Goal: Communication & Community: Answer question/provide support

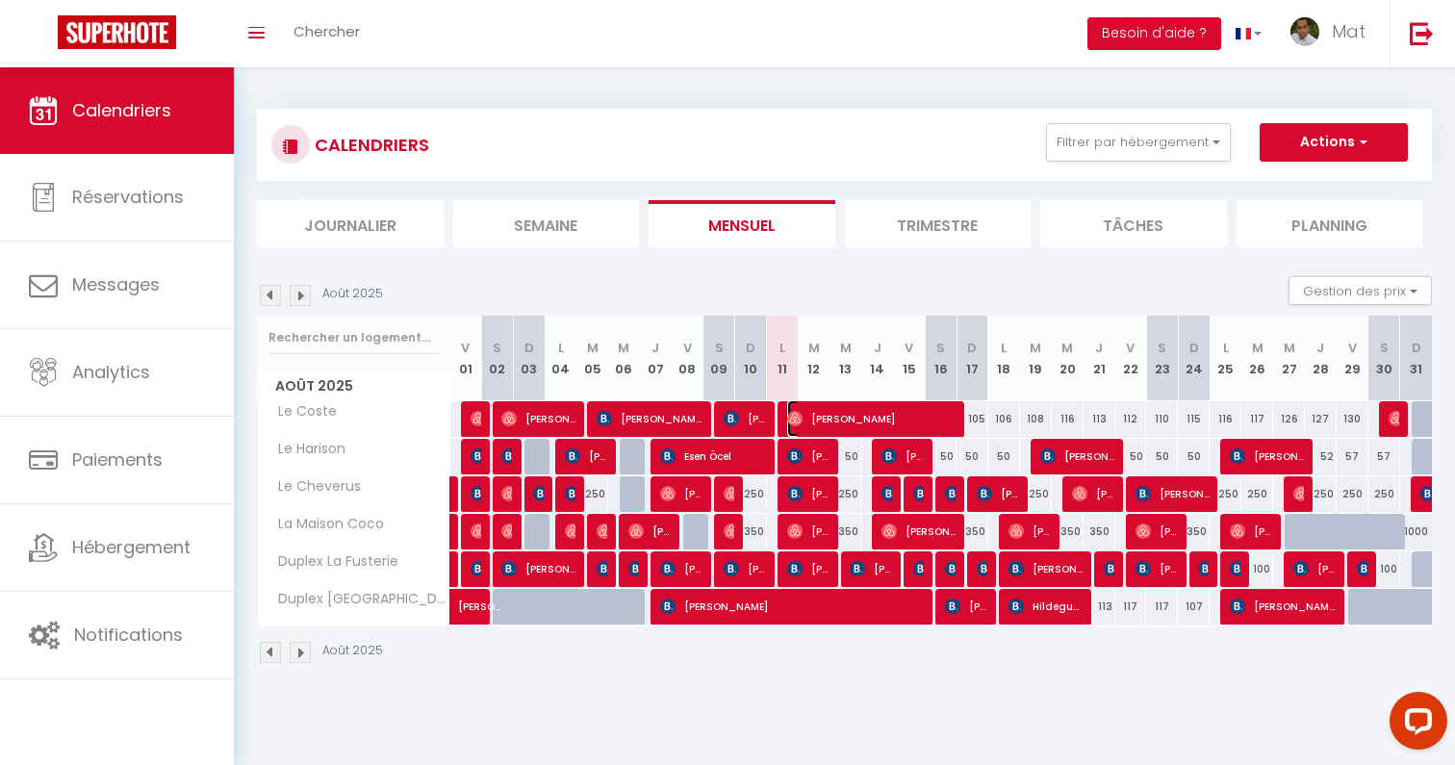
click at [833, 422] on span "Isabelle Lantoine" at bounding box center [871, 418] width 169 height 37
select select "OK"
select select "0"
select select "1"
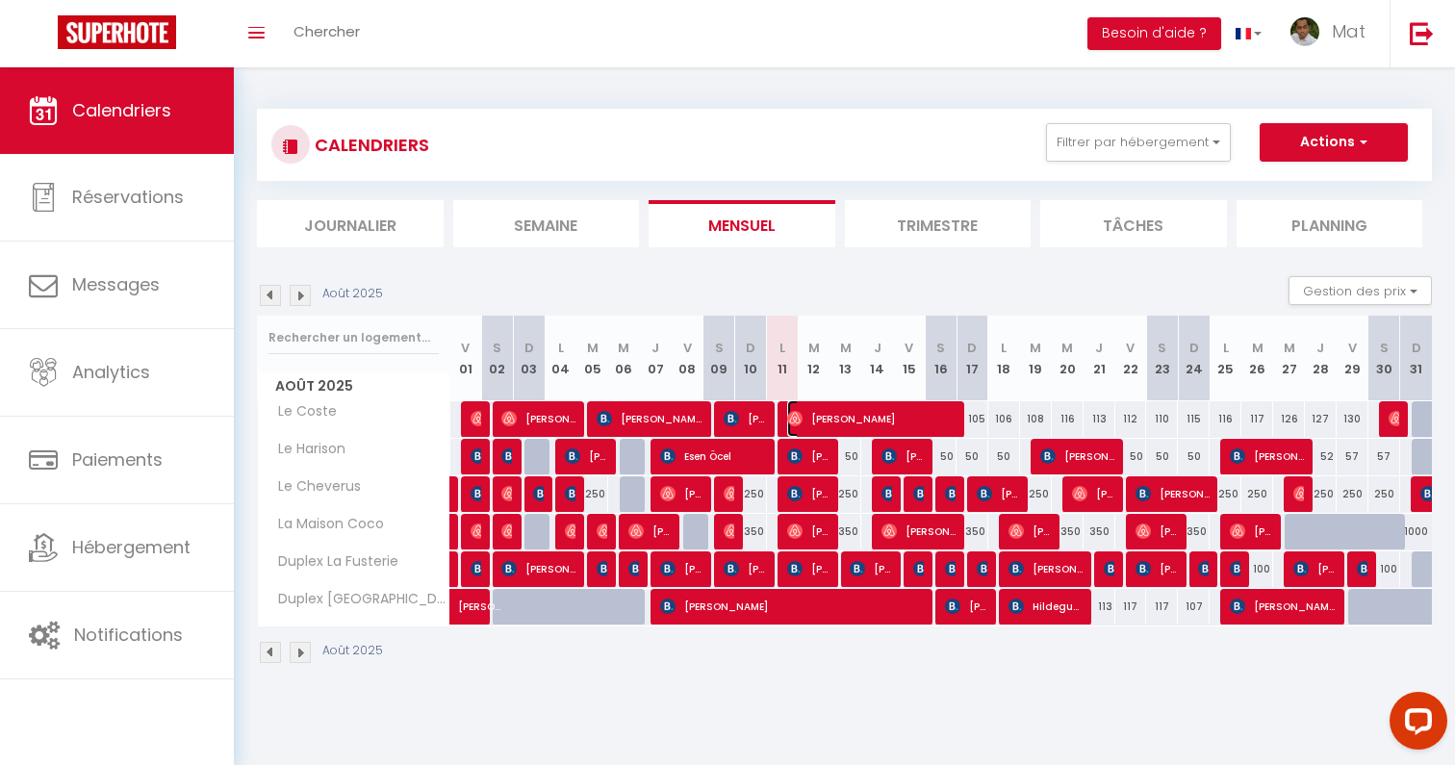
select select "1"
select select
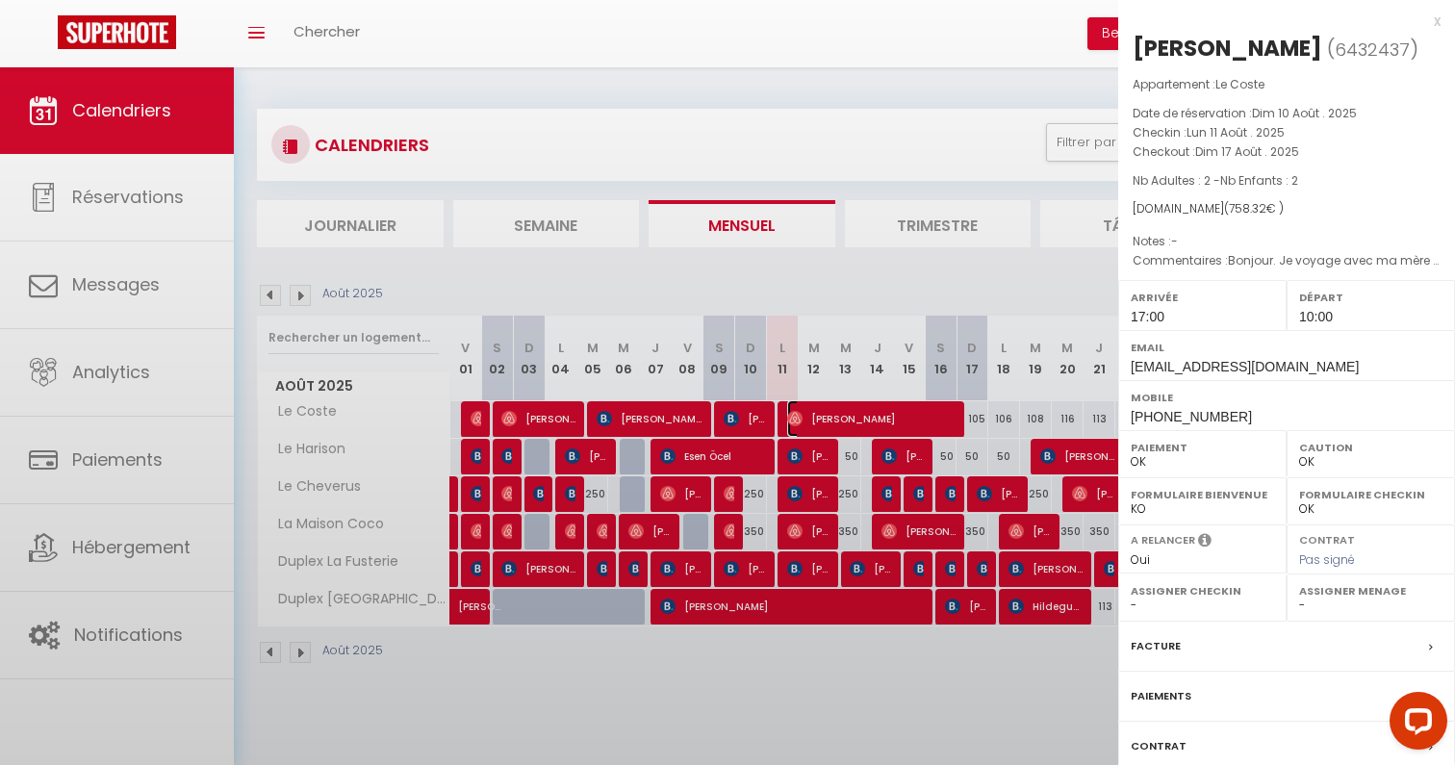
select select "32380"
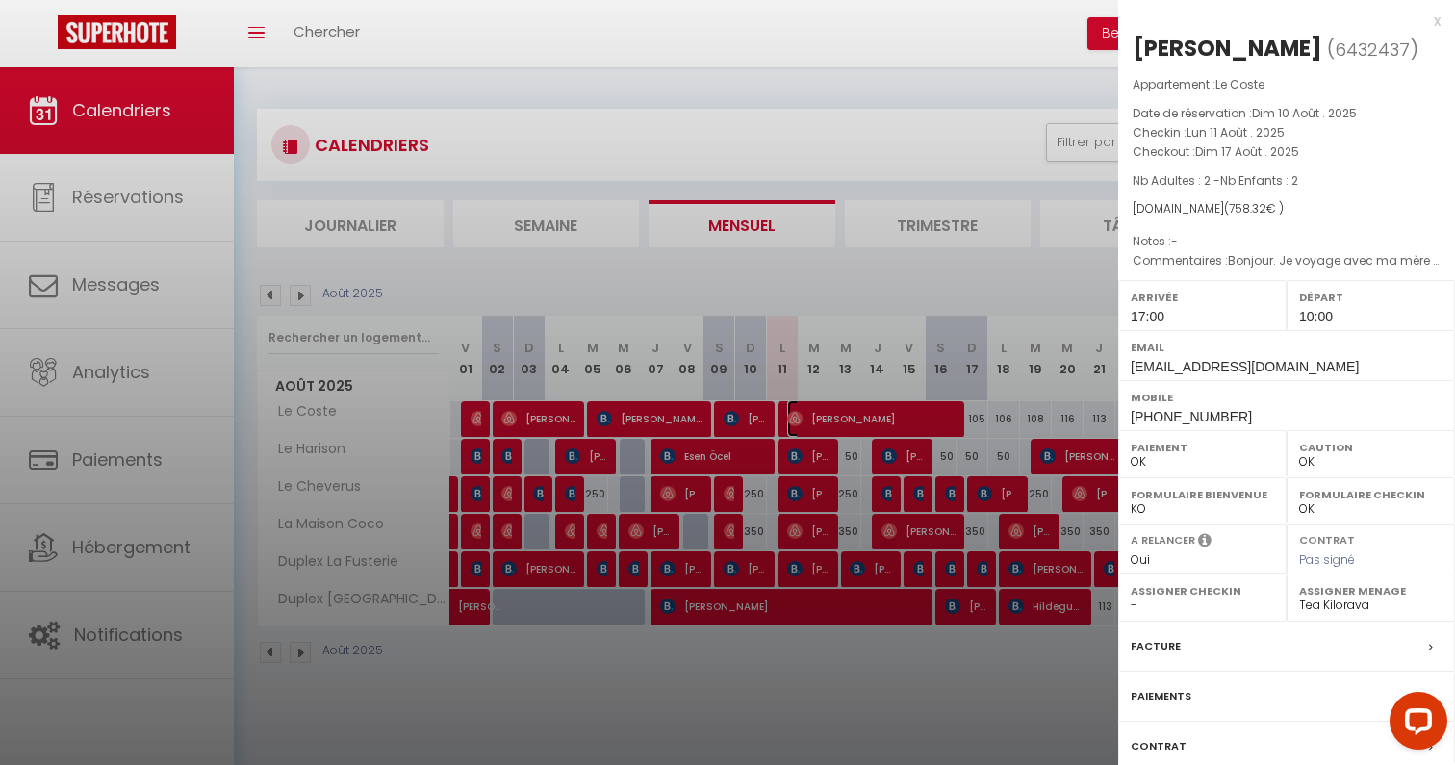
scroll to position [132, 0]
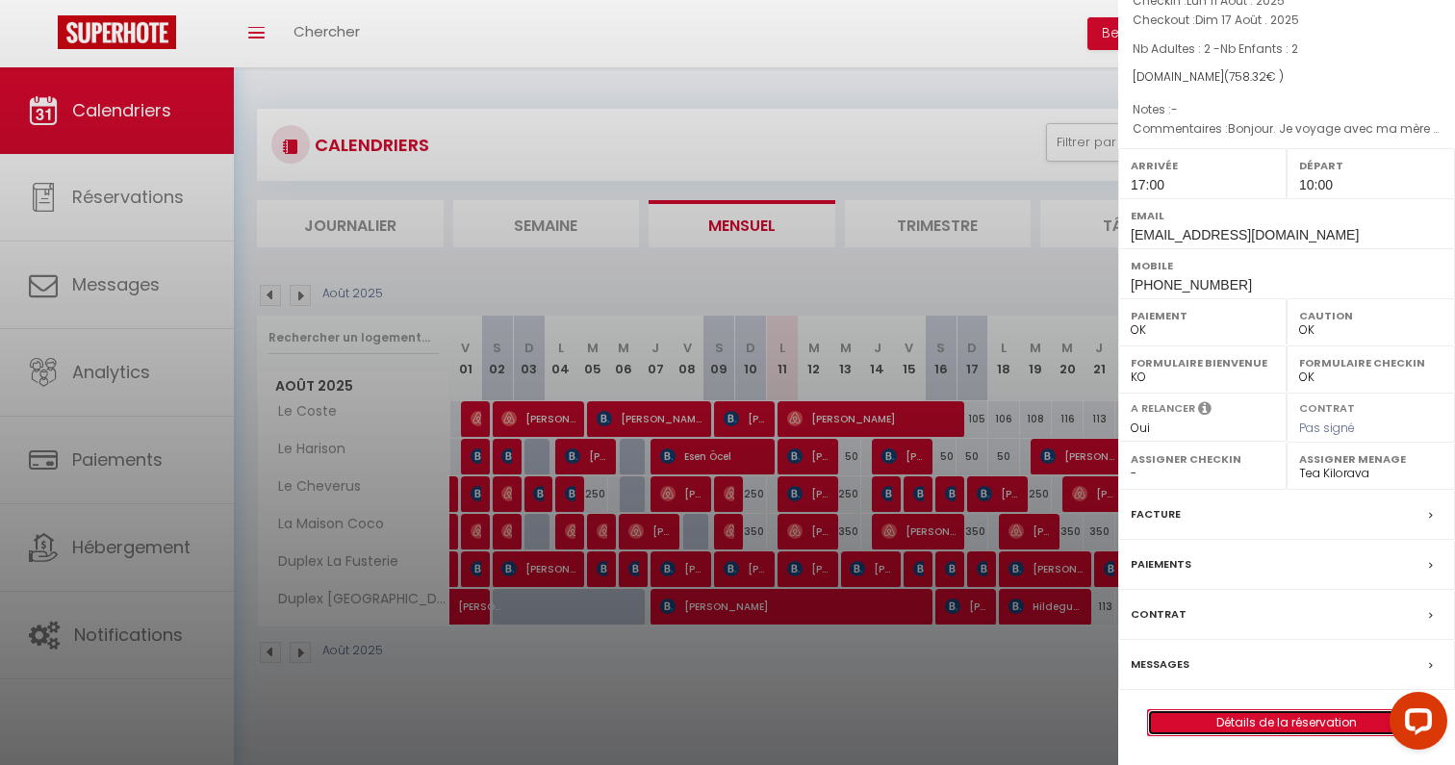
click at [1230, 720] on link "Détails de la réservation" at bounding box center [1286, 722] width 277 height 25
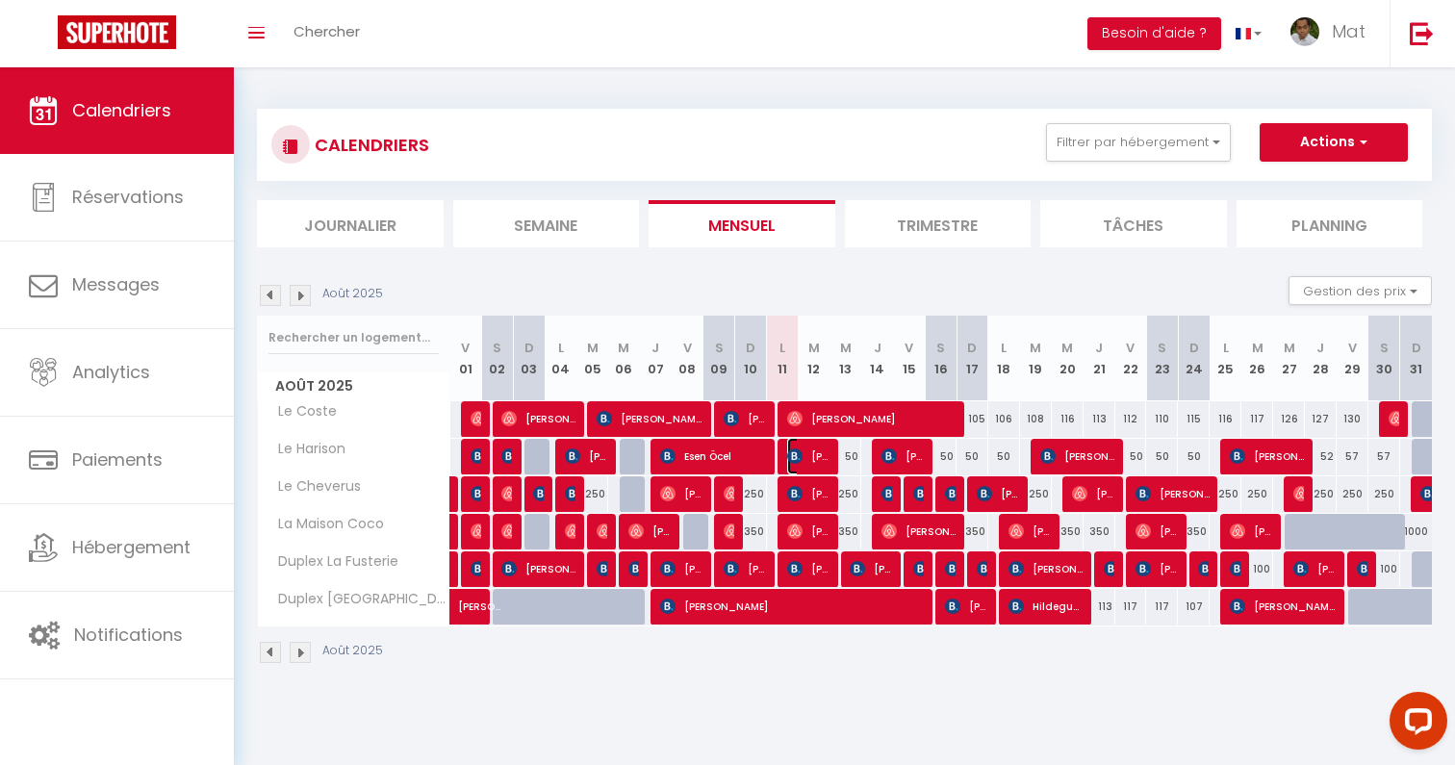
click at [816, 452] on span "Aitor Arrizabalaga Amado" at bounding box center [808, 456] width 42 height 37
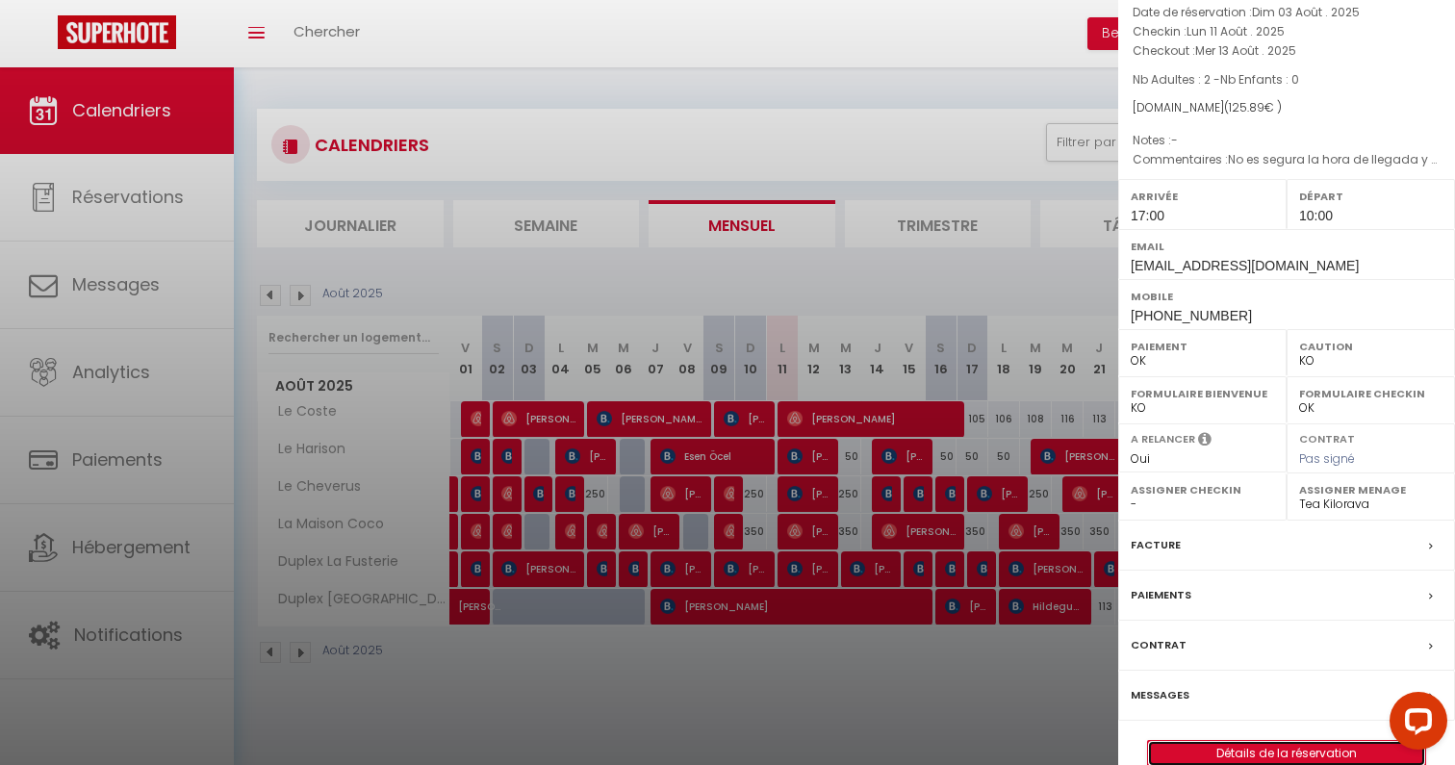
click at [1252, 755] on link "Détails de la réservation" at bounding box center [1286, 753] width 277 height 25
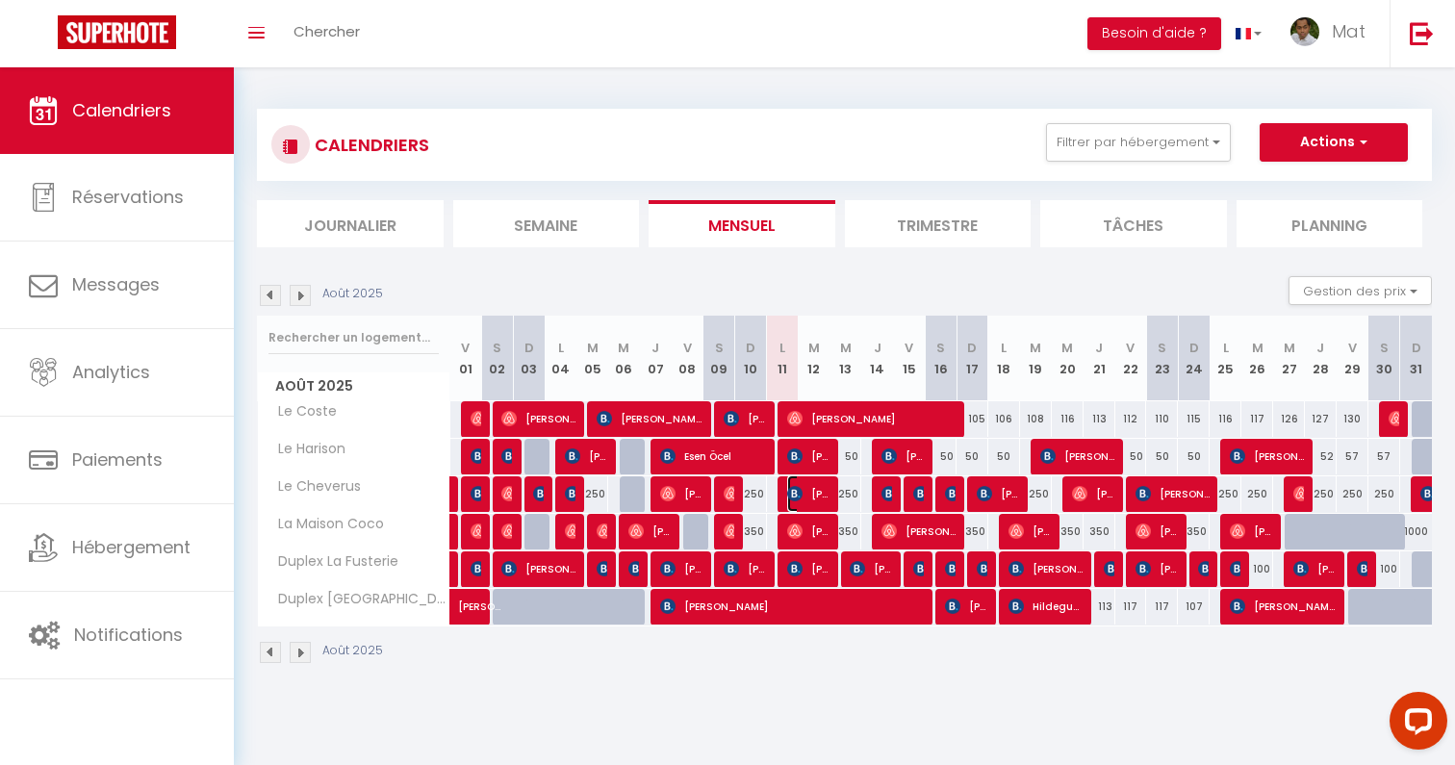
click at [815, 494] on span "Raquel Ibañez Maraña" at bounding box center [808, 493] width 42 height 37
select select "OK"
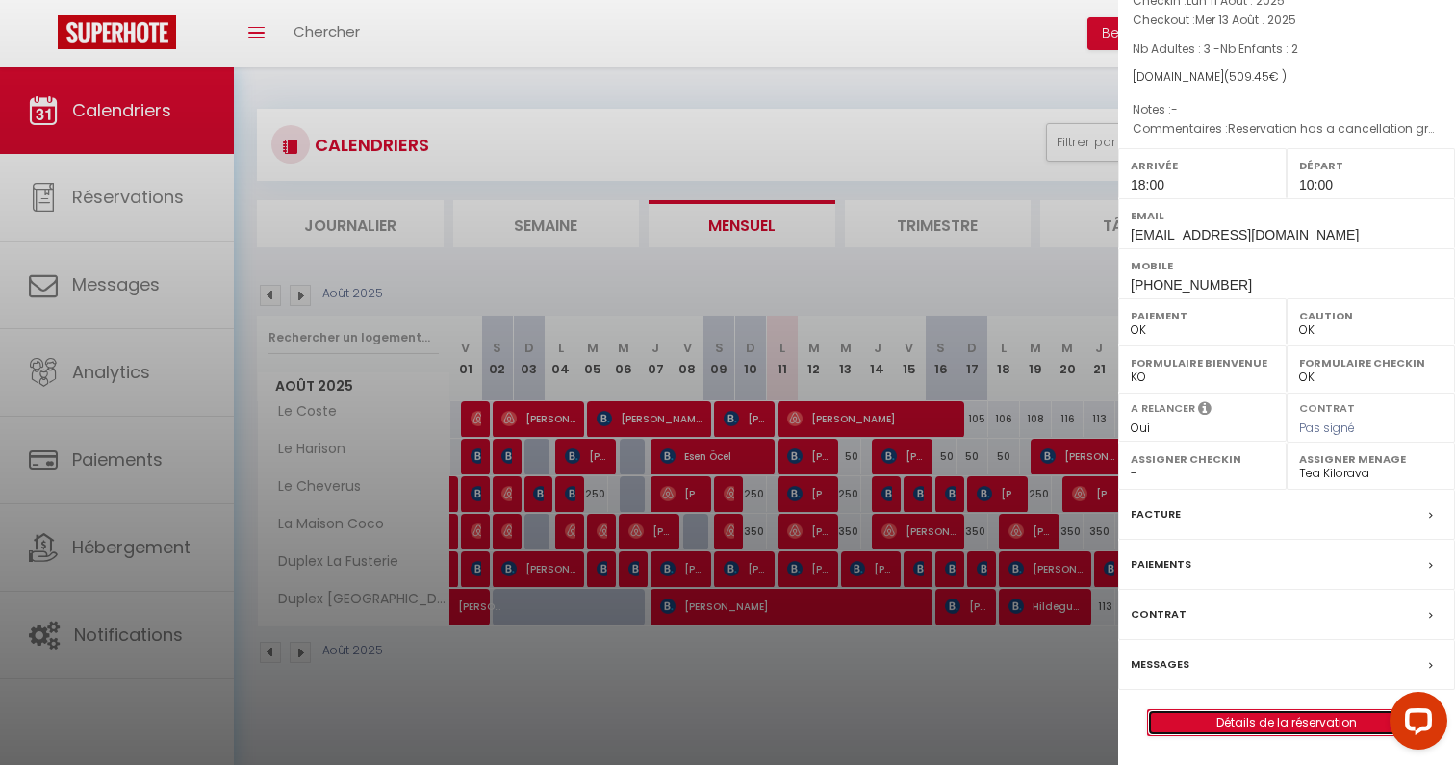
click at [1245, 735] on link "Détails de la réservation" at bounding box center [1286, 722] width 277 height 25
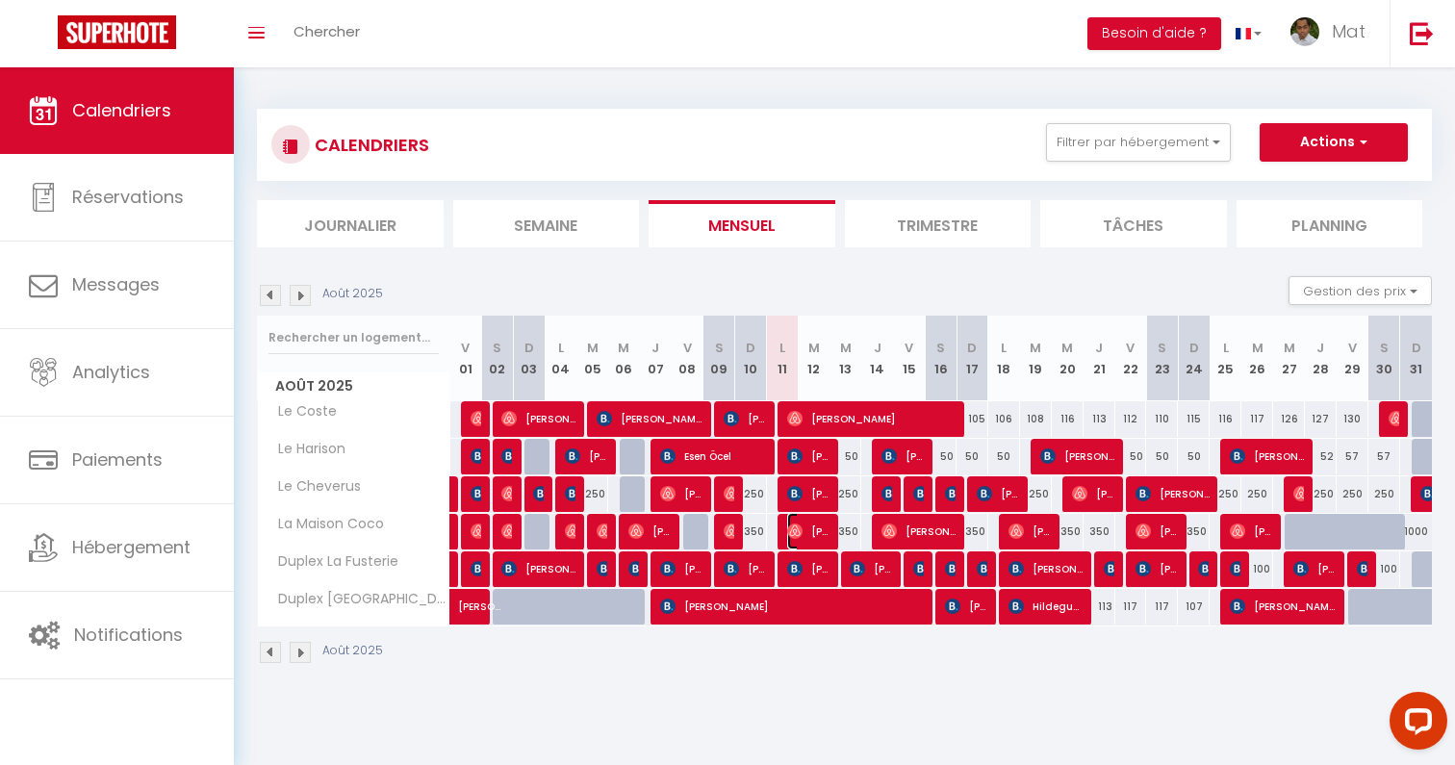
click at [814, 531] on span "Elizabeth Perugorria" at bounding box center [808, 531] width 42 height 37
select select "32380"
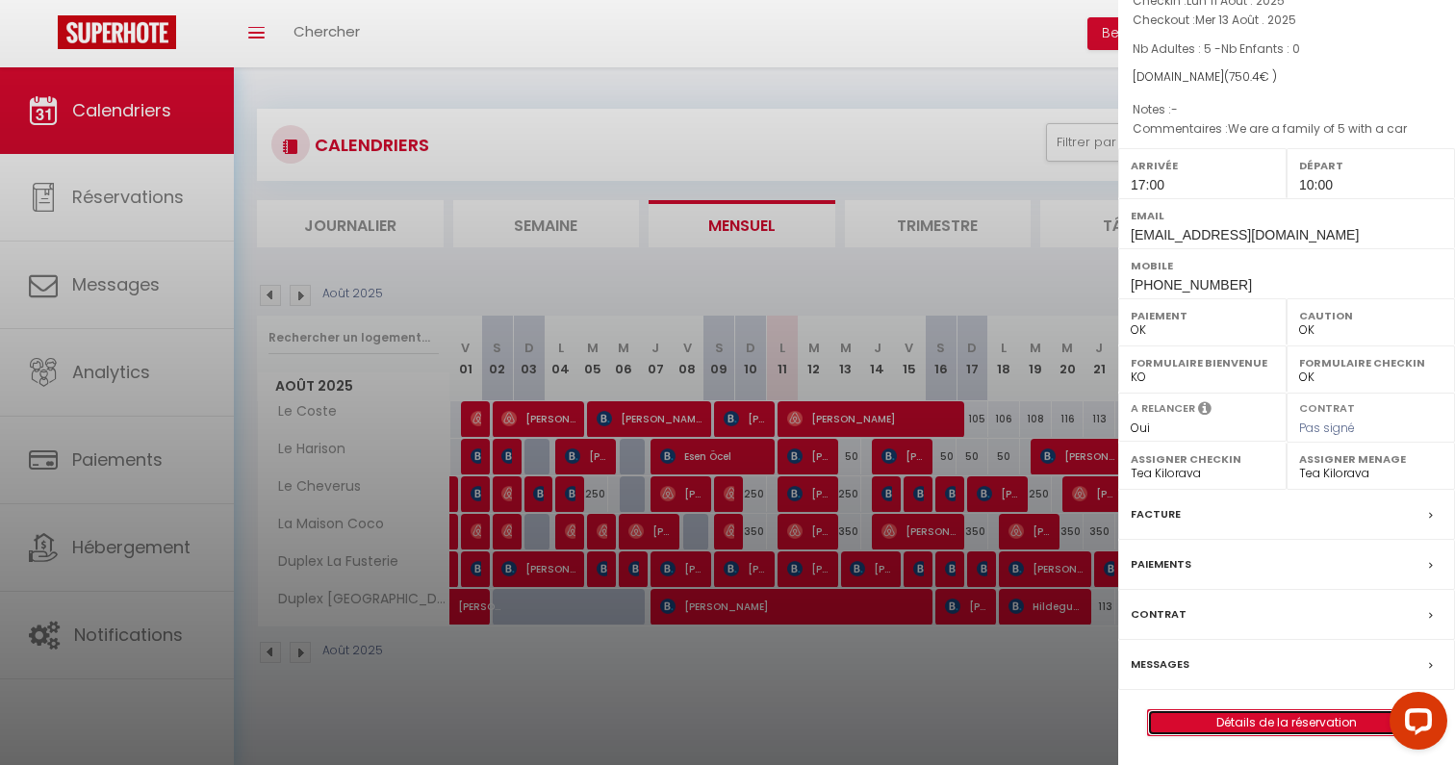
click at [1322, 735] on link "Détails de la réservation" at bounding box center [1286, 722] width 277 height 25
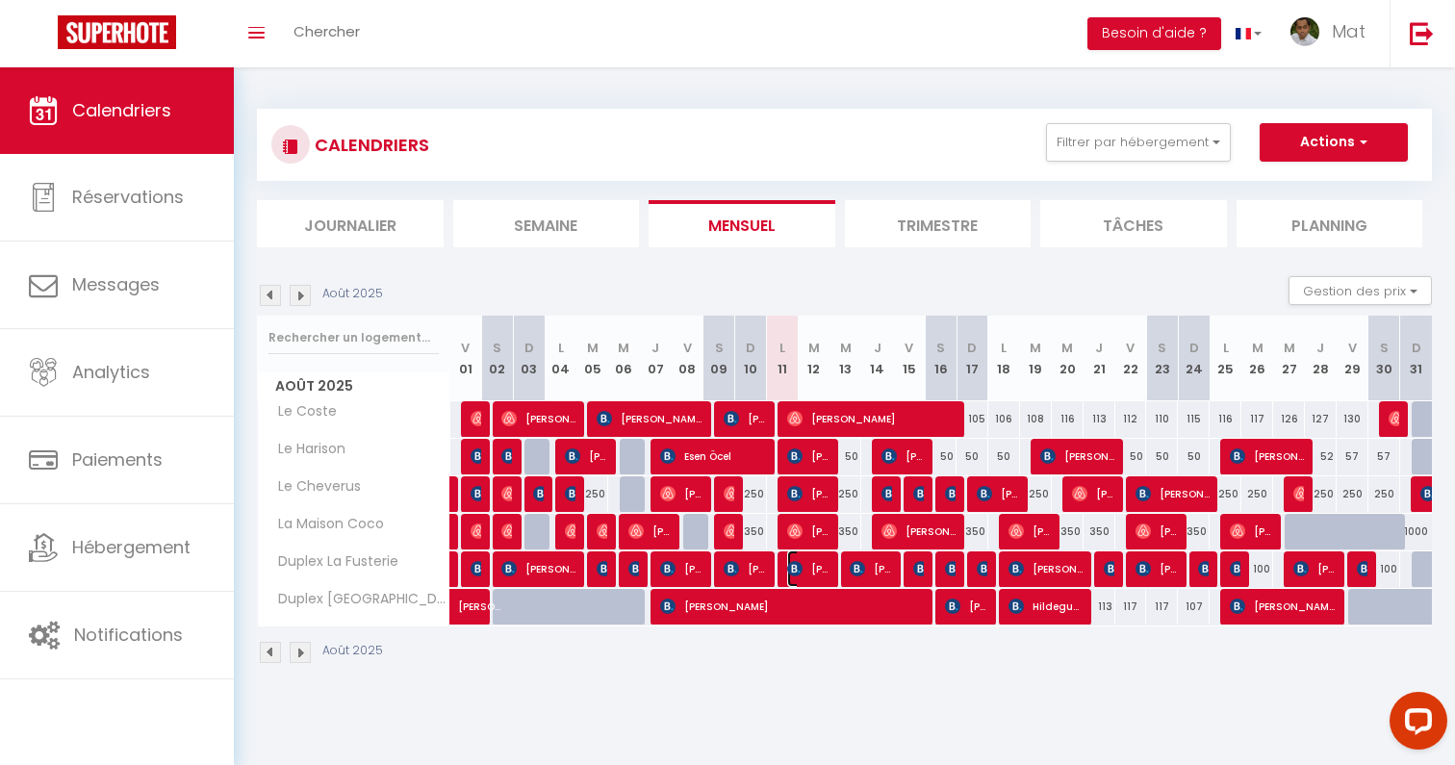
click at [808, 573] on span "John Stead" at bounding box center [808, 568] width 42 height 37
select select "KO"
select select "2365"
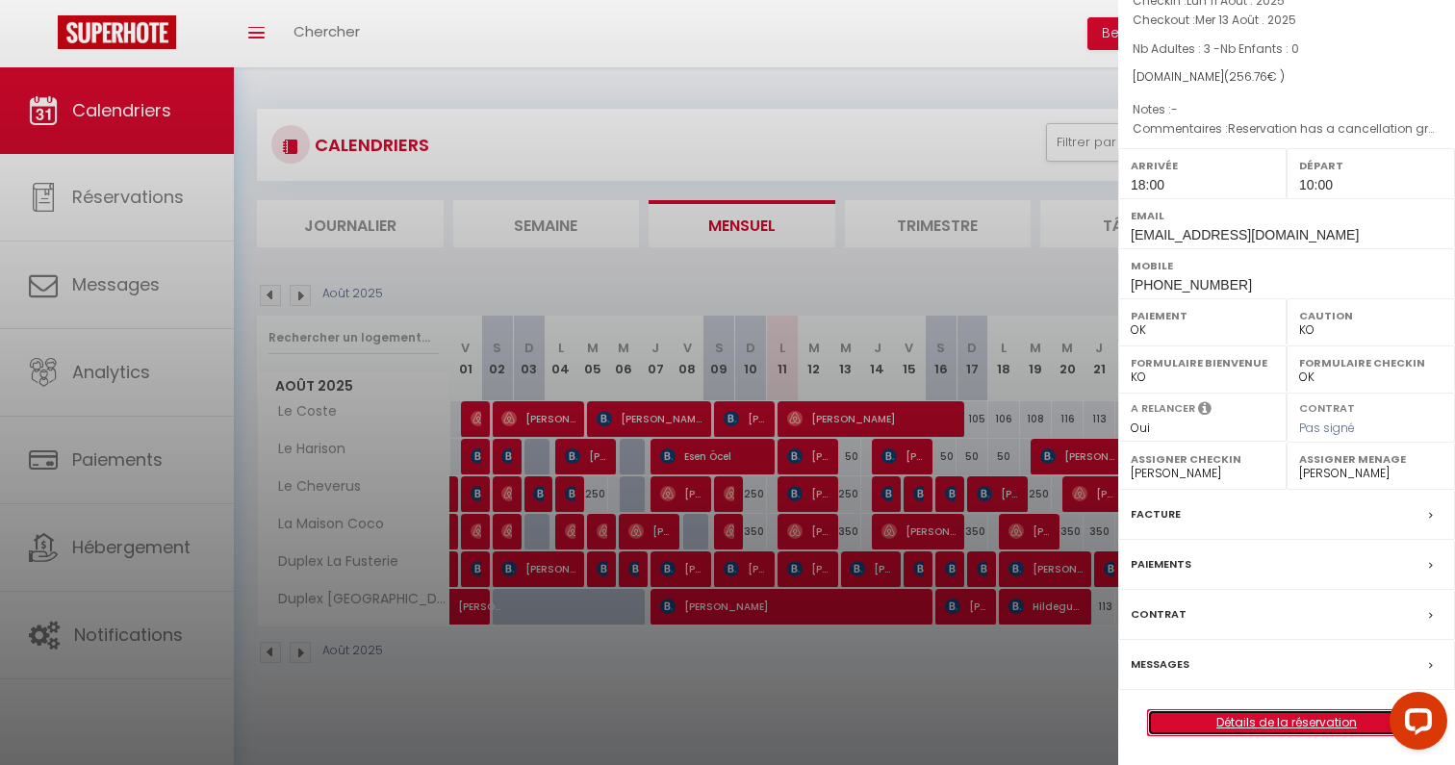
click at [1229, 718] on link "Détails de la réservation" at bounding box center [1286, 722] width 277 height 25
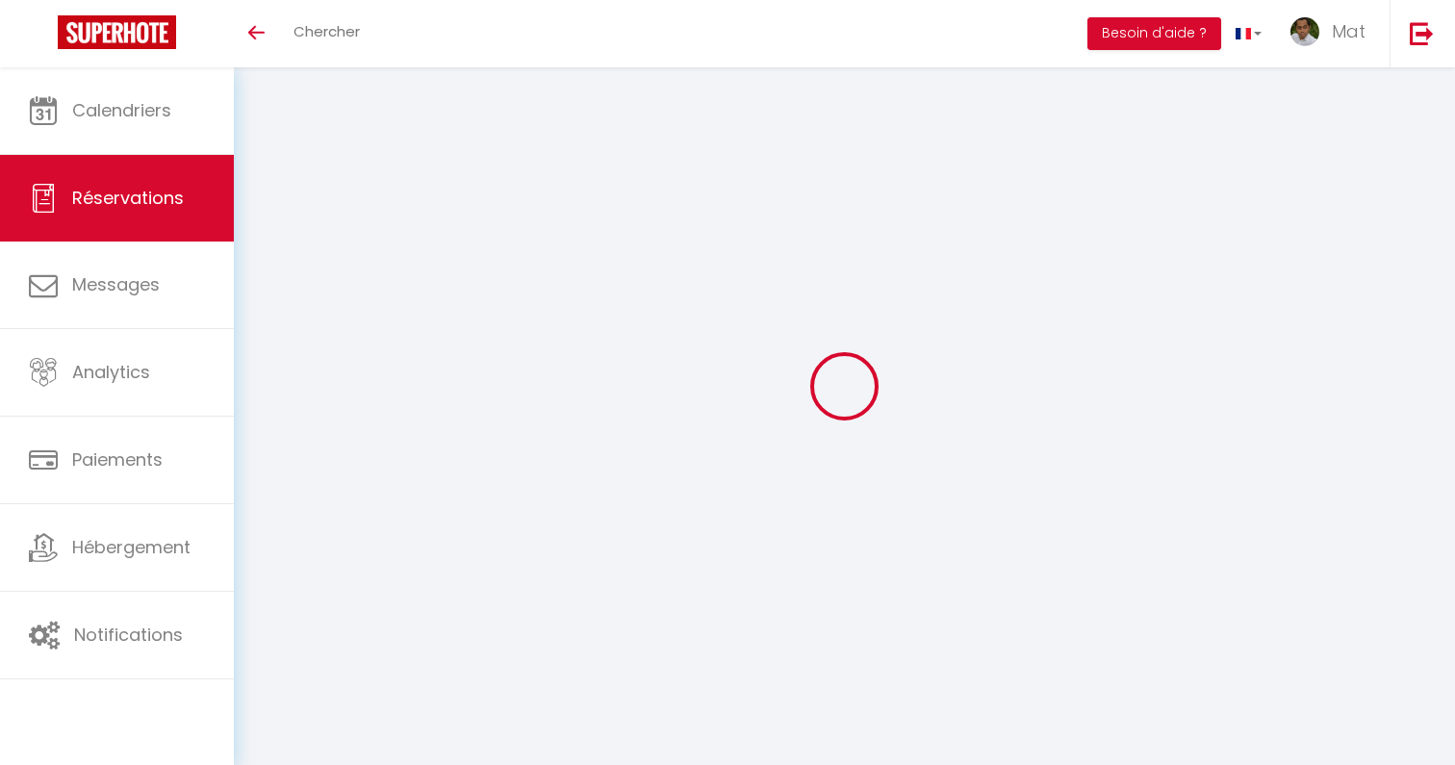
select select
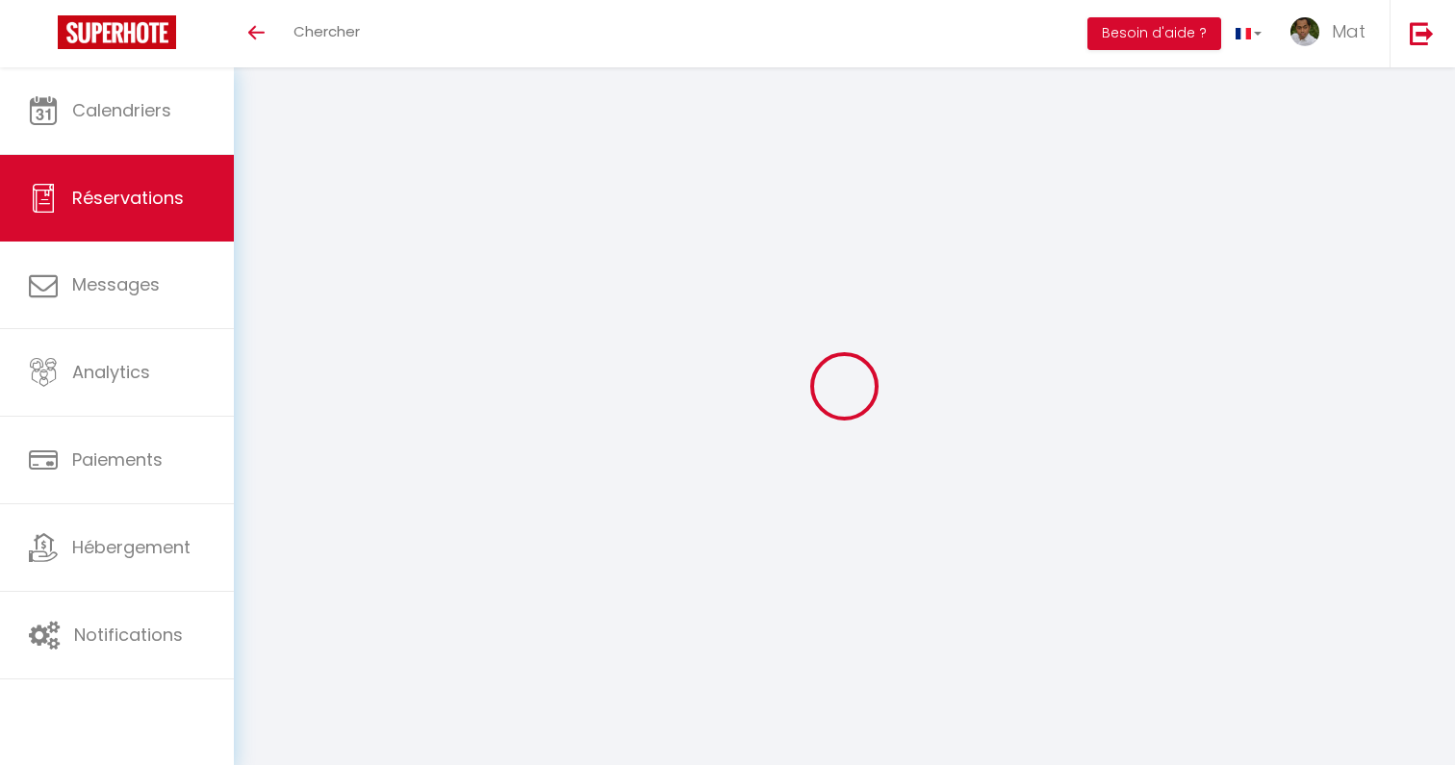
type input "Isabelle"
type input "Lantoine"
type input "ujzuuw0ojfode2j6teyz0jw17e6z@reply.superhote.com"
type input "isabelle.lantoine@gmail.com"
type input "+33664324651"
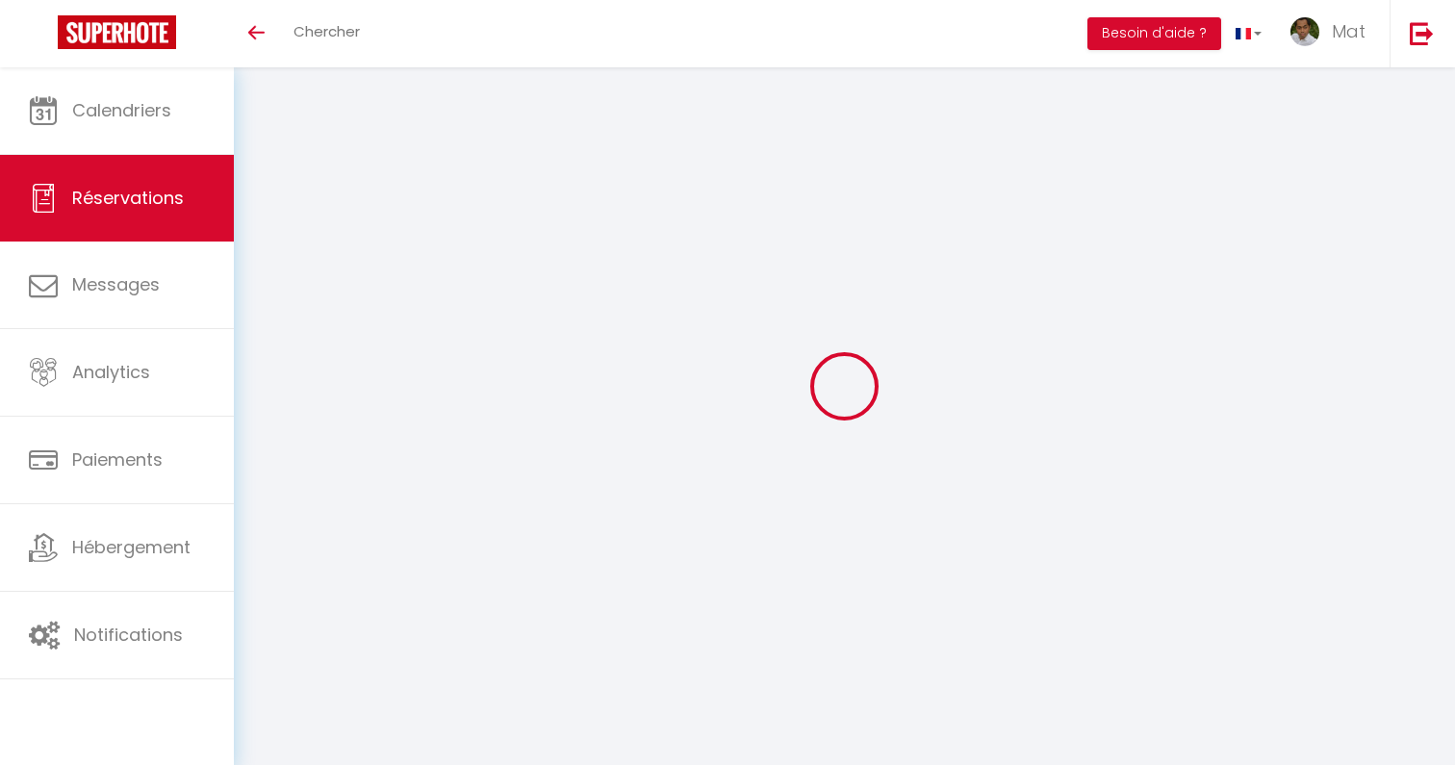
type input "0664324651"
select select
type input "131.94"
select select "48678"
select select "1"
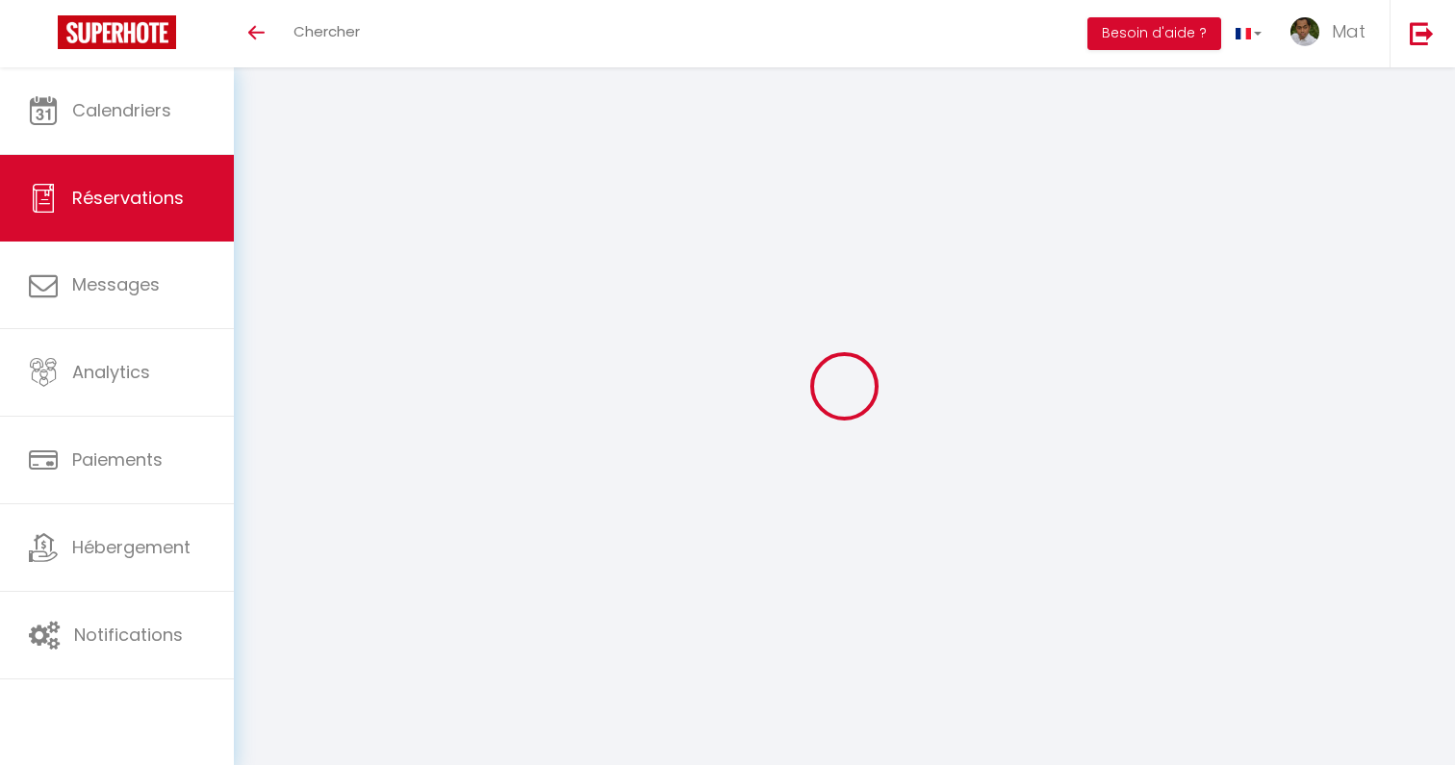
select select
type input "2"
select select "12"
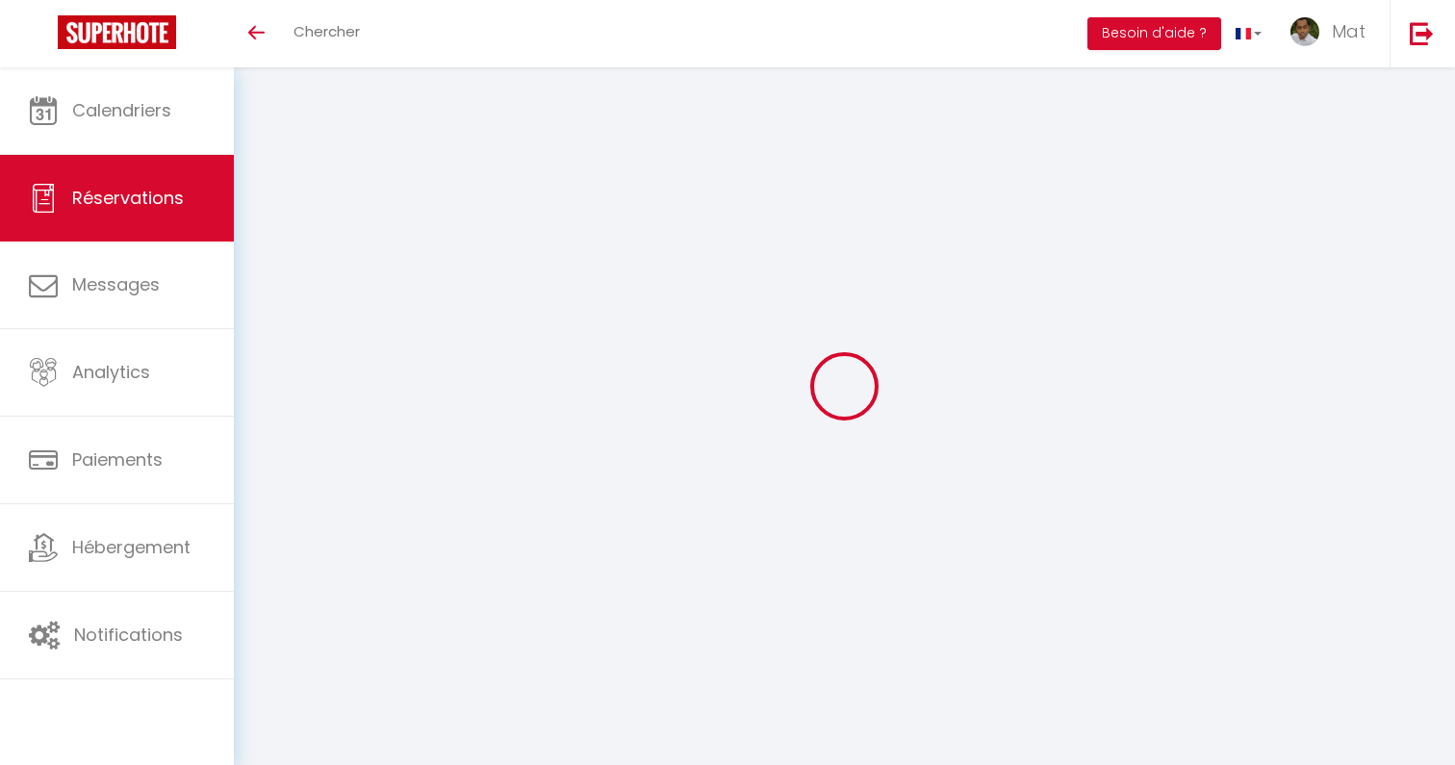
select select
type input "703"
checkbox input "false"
type input "0"
select select "1"
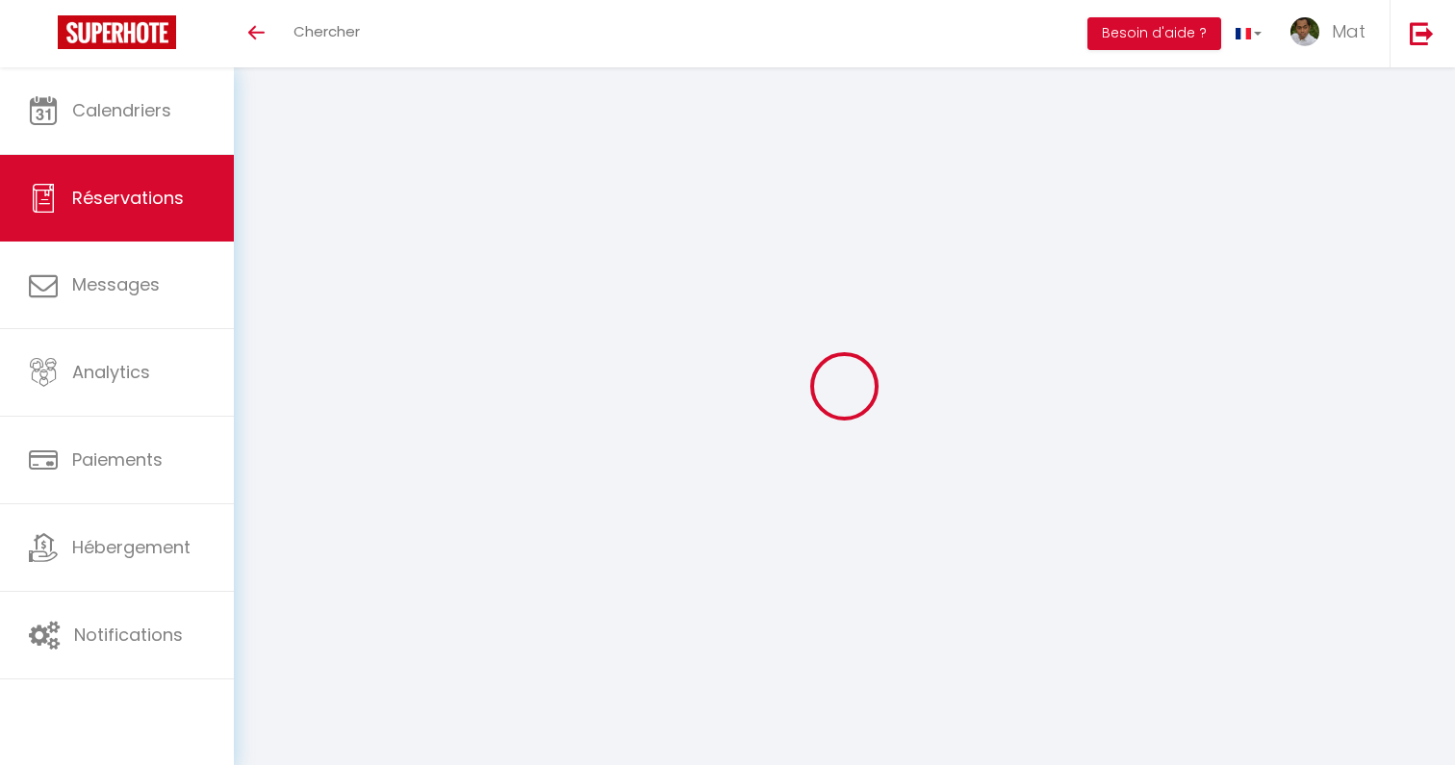
type input "0"
select select
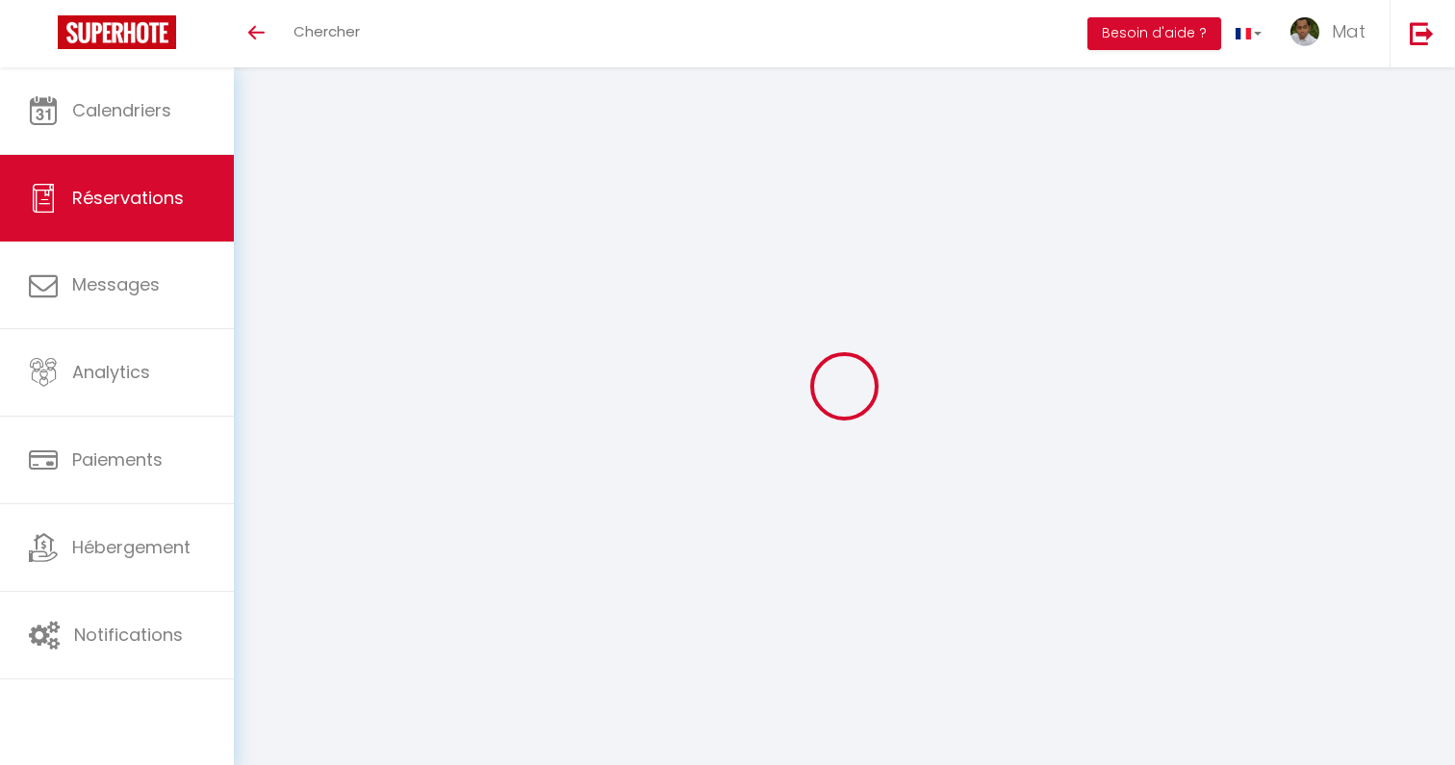
select select
select select "15"
checkbox input "false"
select select
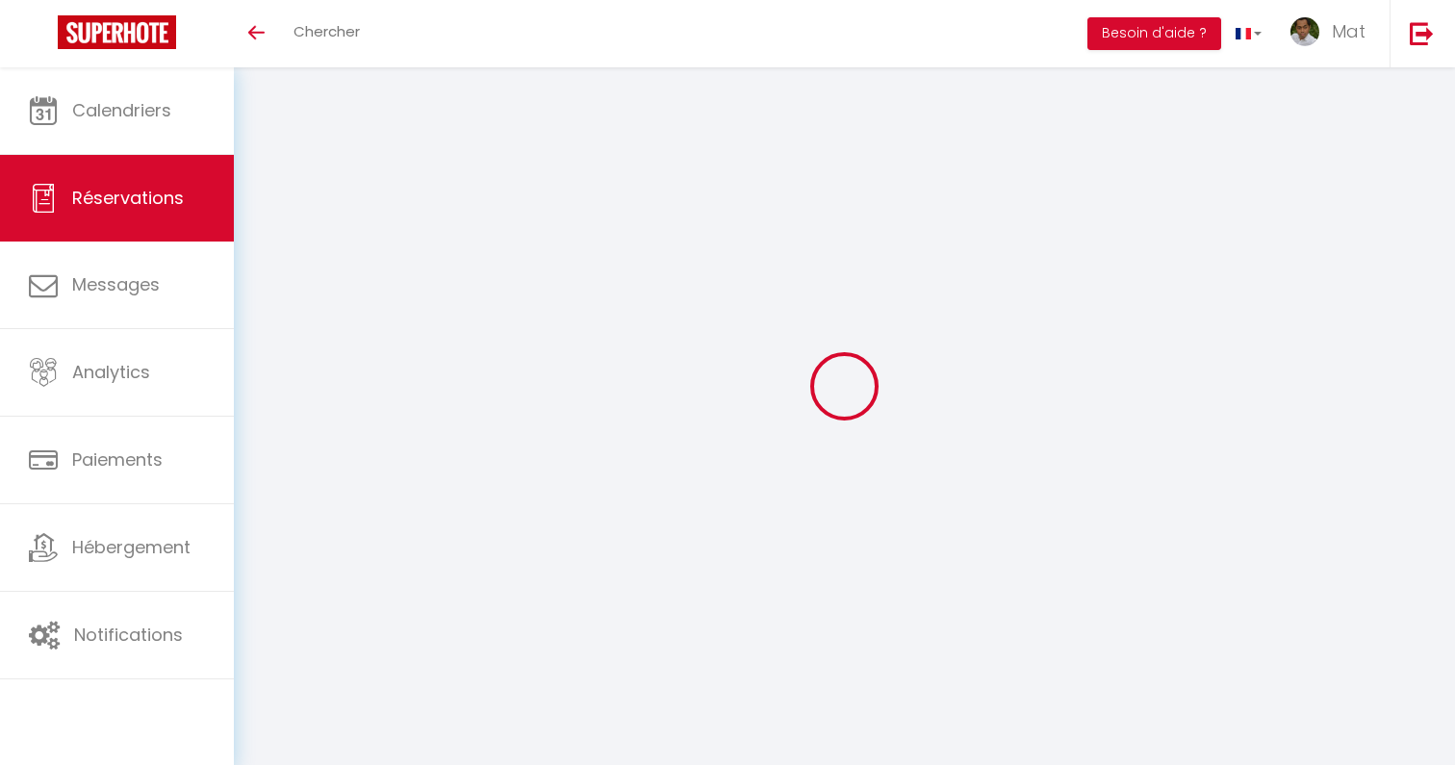
select select
checkbox input "false"
select select
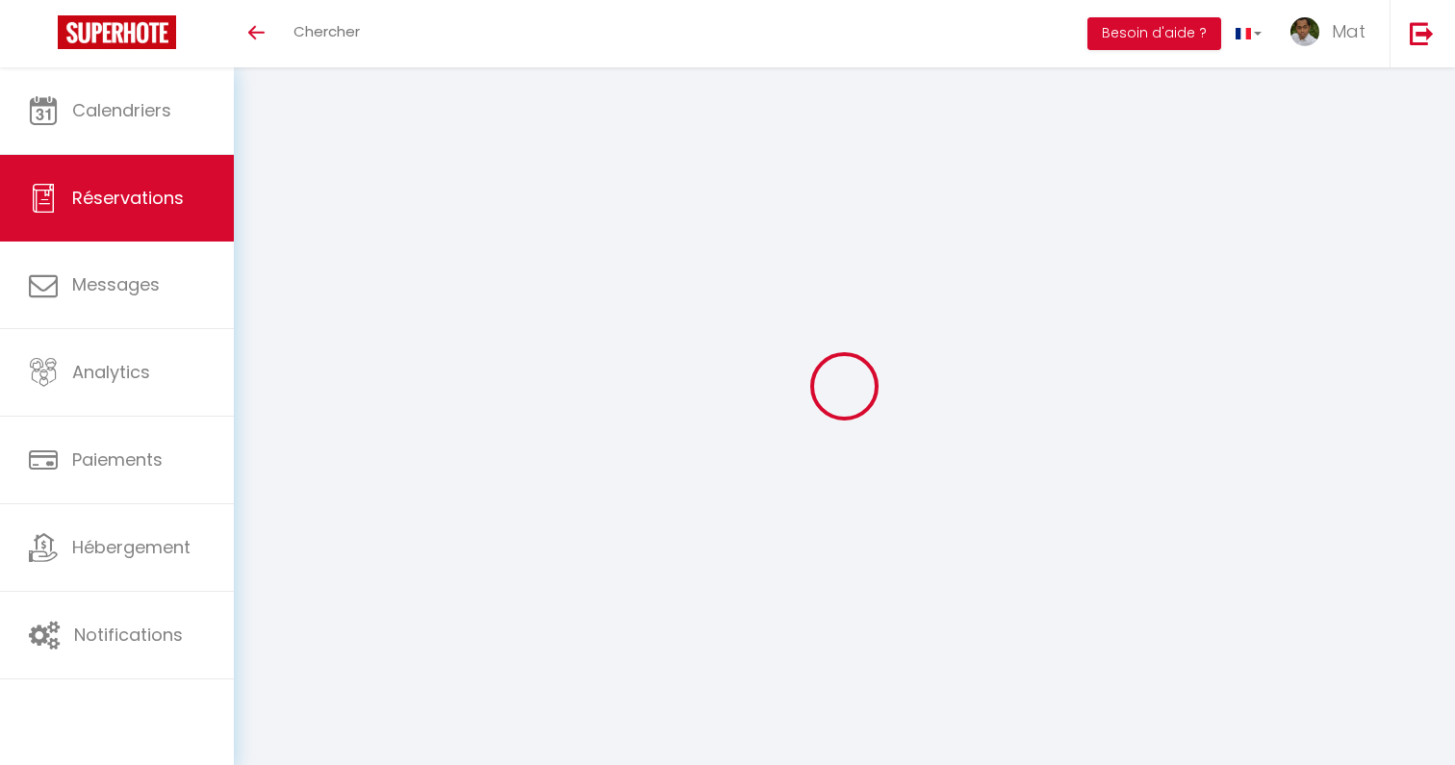
checkbox input "false"
type textarea "Bonjour. Je voyage avec ma mère et mes enfants de 4 et 9 ans. Nous arriverons v…"
select select
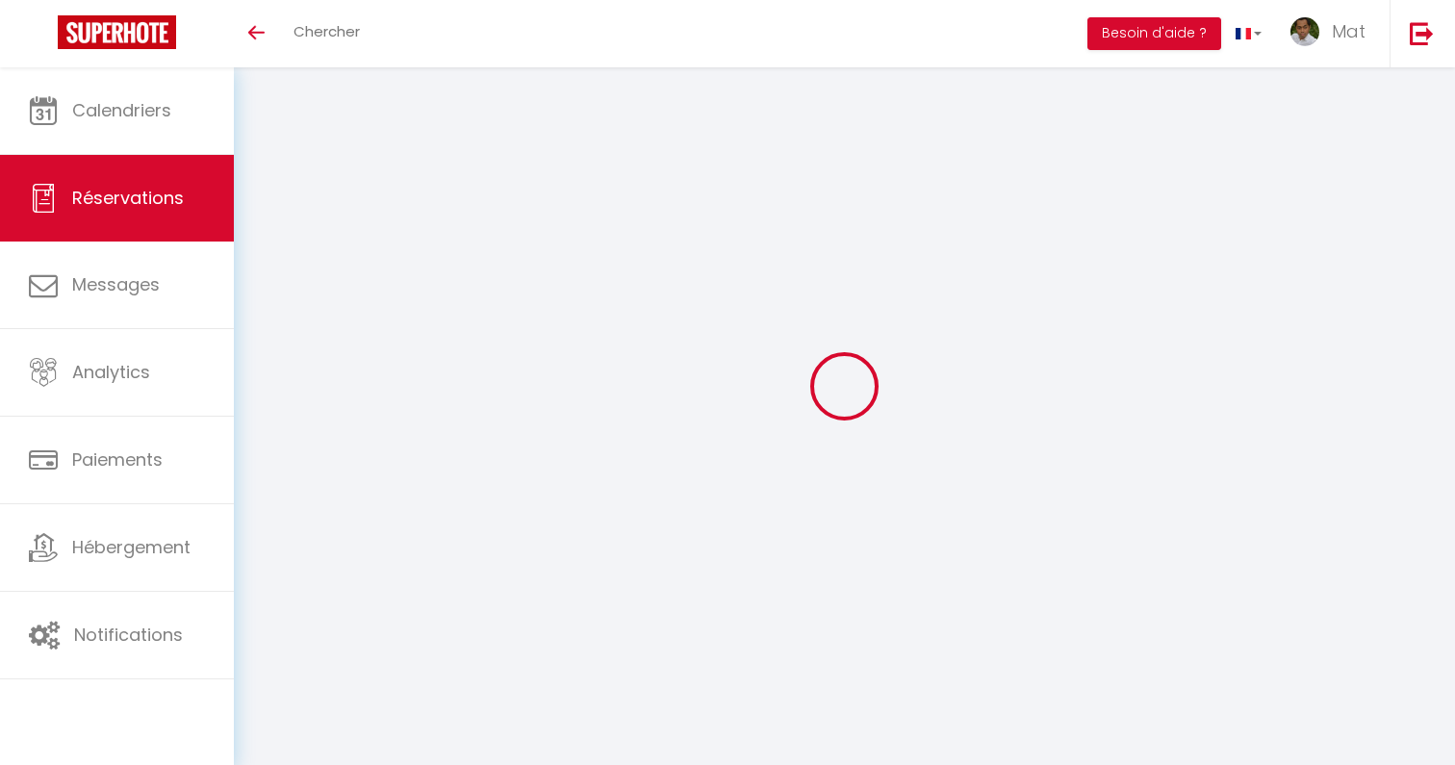
checkbox input "false"
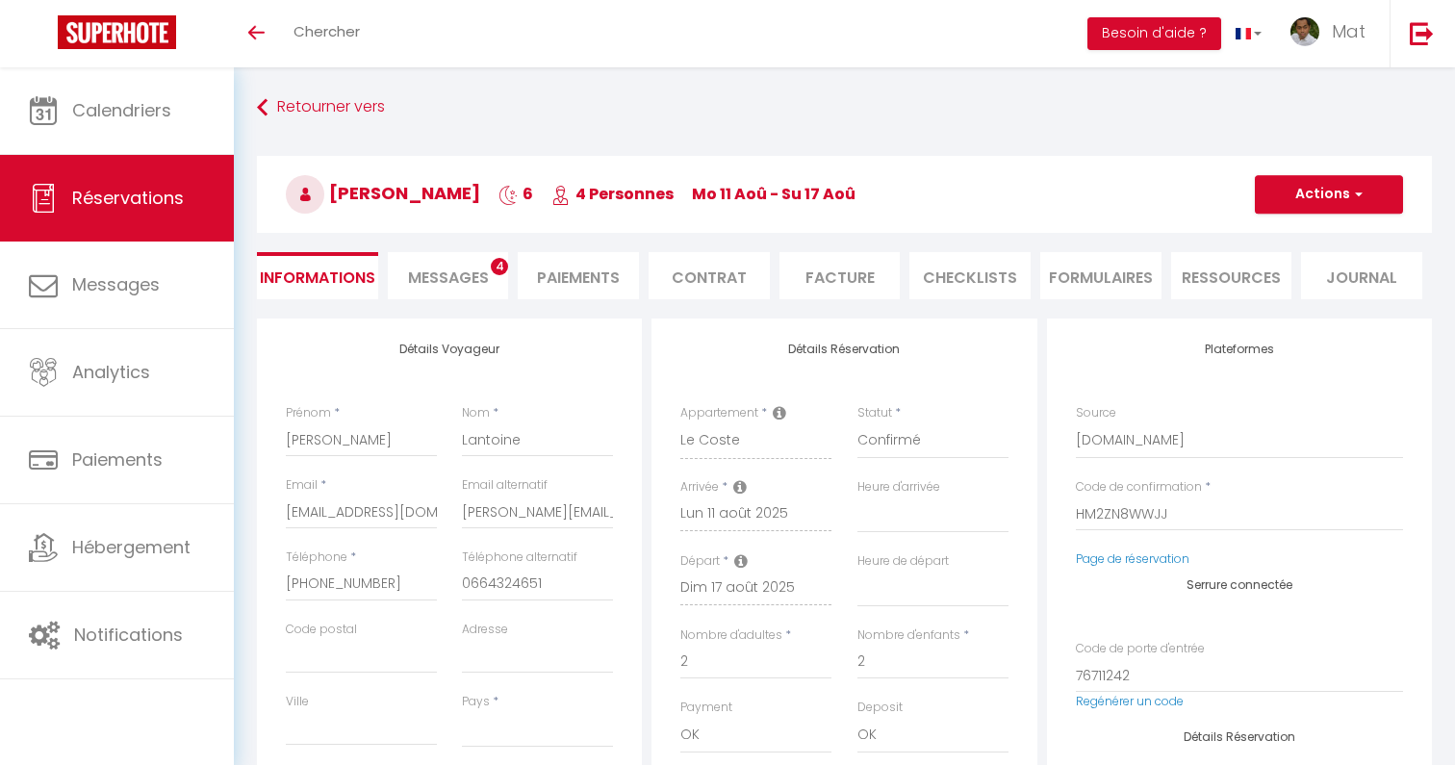
select select
type input "30"
type input "25.32"
select select
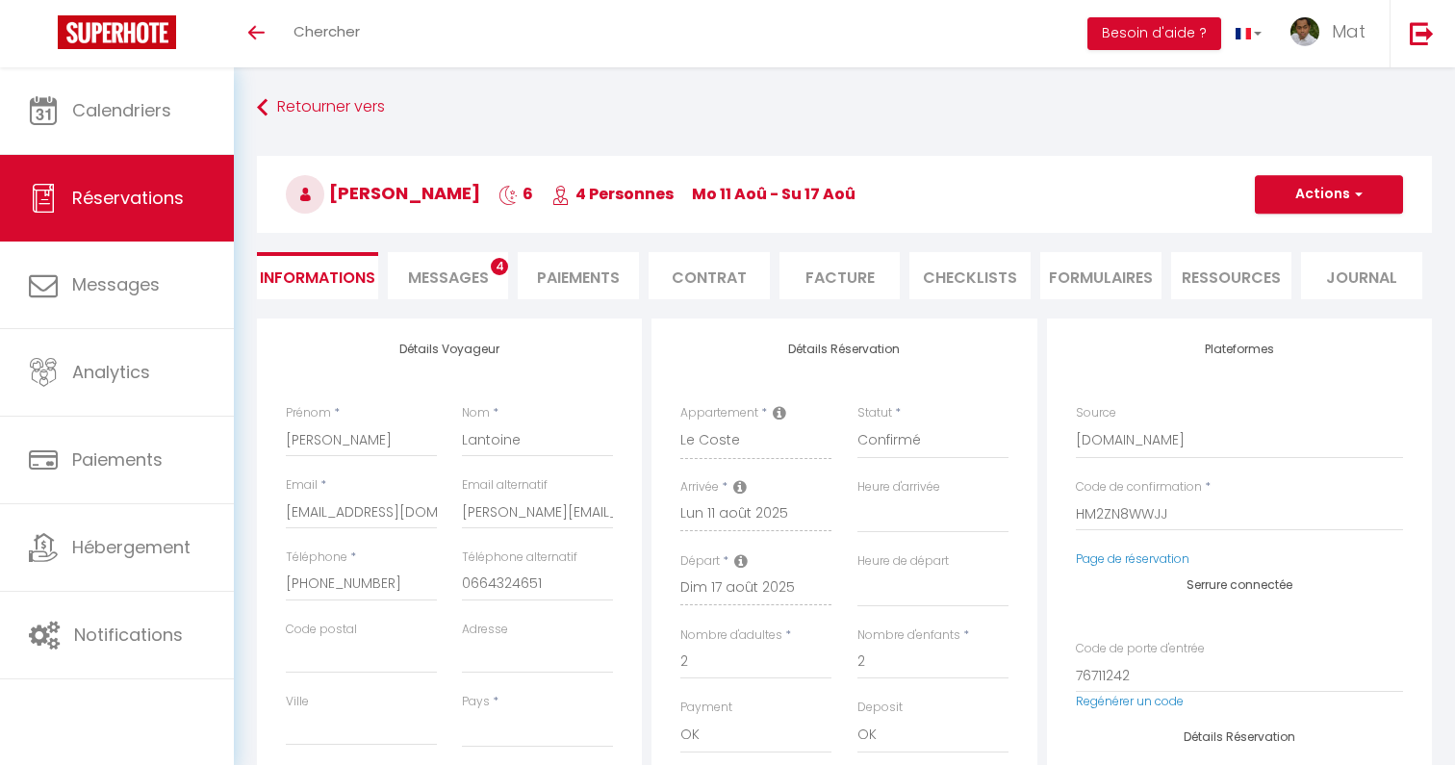
checkbox input "false"
select select
checkbox input "false"
select select "17:00"
select select "10:00"
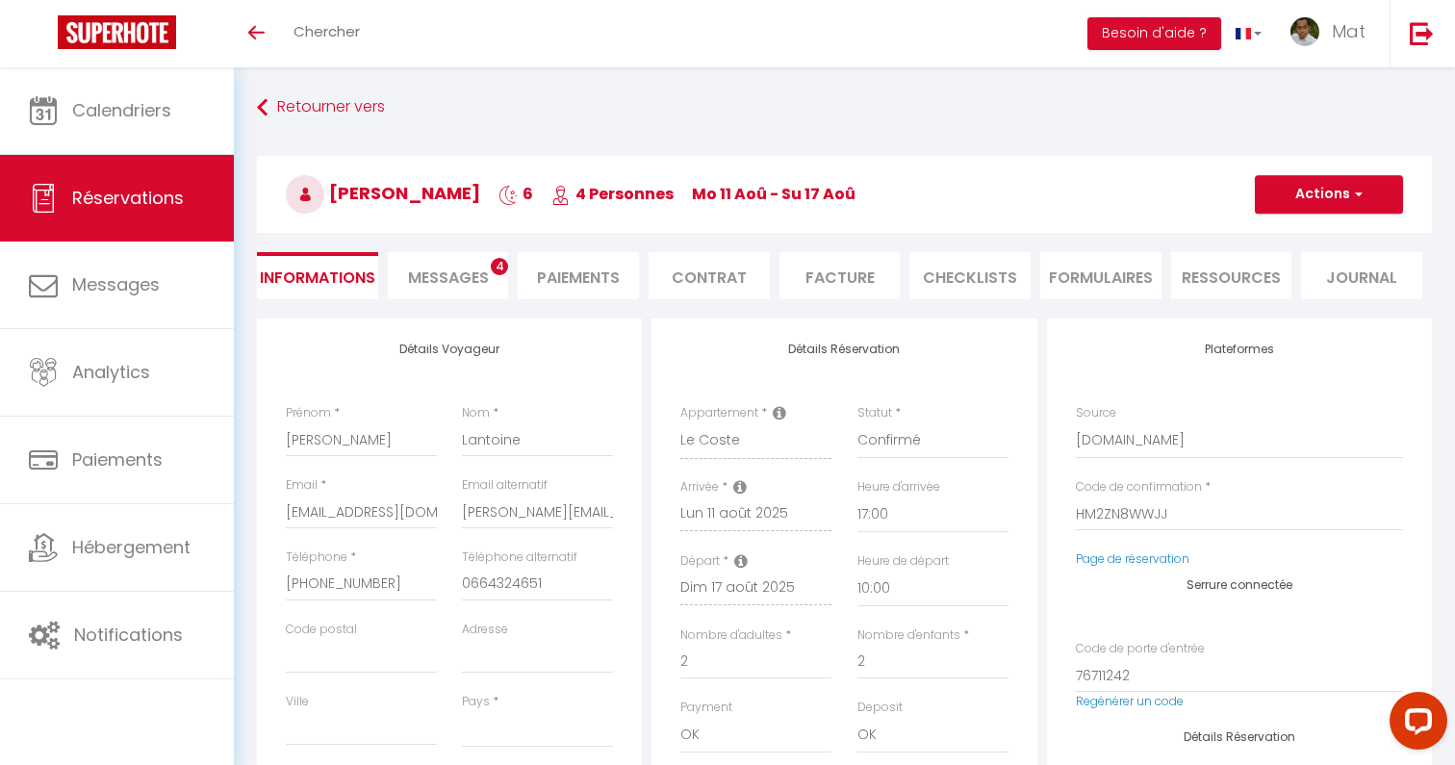
click at [454, 267] on span "Messages" at bounding box center [448, 278] width 81 height 22
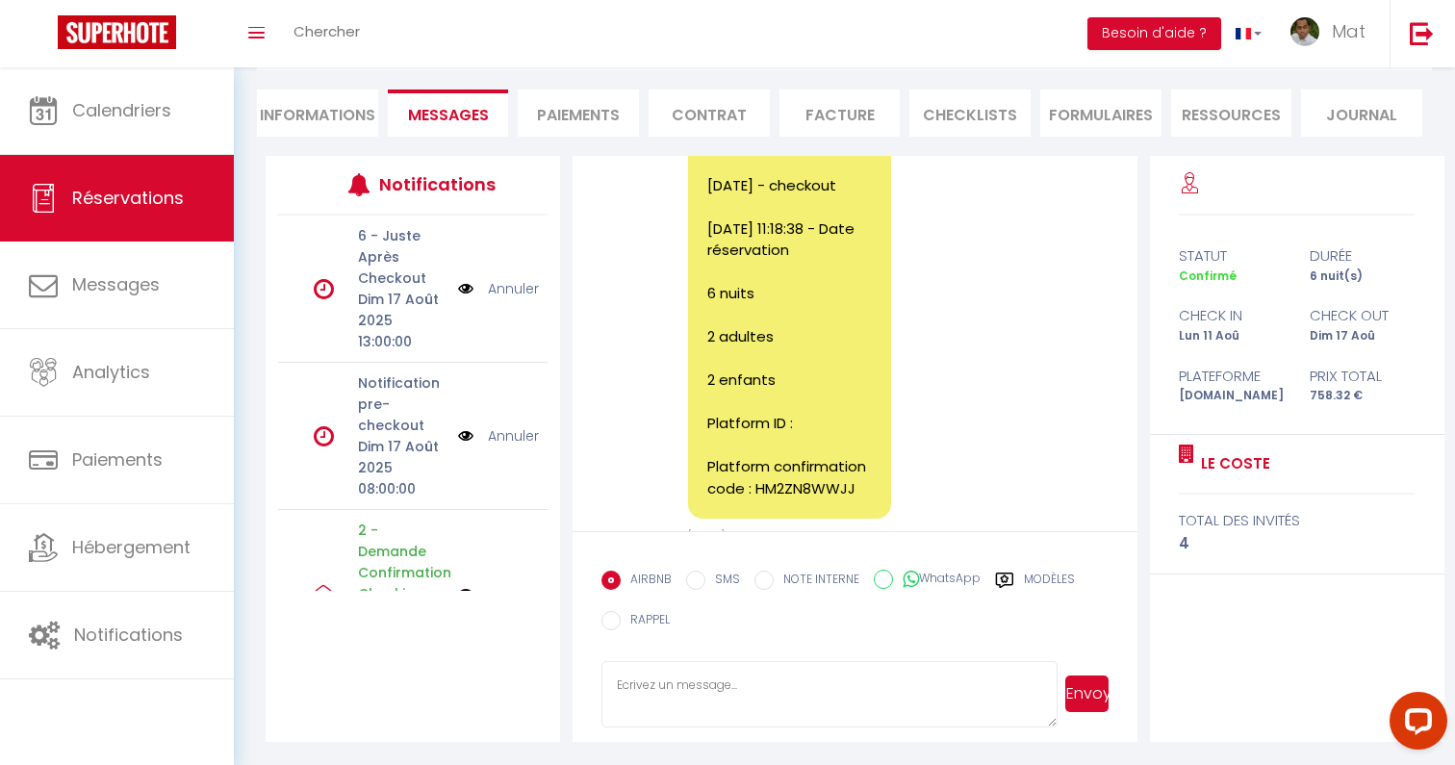
scroll to position [7076, 0]
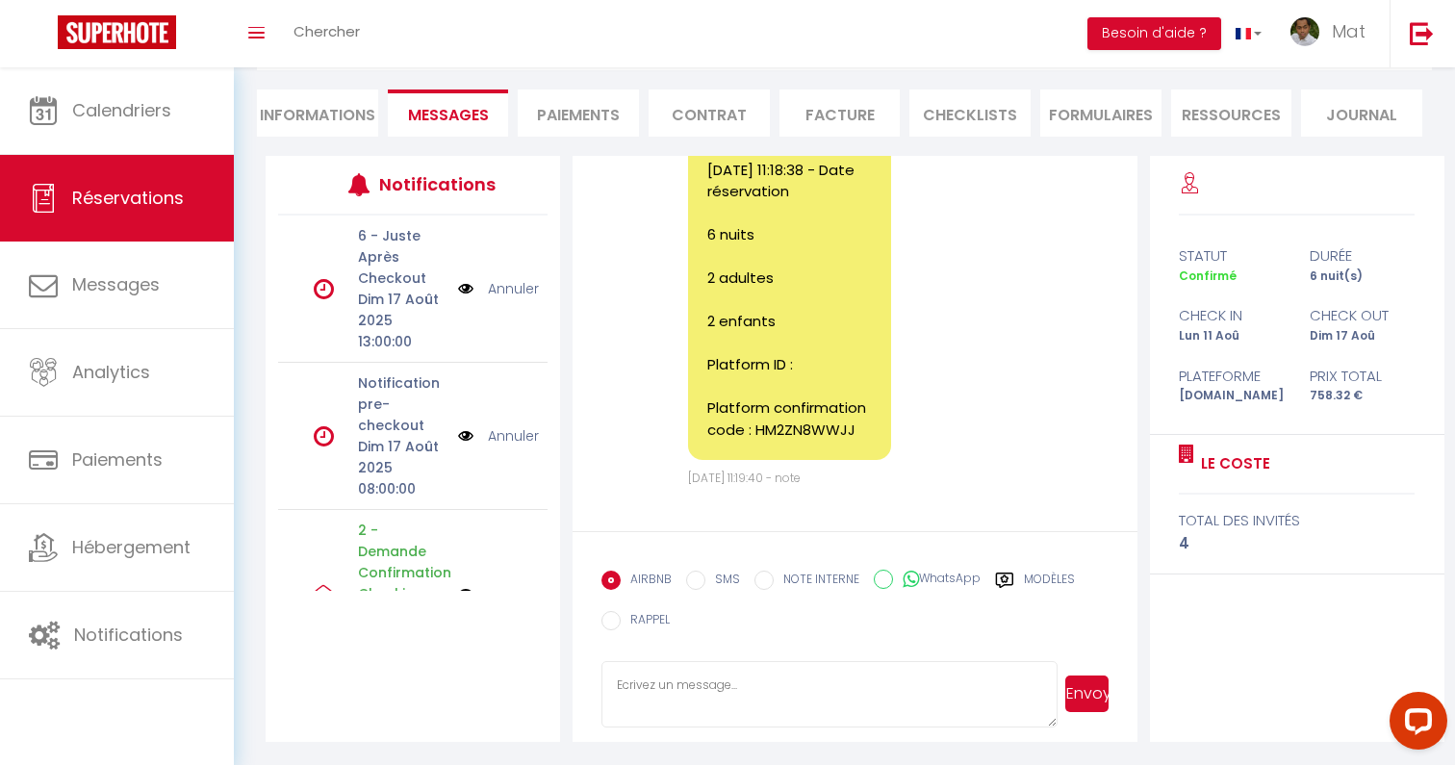
click at [358, 118] on li "Informations" at bounding box center [317, 112] width 121 height 47
select select
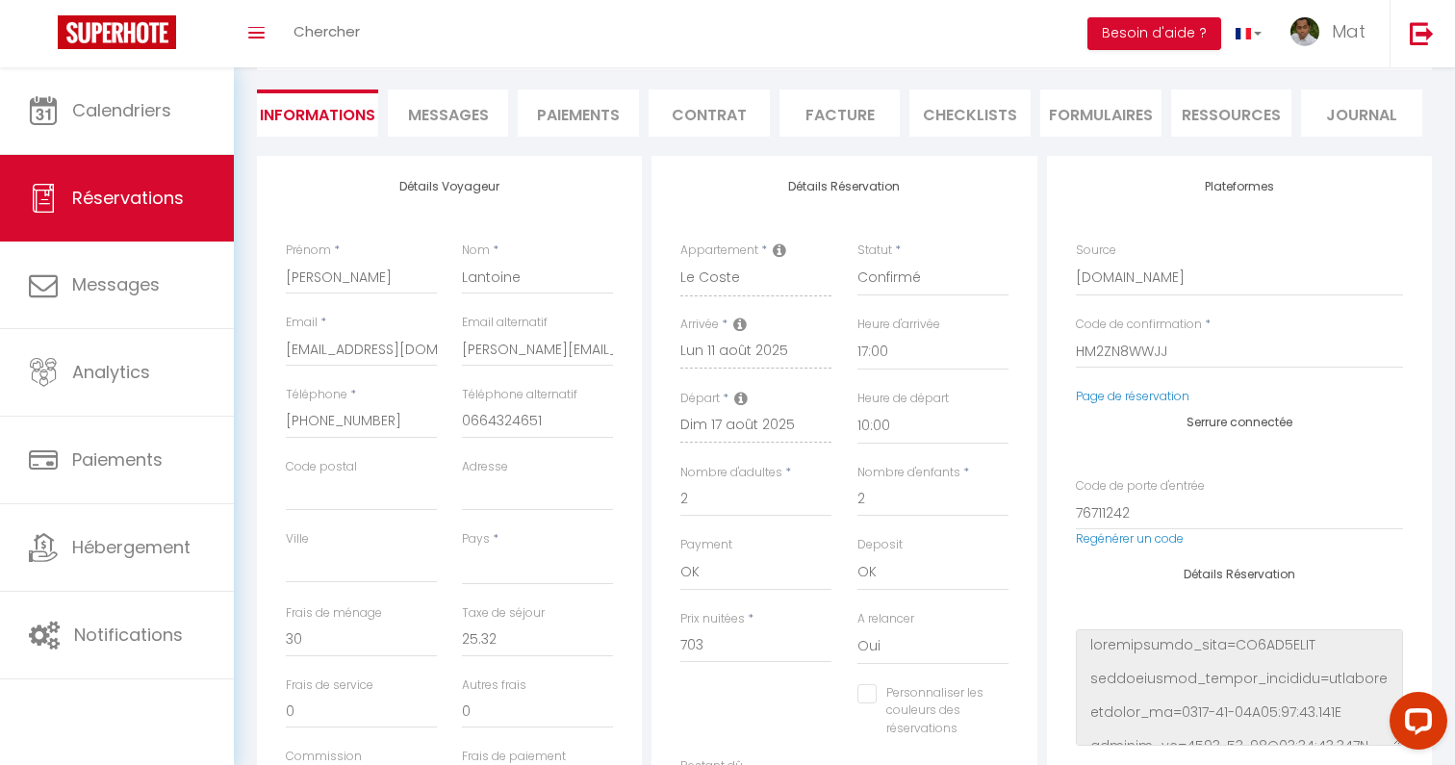
click at [447, 120] on span "Messages" at bounding box center [448, 115] width 81 height 22
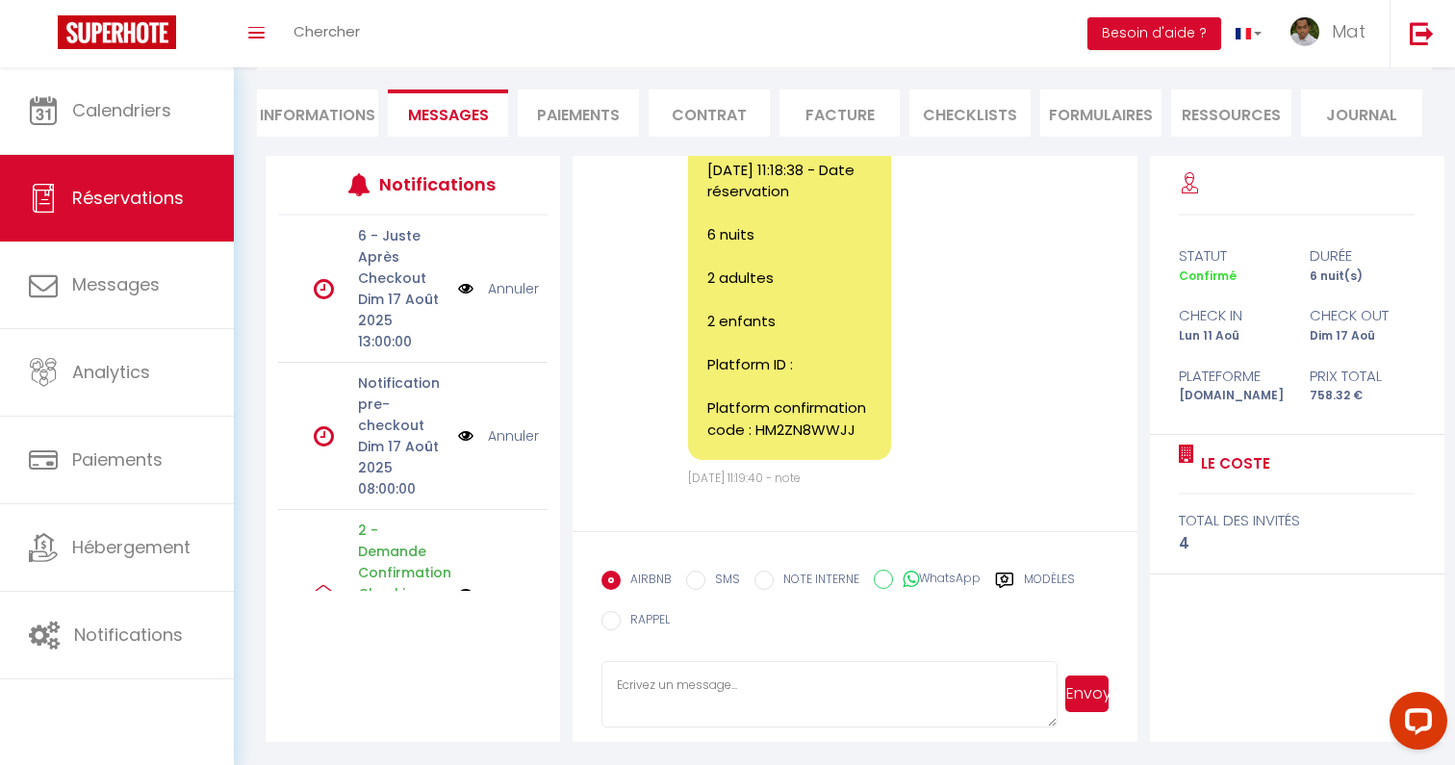
click at [1035, 575] on label "Modèles" at bounding box center [1049, 583] width 51 height 24
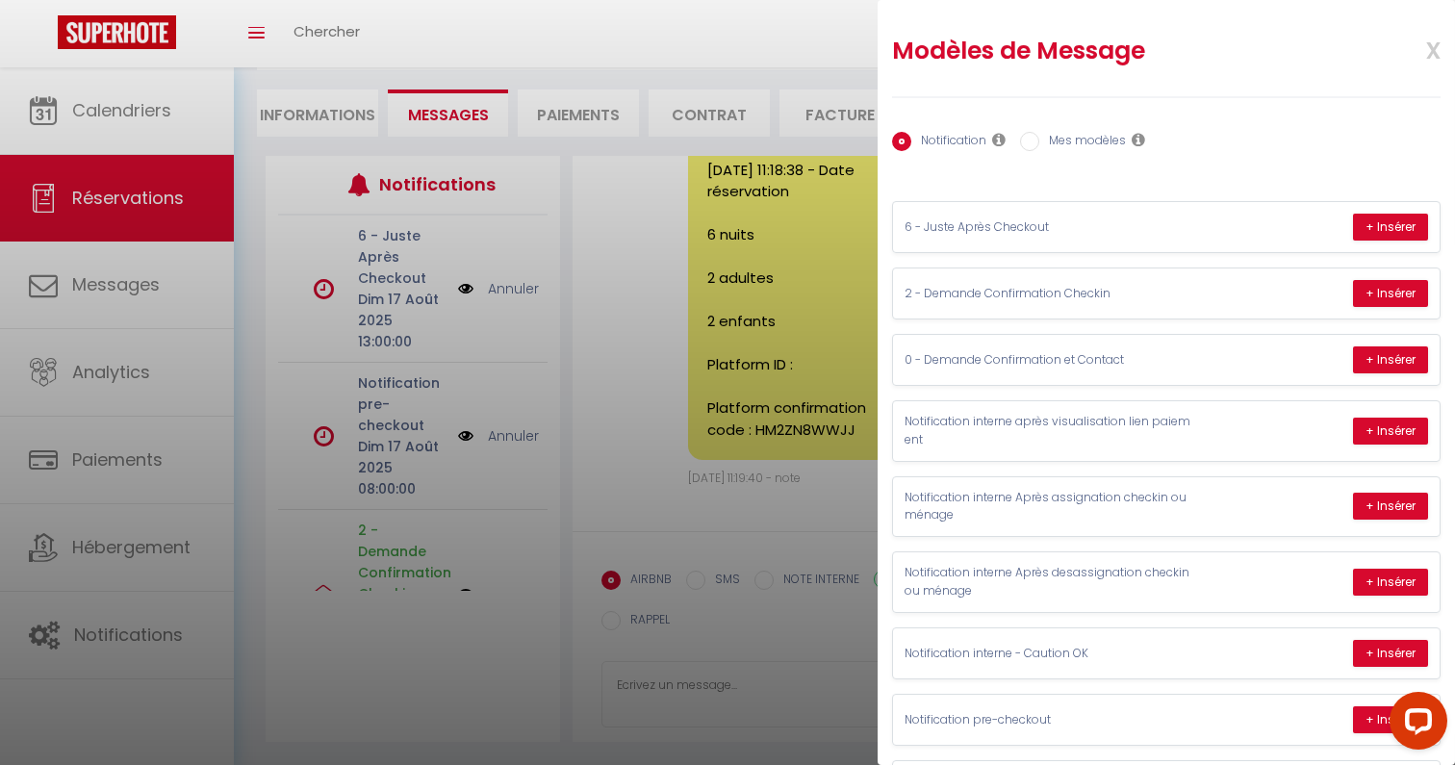
scroll to position [275, 0]
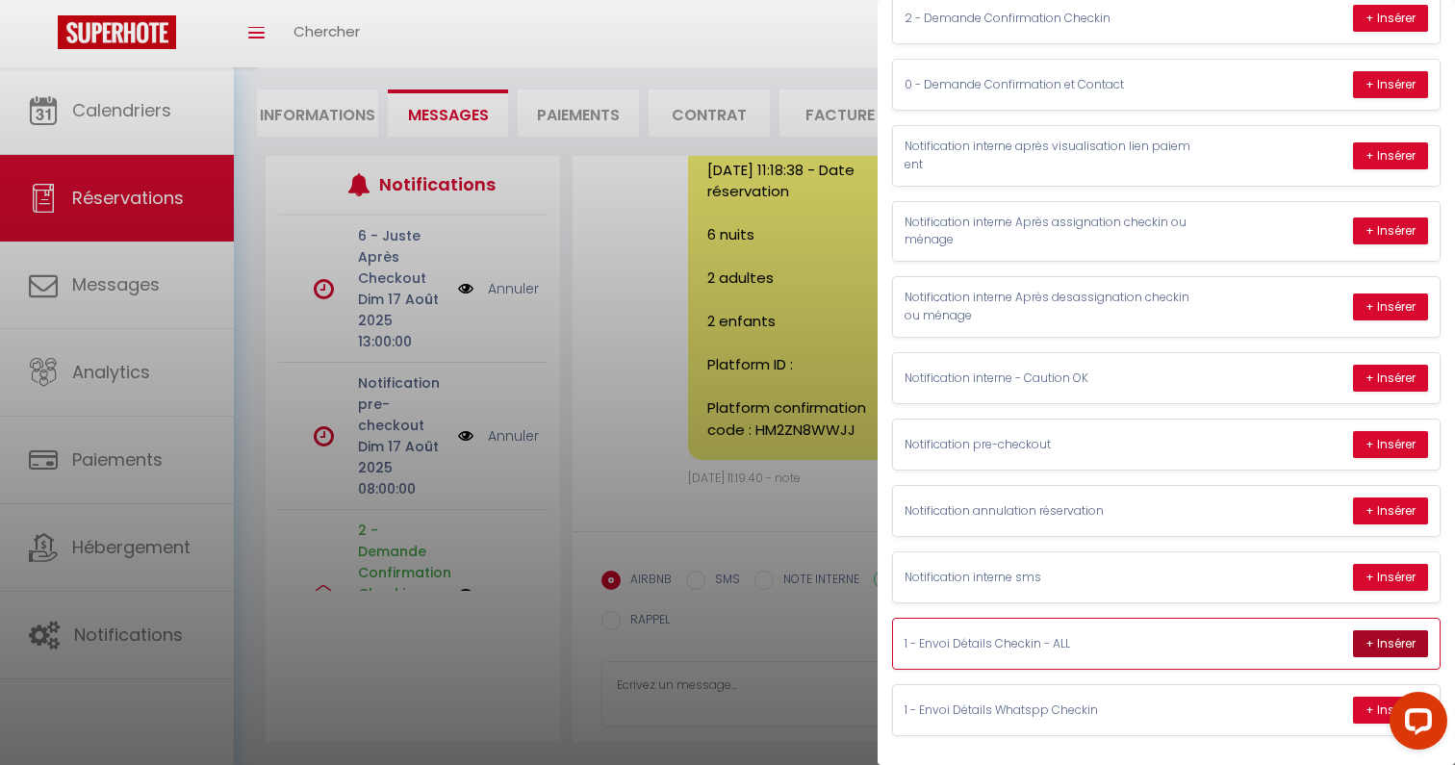
click at [1363, 640] on button "+ Insérer" at bounding box center [1390, 643] width 75 height 27
type textarea "Hello Isabelle, I am Mr. Raza from Le Coste in Bordeaux. I am looking forward t…"
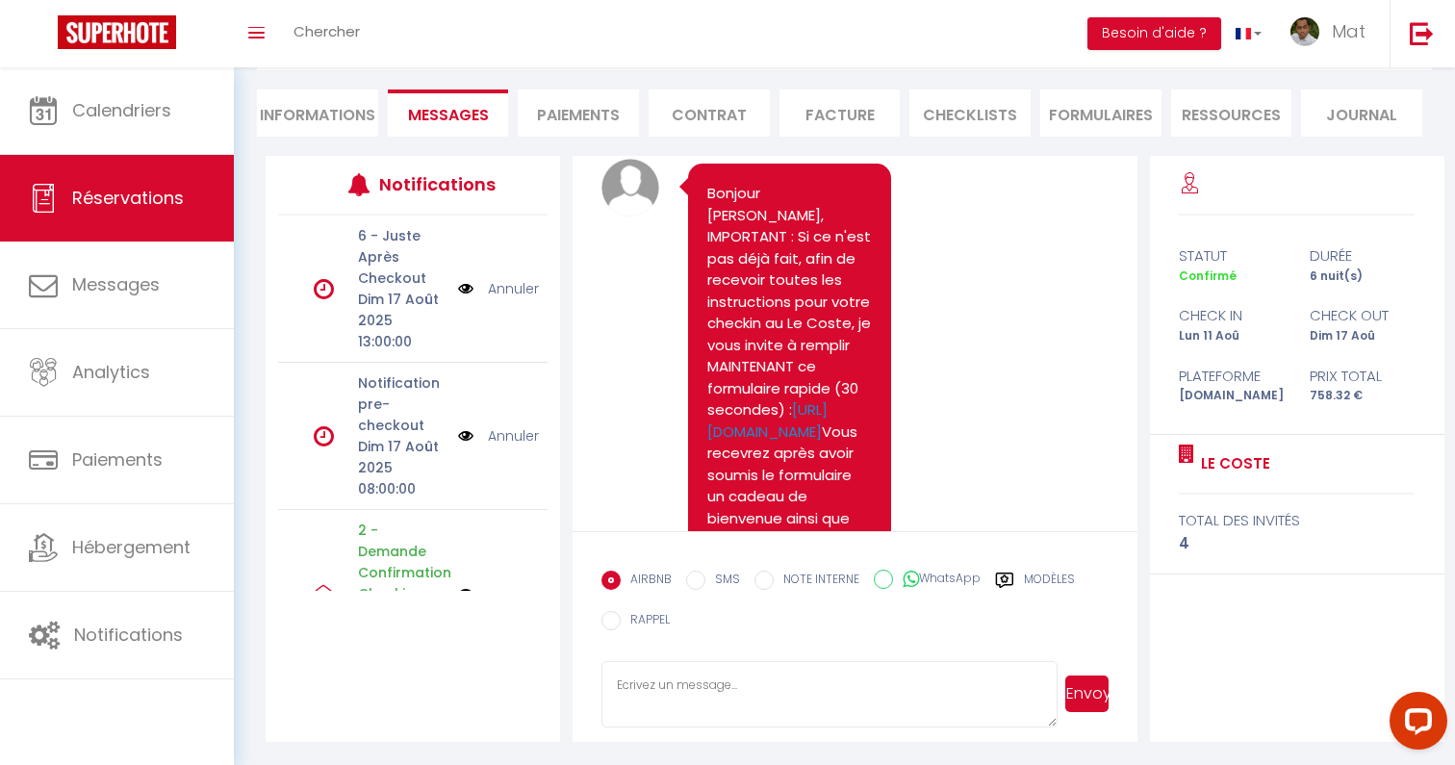
scroll to position [5237, 0]
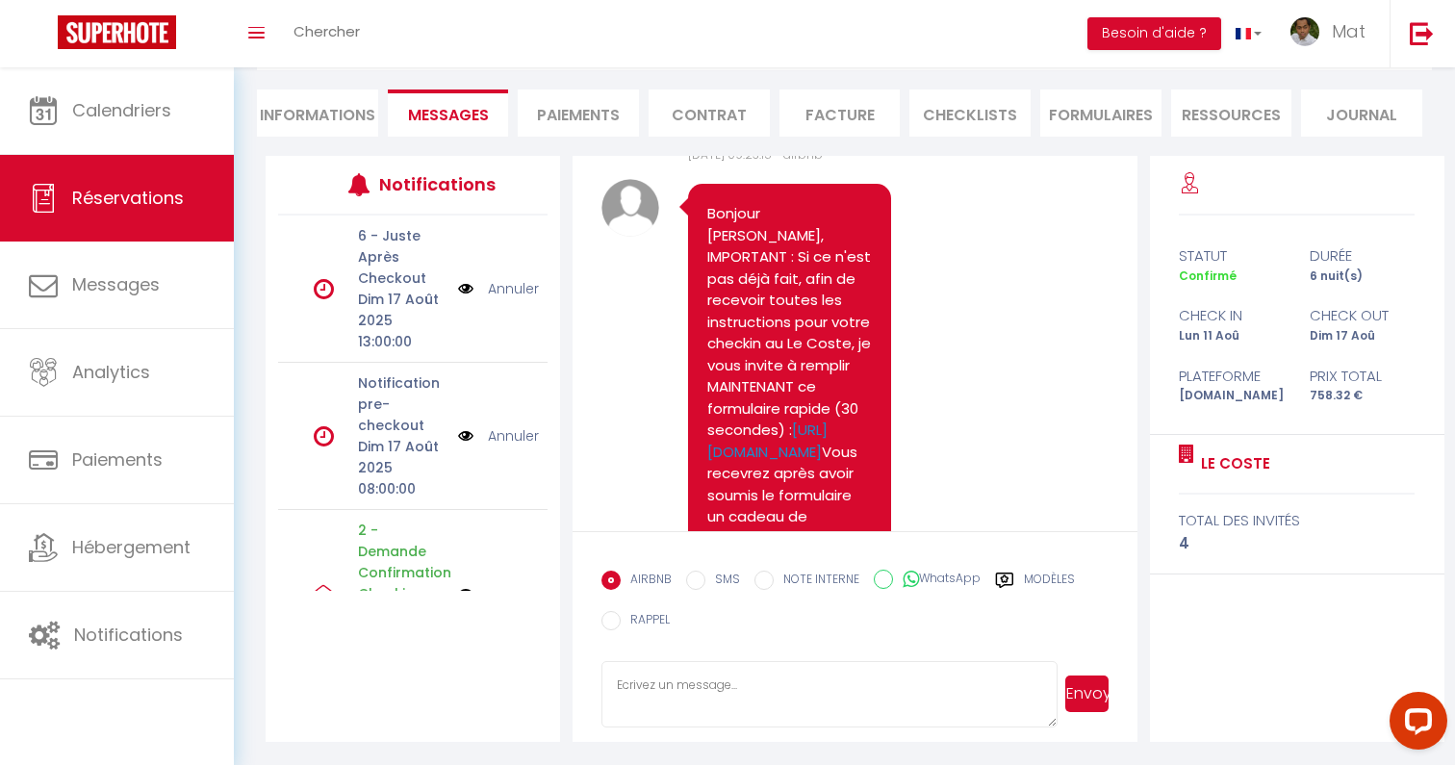
drag, startPoint x: 845, startPoint y: 343, endPoint x: 846, endPoint y: 252, distance: 91.4
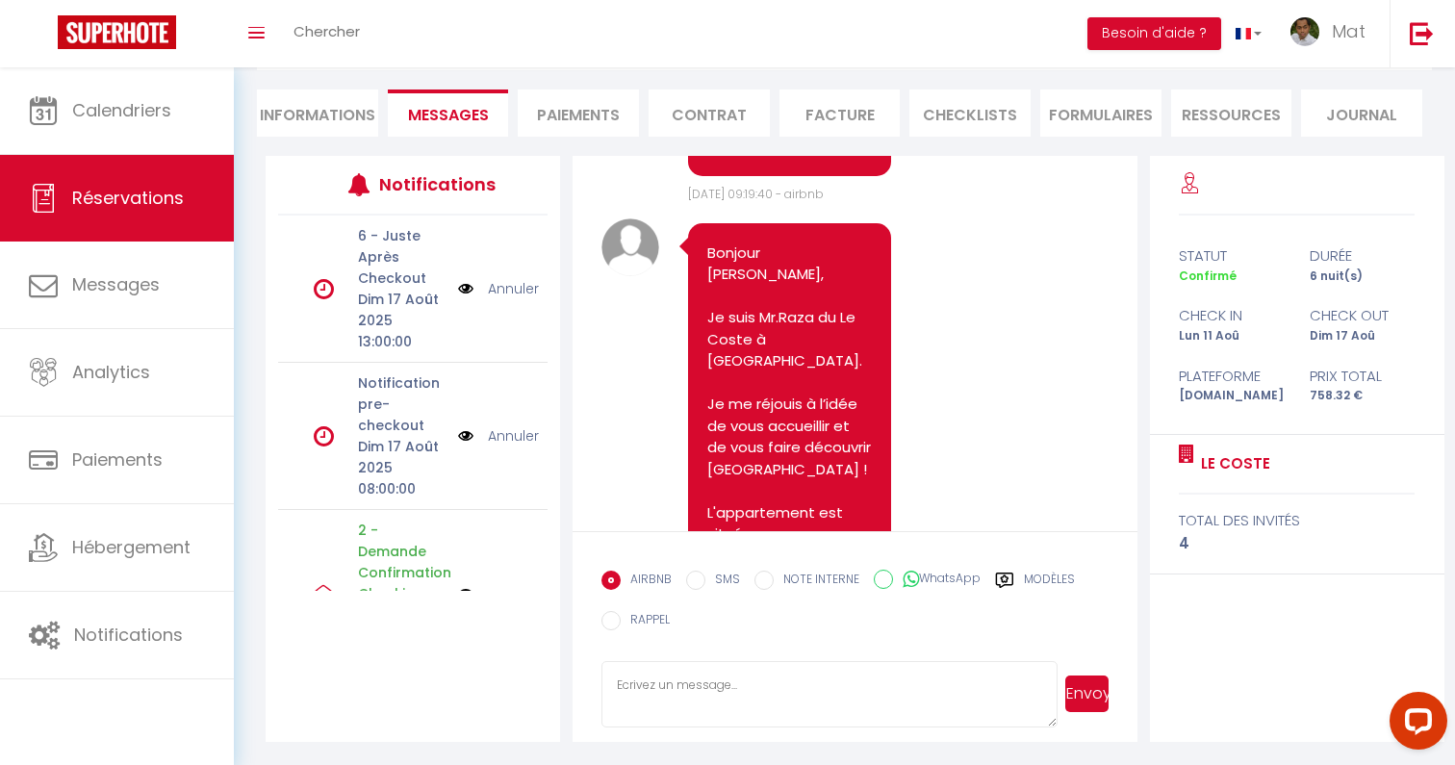
scroll to position [763, 0]
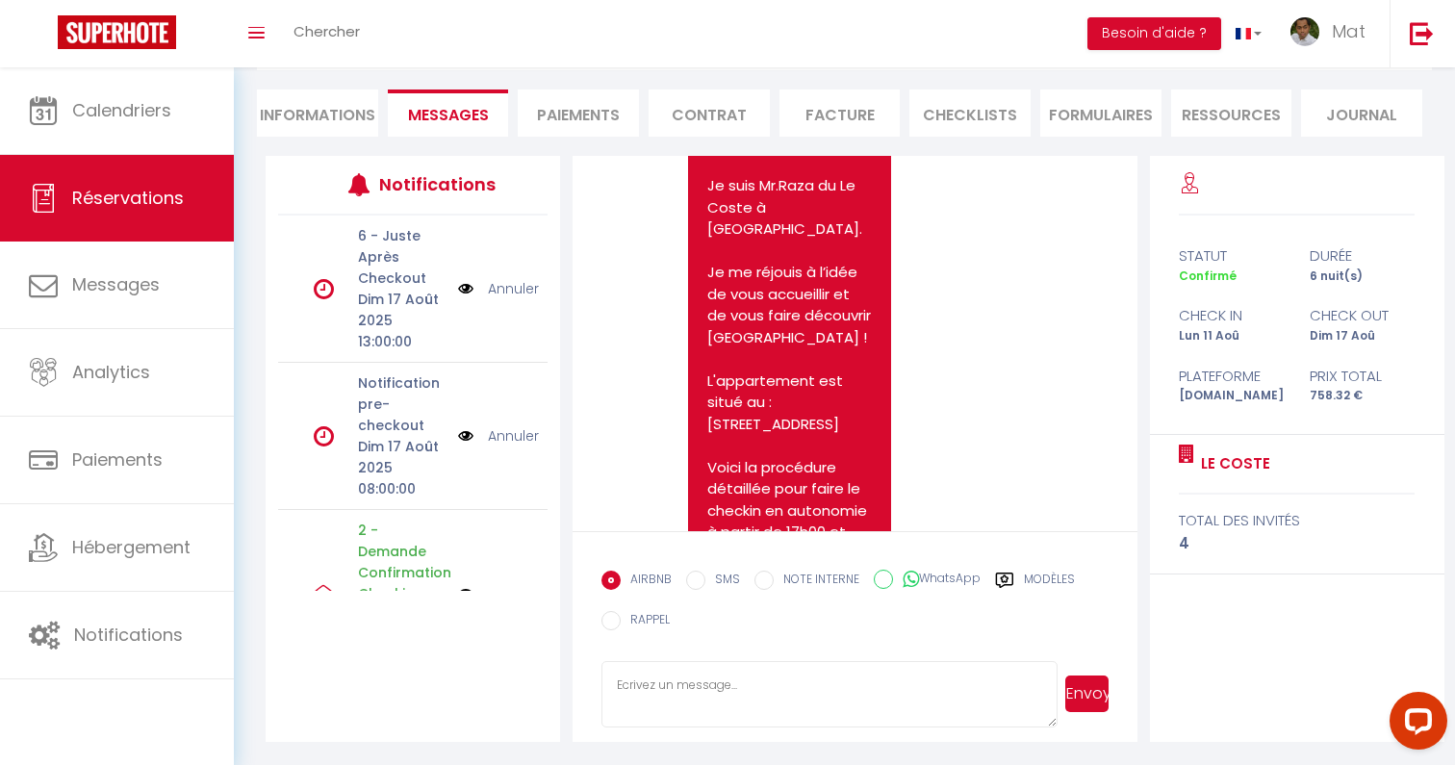
copy pre "Bonjour Isabelle, Je suis Mr.Raza du Le Coste à Bordeaux. Je me réjouis à l’idé…"
click at [951, 697] on textarea at bounding box center [829, 694] width 456 height 67
paste textarea "Bonjour Isabelle, Je suis Mr.Raza du Le Coste à Bordeaux. Je me réjouis à l’idé…"
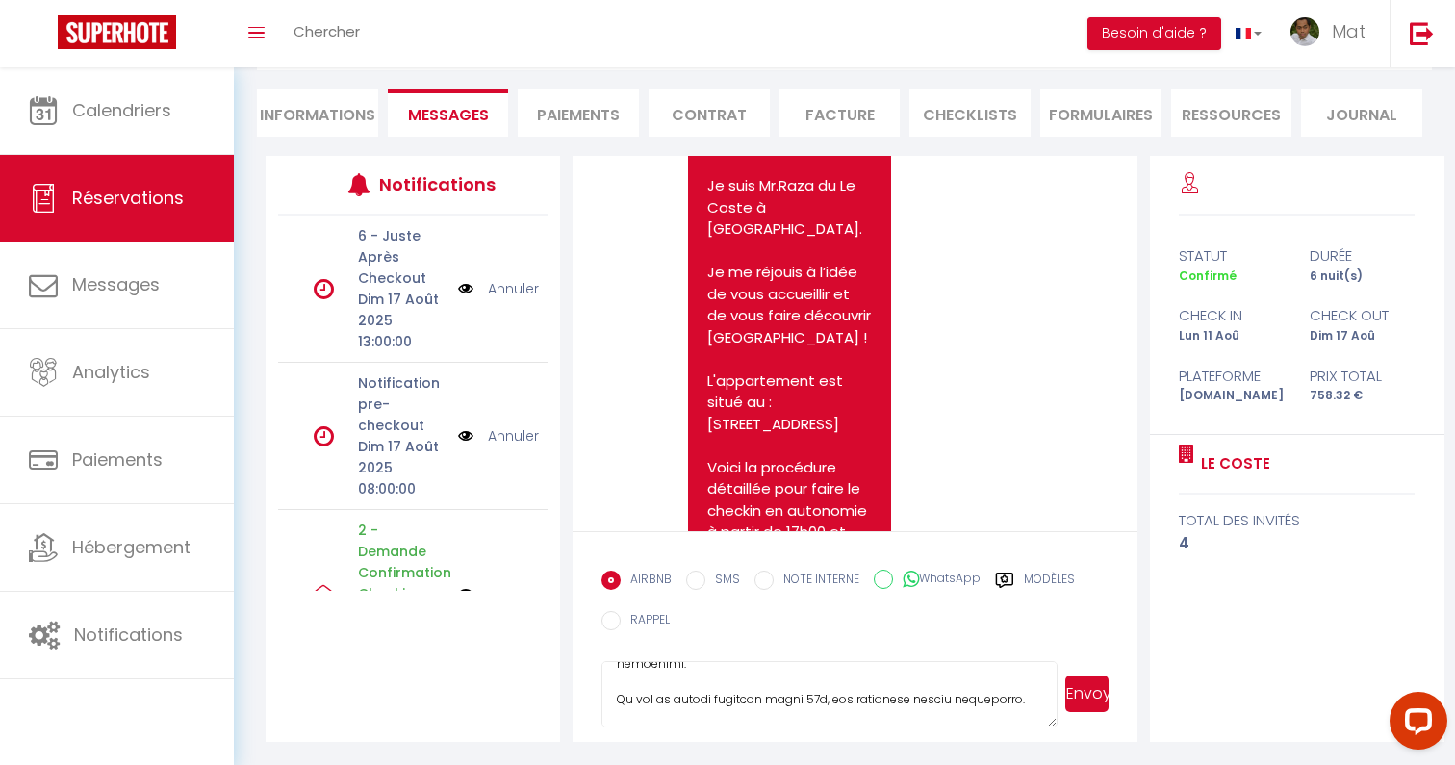
type textarea "Bonjour Isabelle, Je suis Mr.Raza du Le Coste à Bordeaux. Je me réjouis à l’idé…"
click at [945, 574] on label "WhatsApp" at bounding box center [937, 580] width 88 height 21
click at [893, 574] on input "WhatsApp" at bounding box center [883, 579] width 19 height 19
radio input "true"
radio input "false"
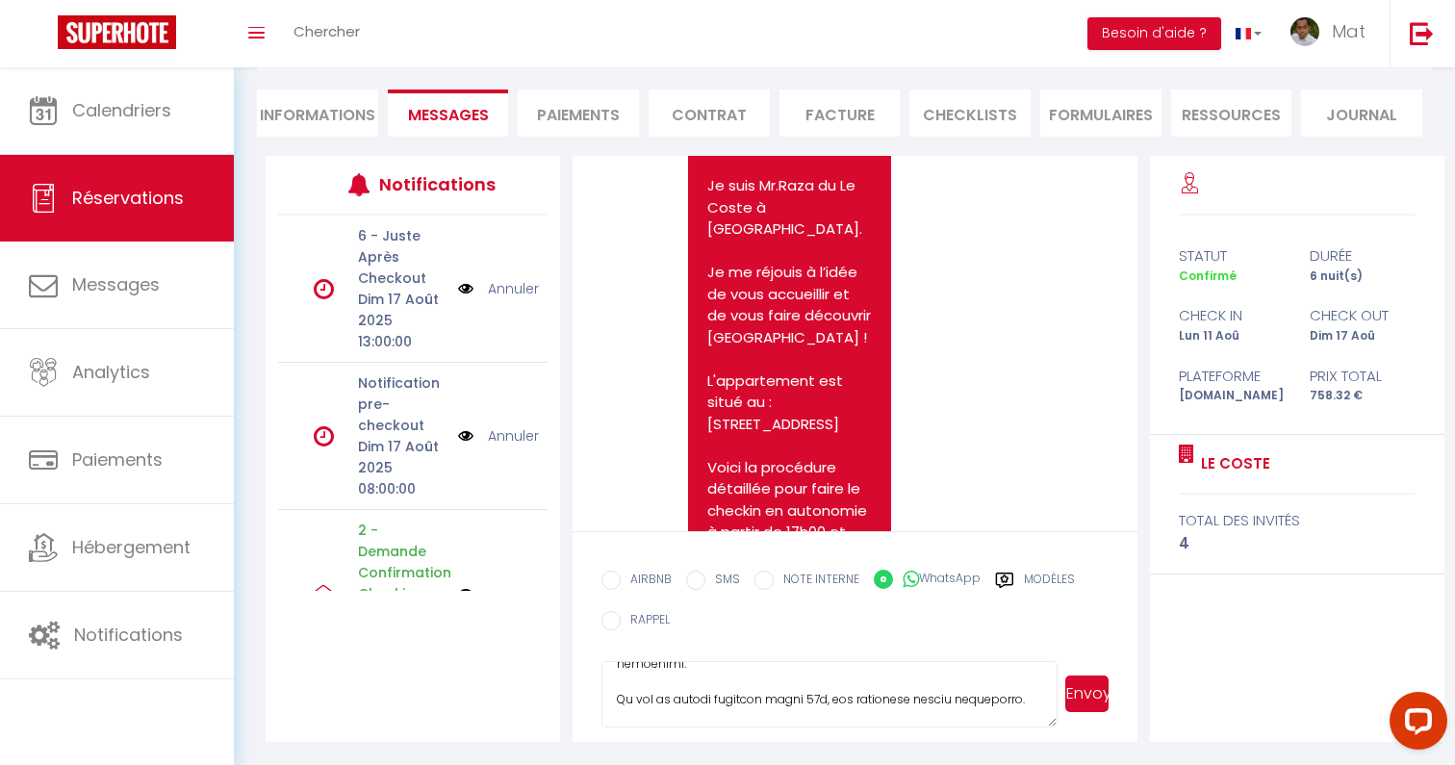
click at [1104, 684] on button "Envoyer" at bounding box center [1086, 693] width 43 height 37
click at [914, 689] on textarea at bounding box center [829, 694] width 456 height 67
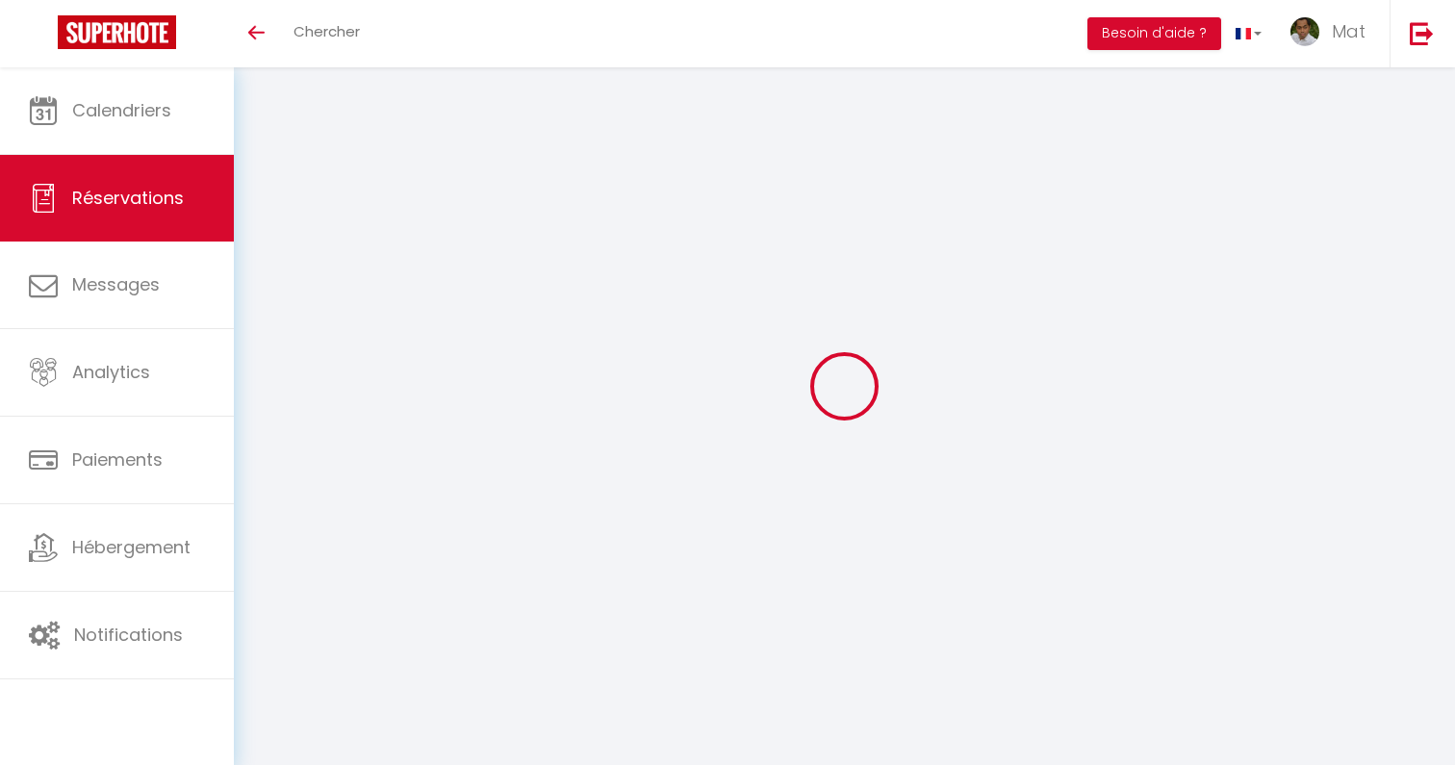
select select
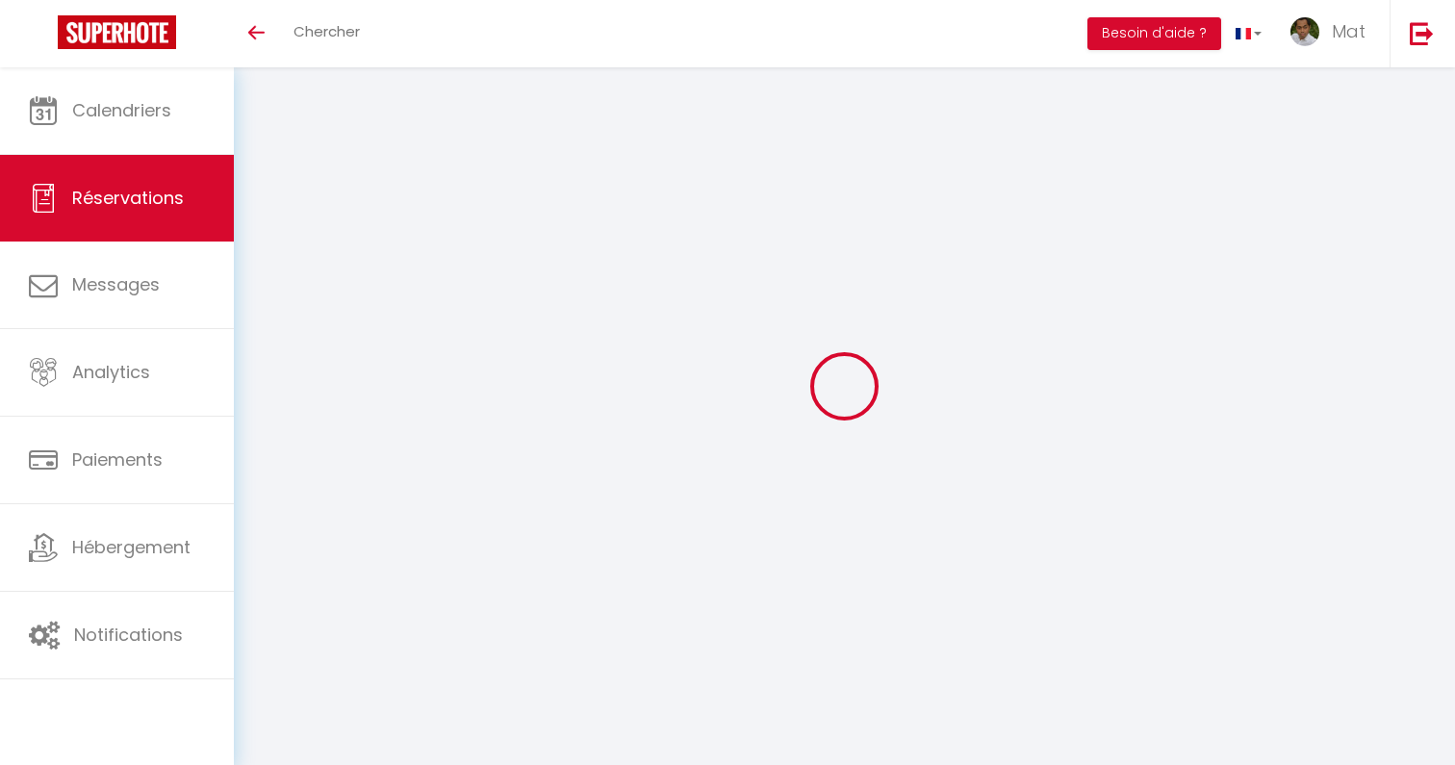
type input "Aitor"
type input "Arrizabalaga Amado"
type input "aamado.737588@guest.booking.com"
type input "aitorarrizabalagamado@gmail.com"
type input "+34688813675"
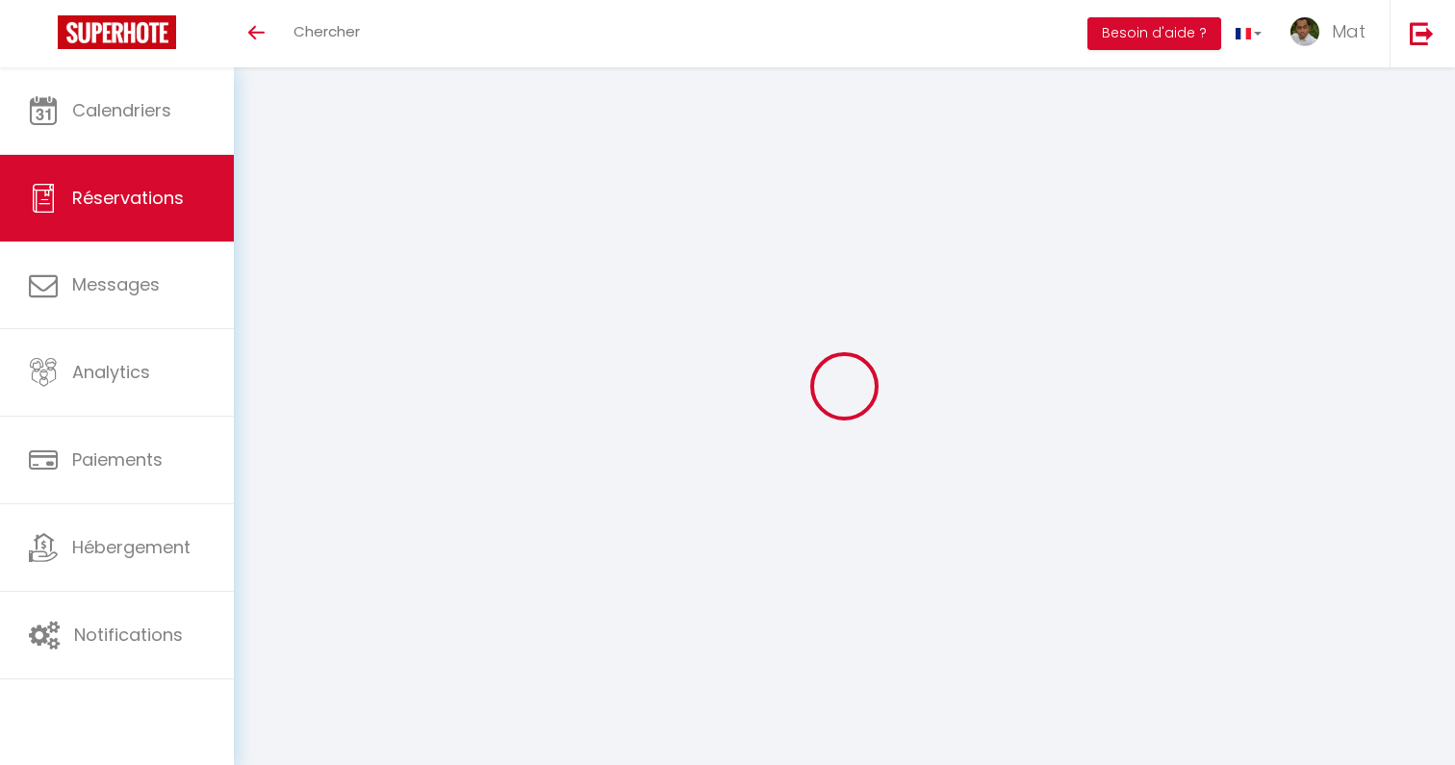
type input "688813675"
select select "ES"
type input "20.4"
select select "50477"
select select "1"
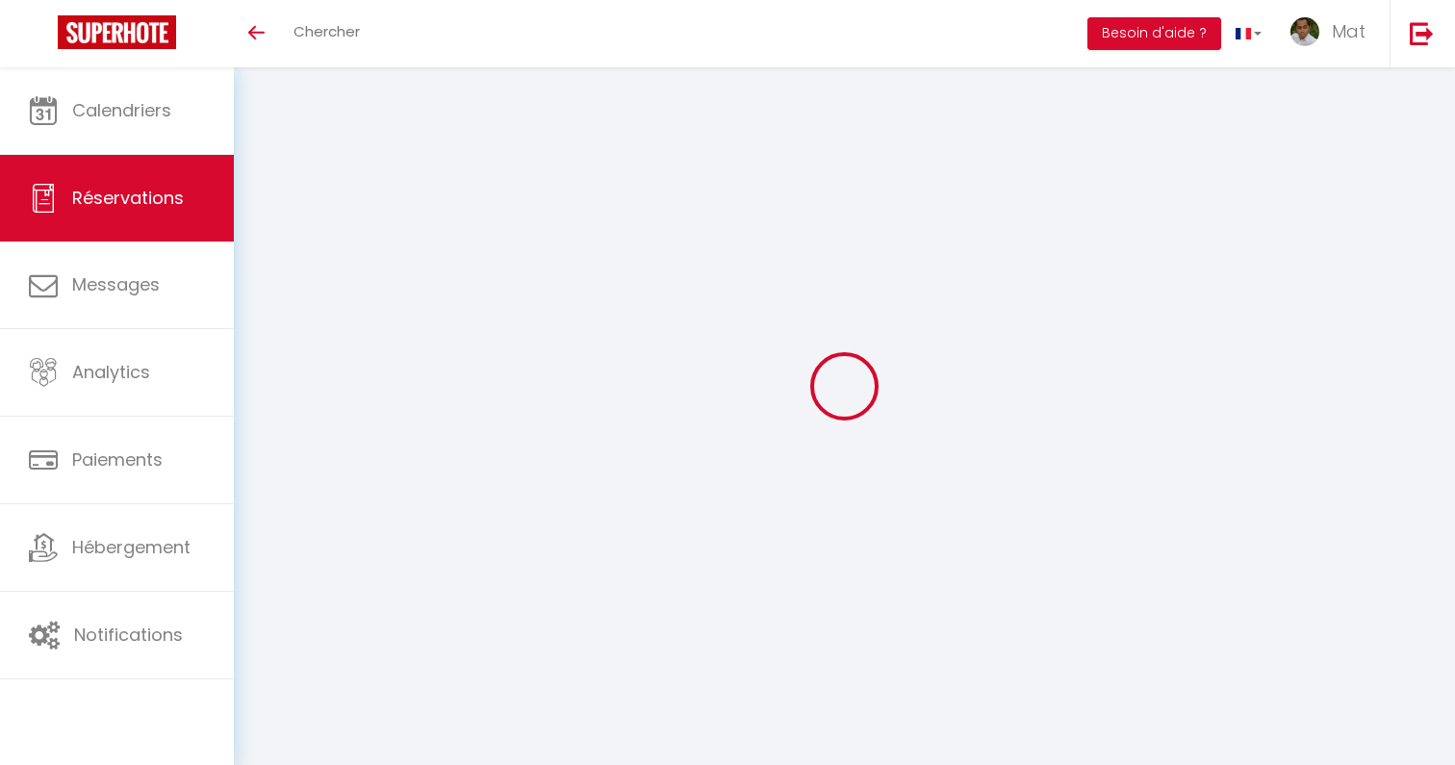
select select
type input "2"
select select "12"
select select
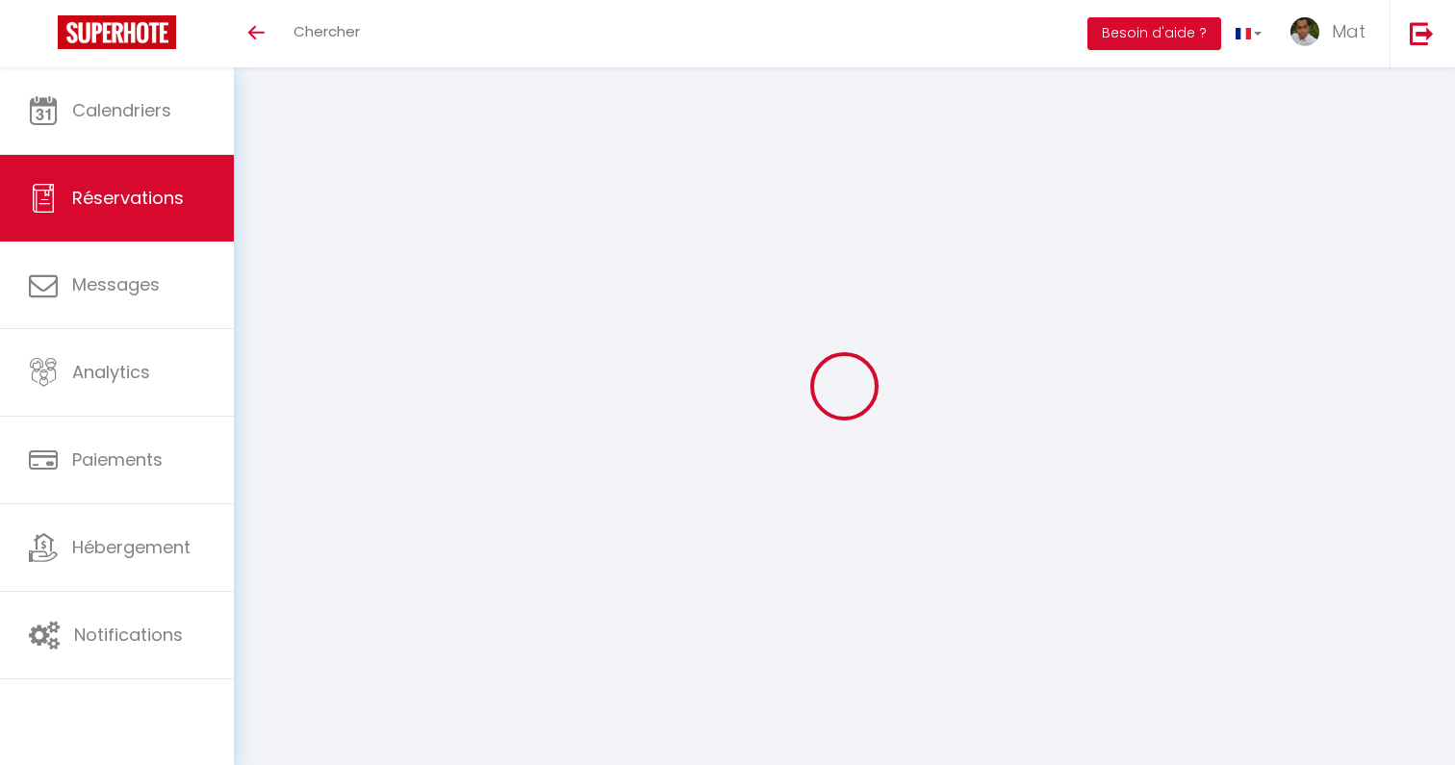
type input "90"
checkbox input "false"
type input "0"
select select "2"
type input "0"
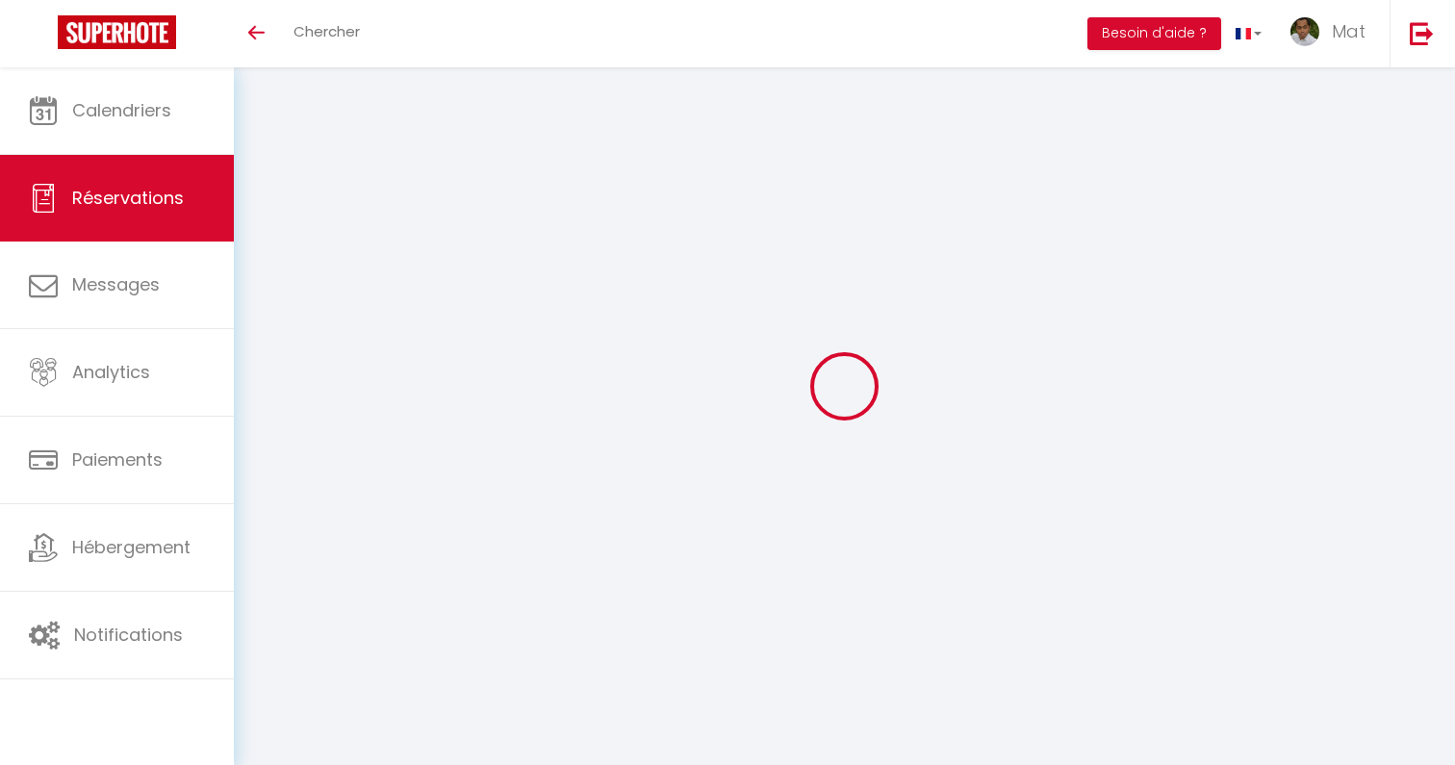
type input "0"
select select
select select "14"
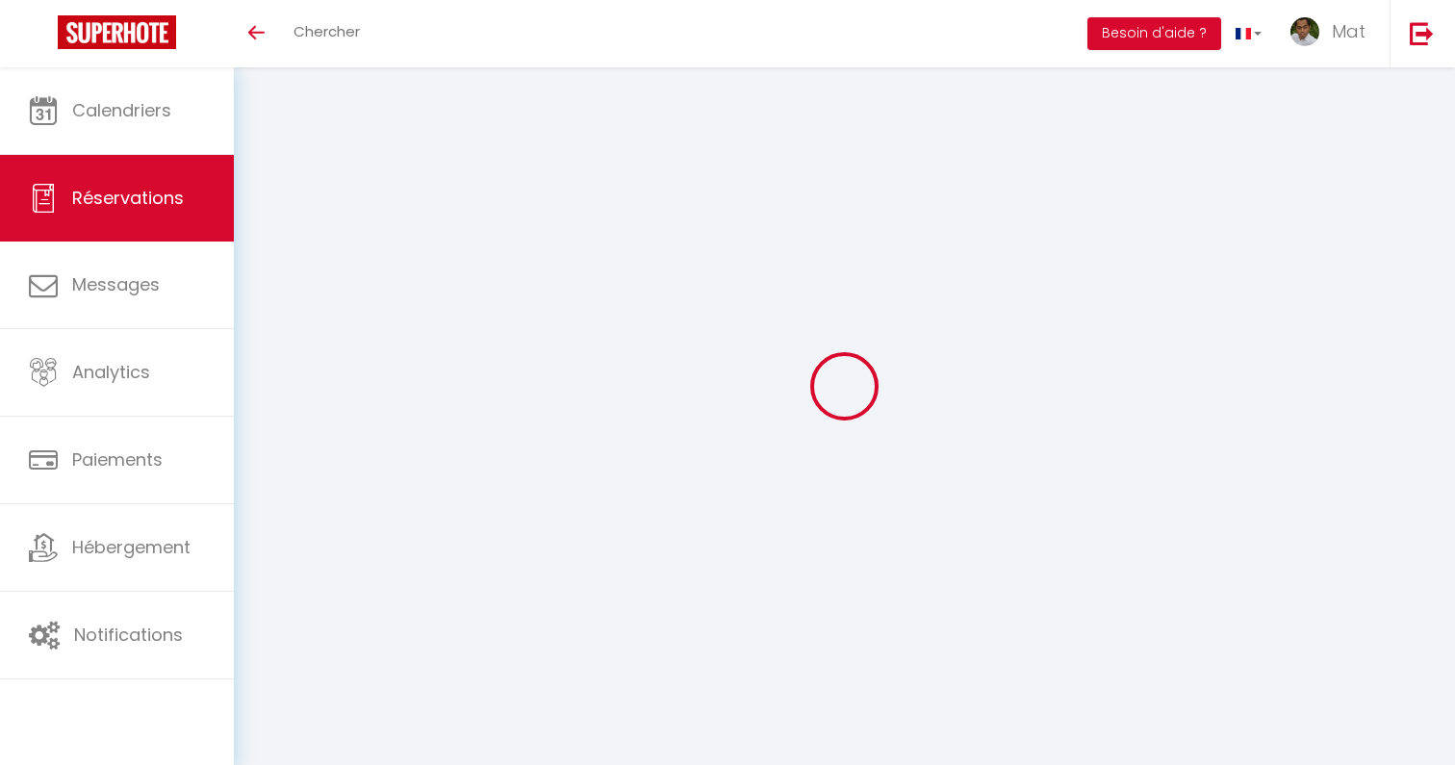
checkbox input "false"
select select
checkbox input "false"
select select
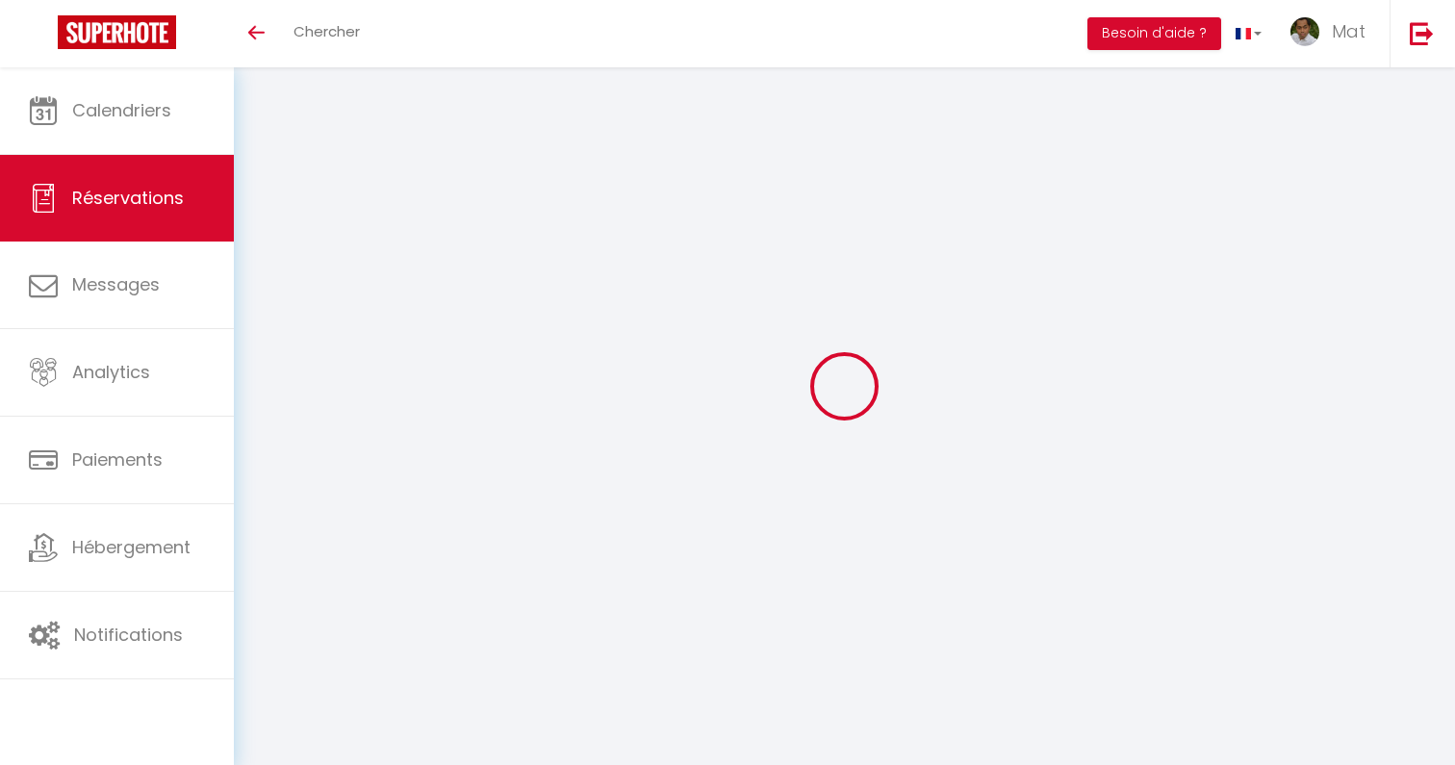
select select
checkbox input "false"
select select
checkbox input "false"
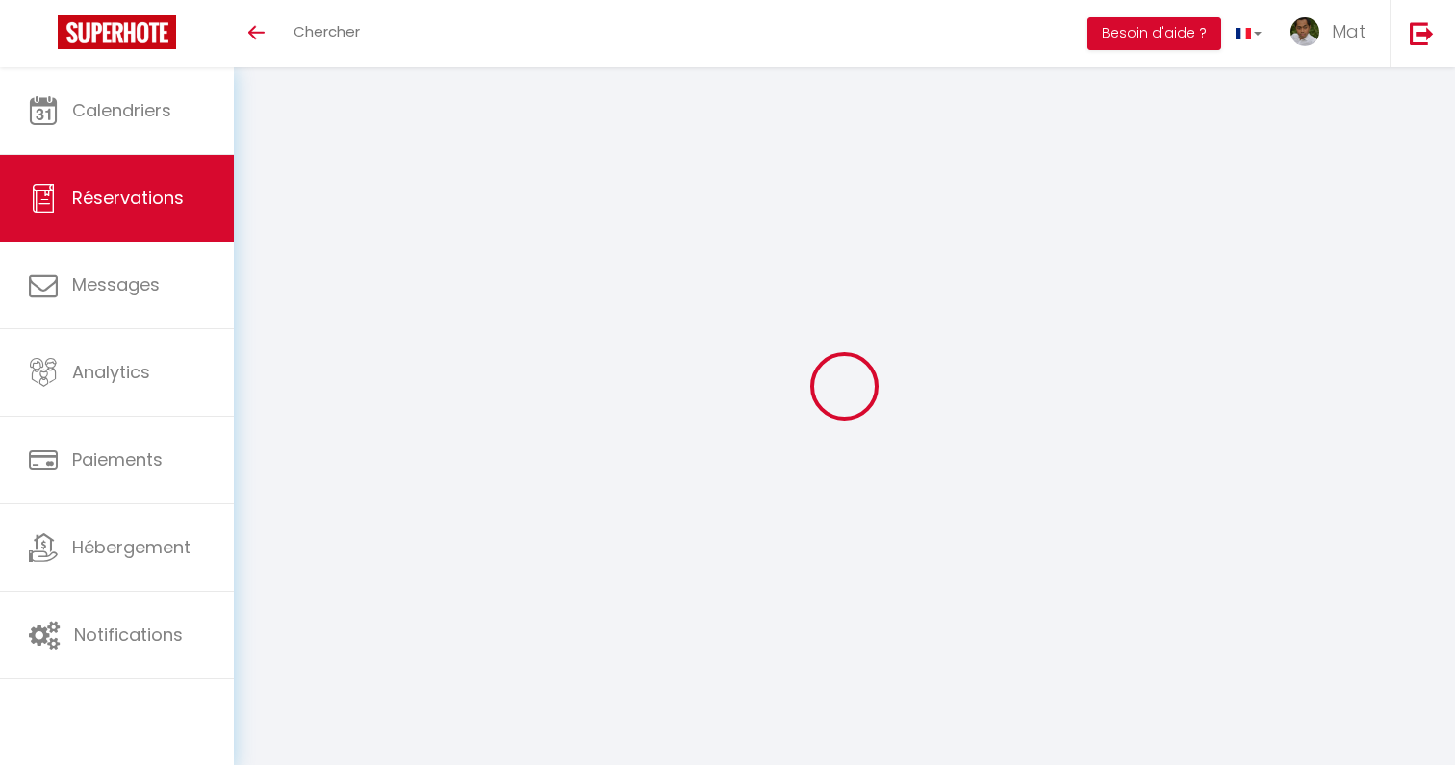
type textarea "No es segura la hora de llegada y salida, se concretara mas adelante. Tenemos c…"
type input "30"
type input "5.89"
select select
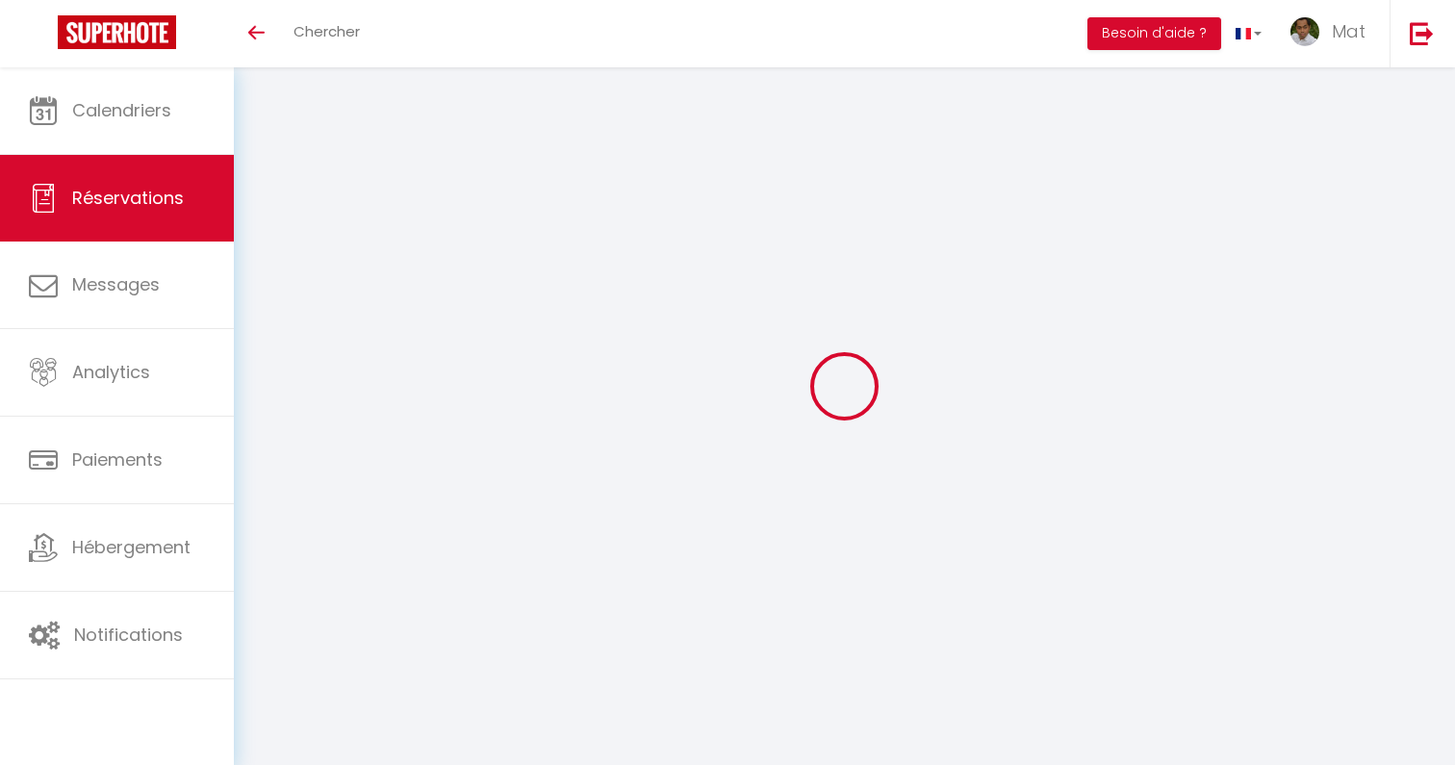
checkbox input "false"
select select "17:00"
select select "10:00"
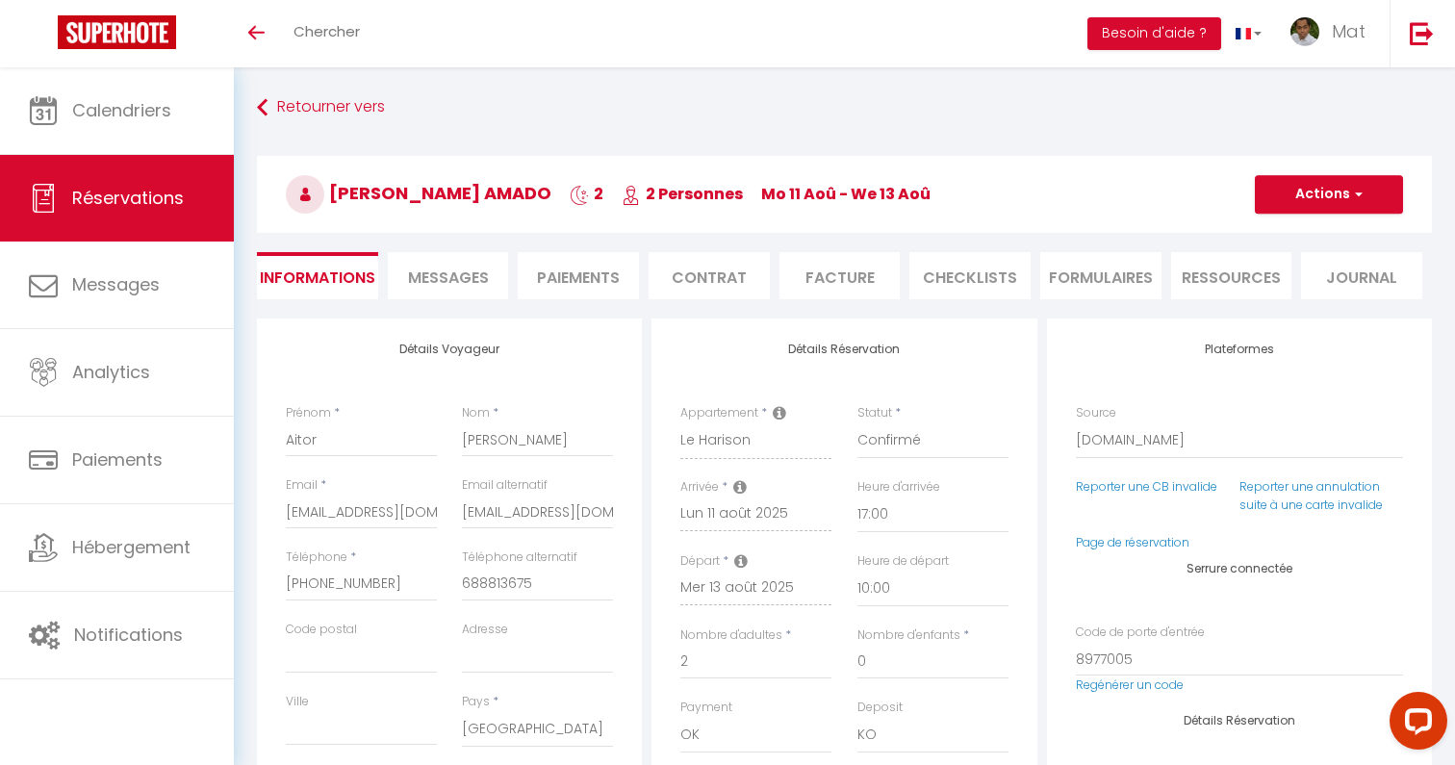
click at [478, 286] on span "Messages" at bounding box center [448, 278] width 81 height 22
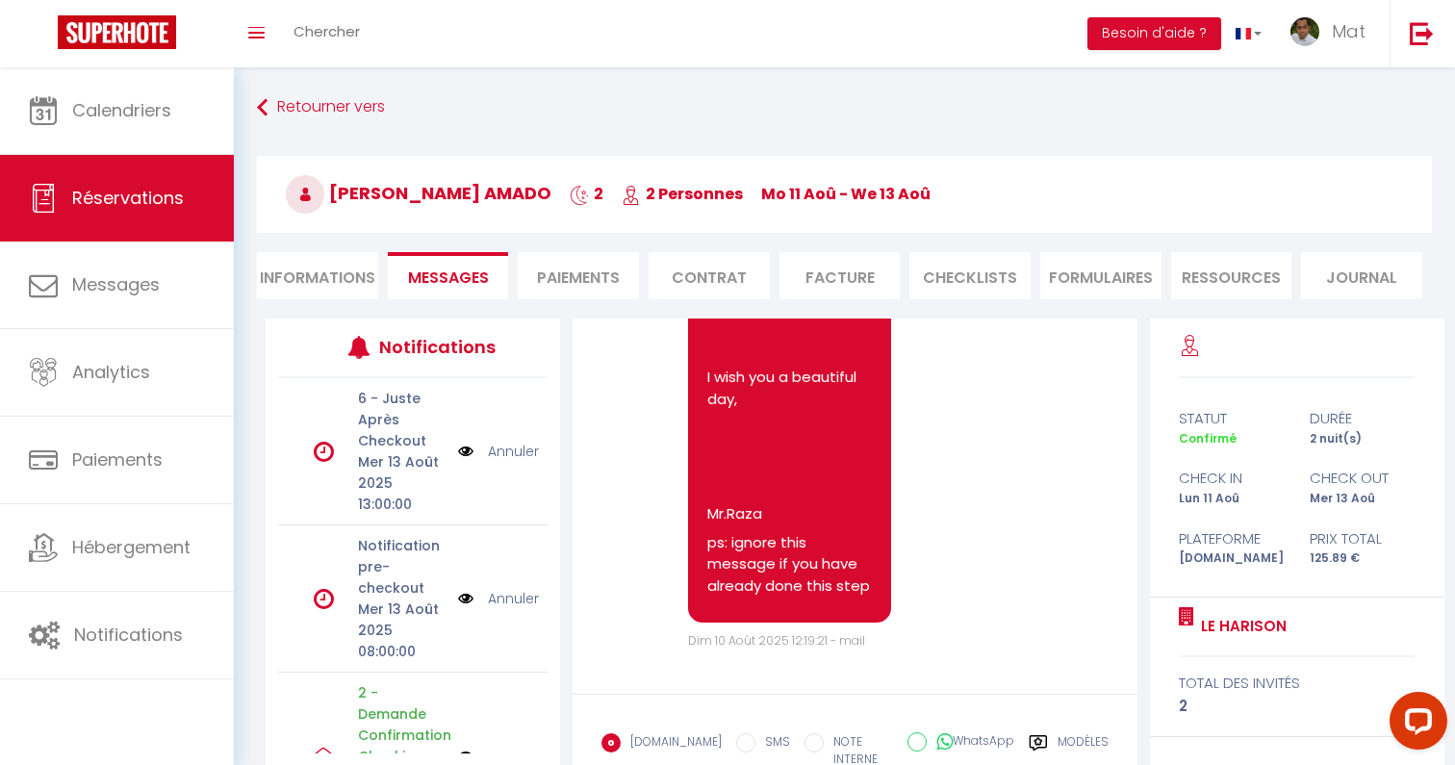
scroll to position [163, 0]
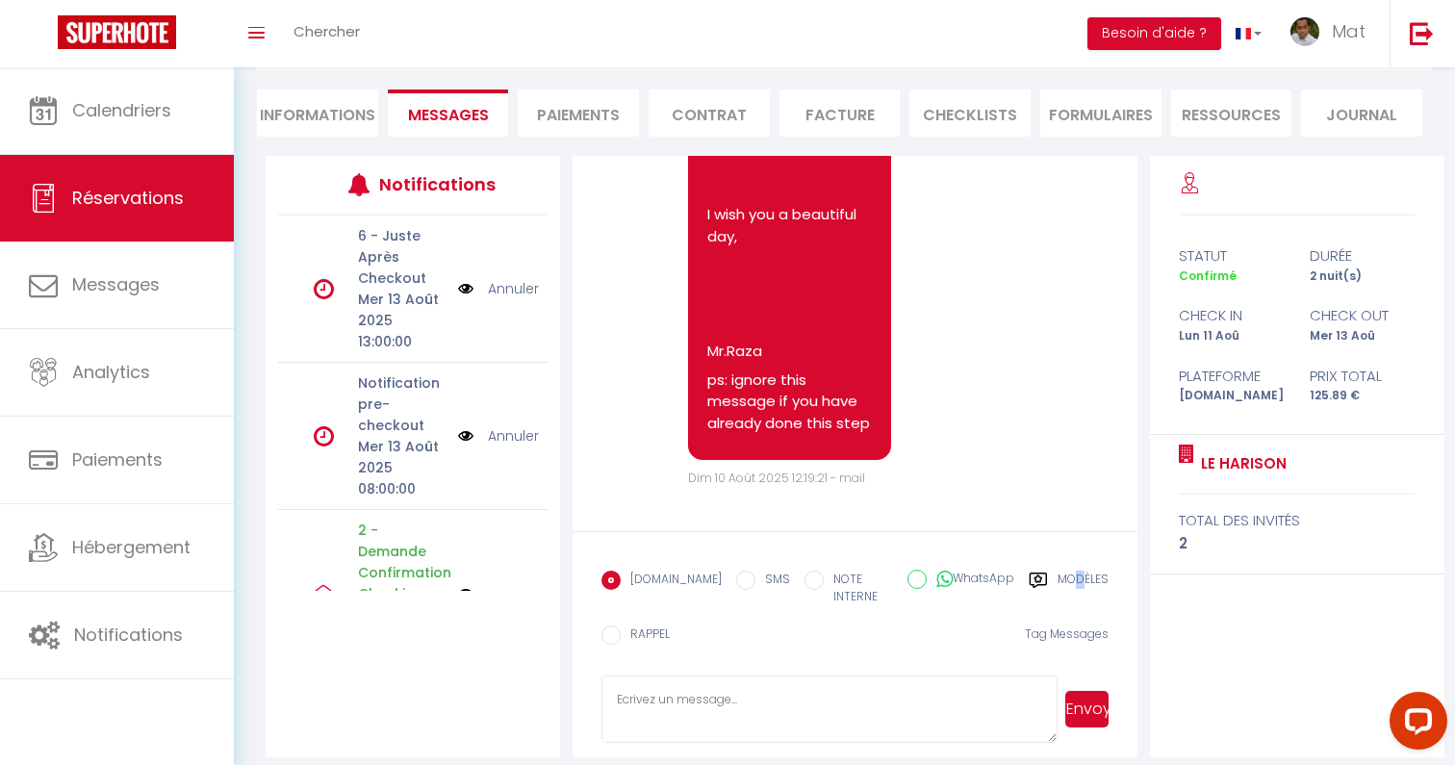
click at [1080, 580] on label "Modèles" at bounding box center [1082, 590] width 51 height 39
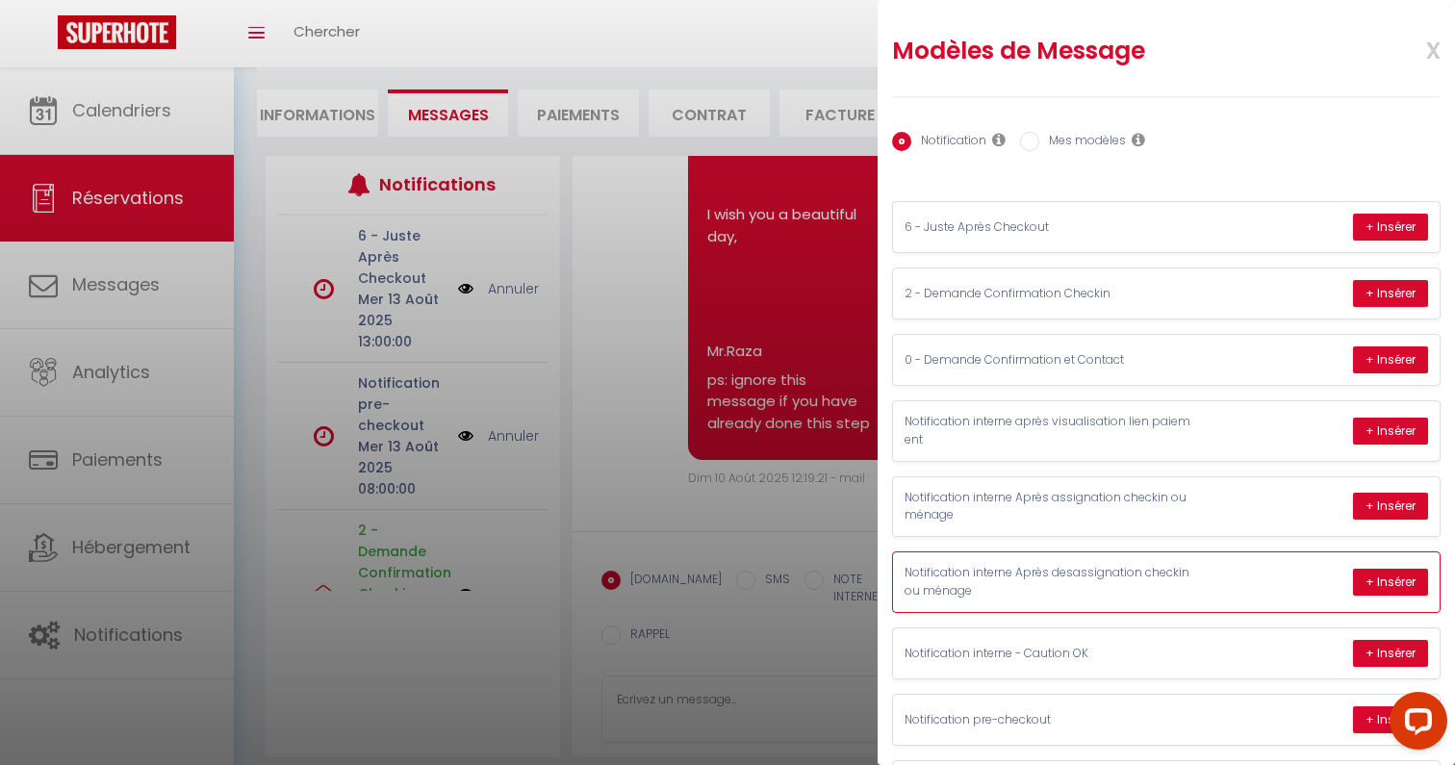
scroll to position [275, 0]
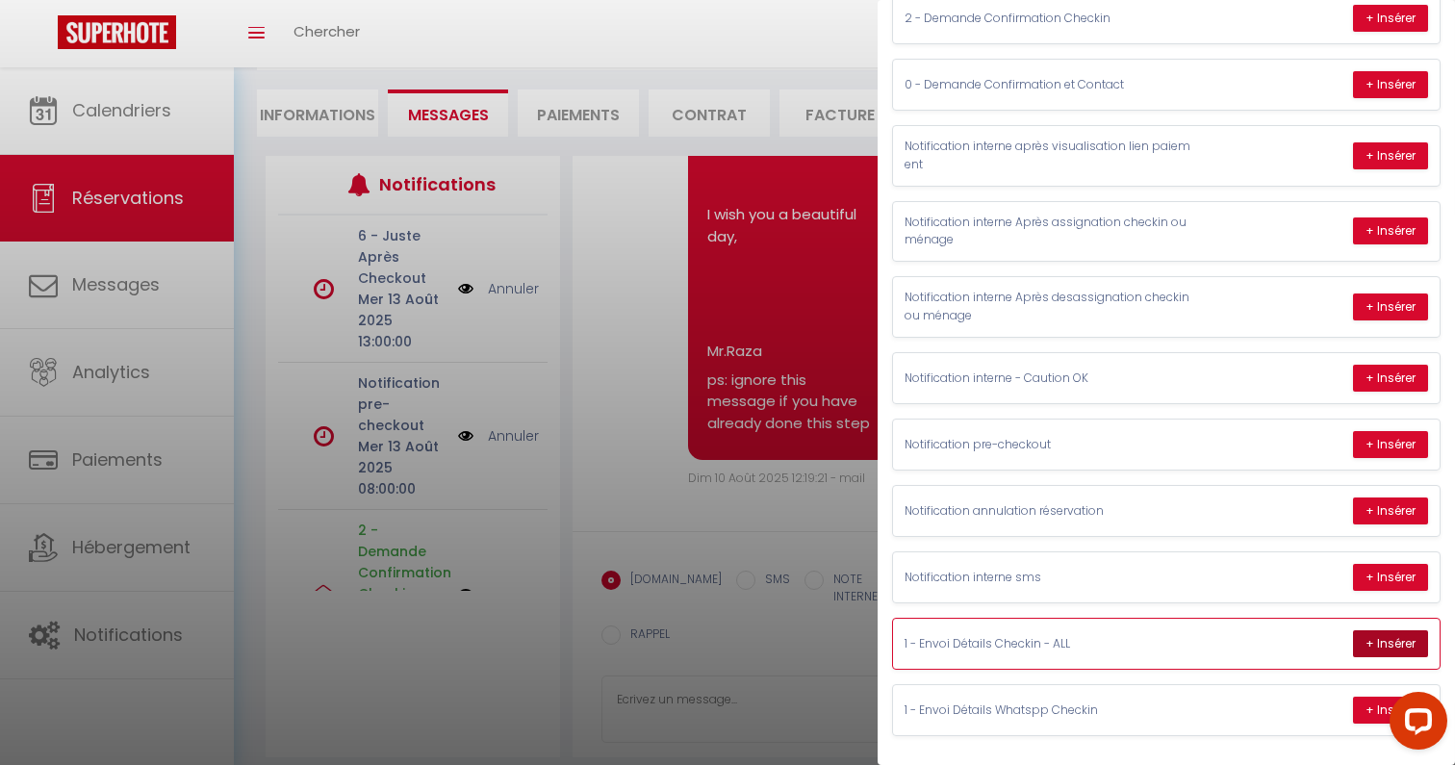
click at [1389, 645] on button "+ Insérer" at bounding box center [1390, 643] width 75 height 27
type textarea "Hello Aitor, I am Mr. Raza from Le Harison in Bordeaux. I am looking forward to…"
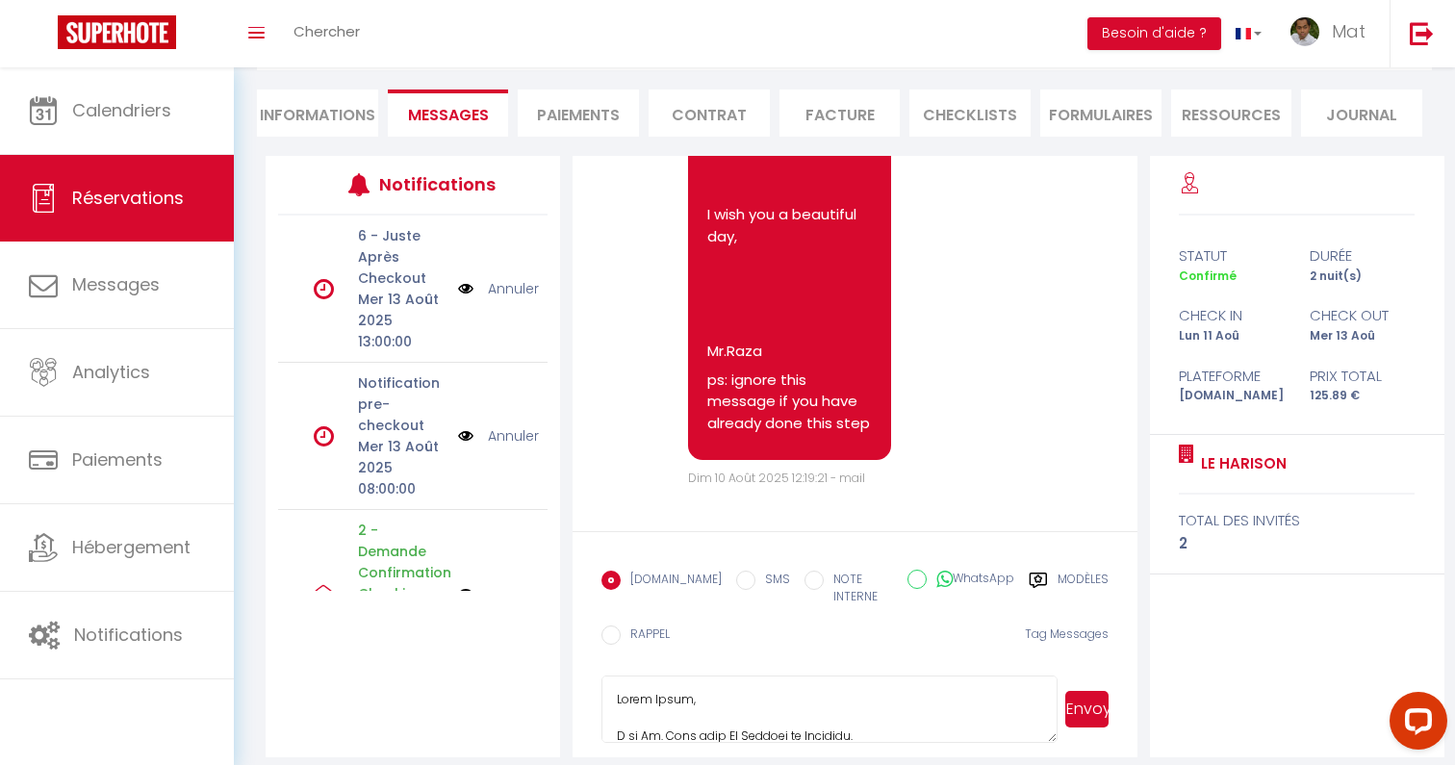
click at [946, 573] on icon at bounding box center [944, 579] width 16 height 19
click at [927, 573] on input "WhatsApp" at bounding box center [916, 579] width 19 height 19
radio input "true"
radio input "false"
click at [1096, 704] on button "Envoyer" at bounding box center [1086, 709] width 43 height 37
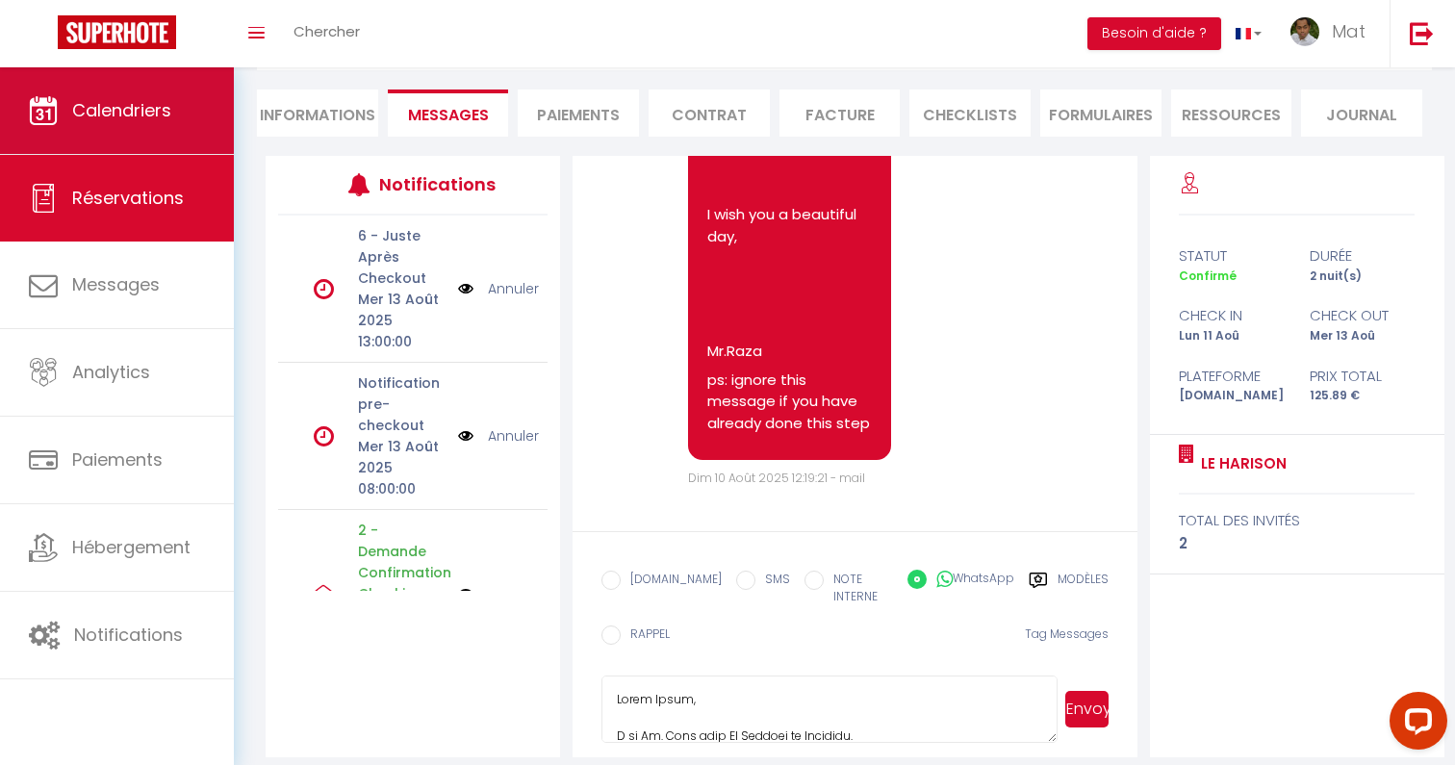
click at [111, 123] on link "Calendriers" at bounding box center [117, 110] width 234 height 87
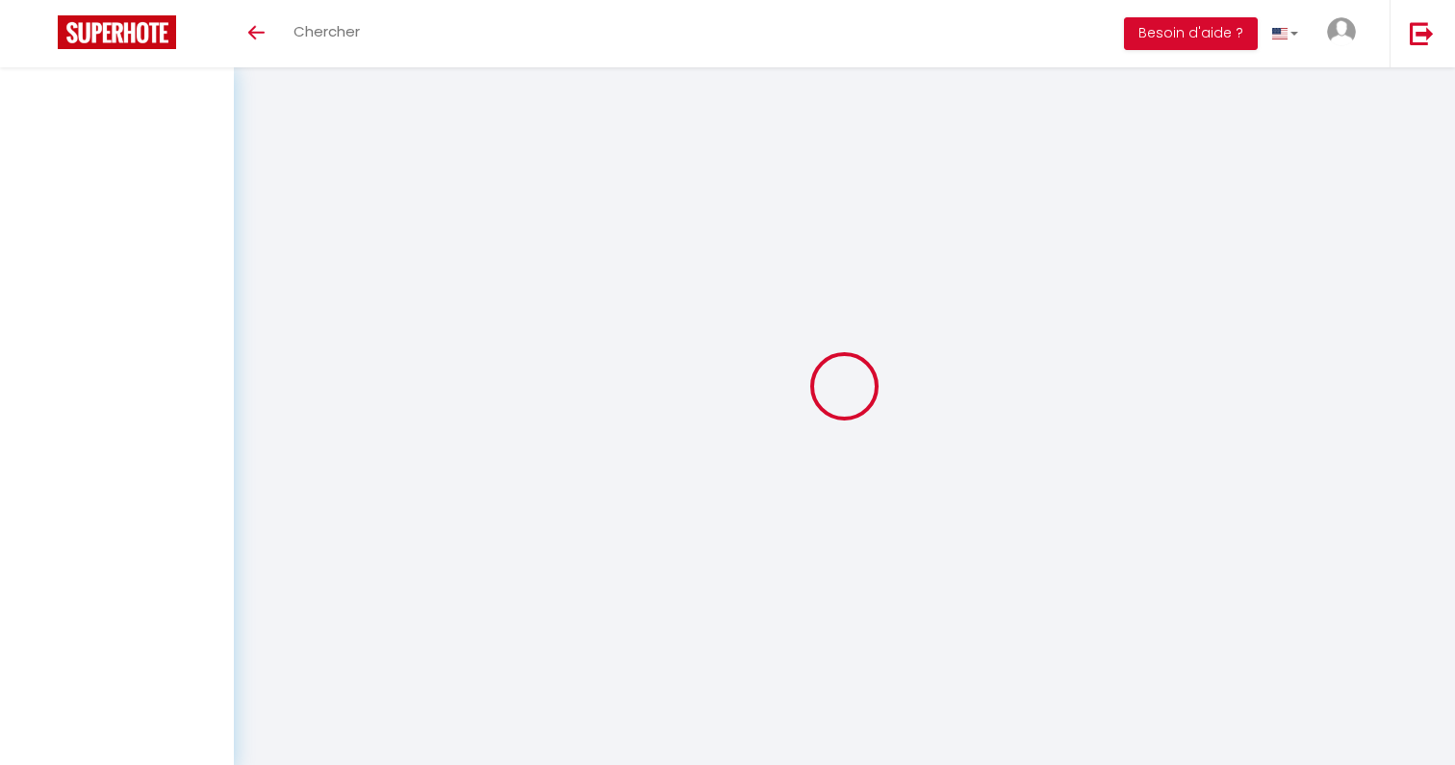
select select
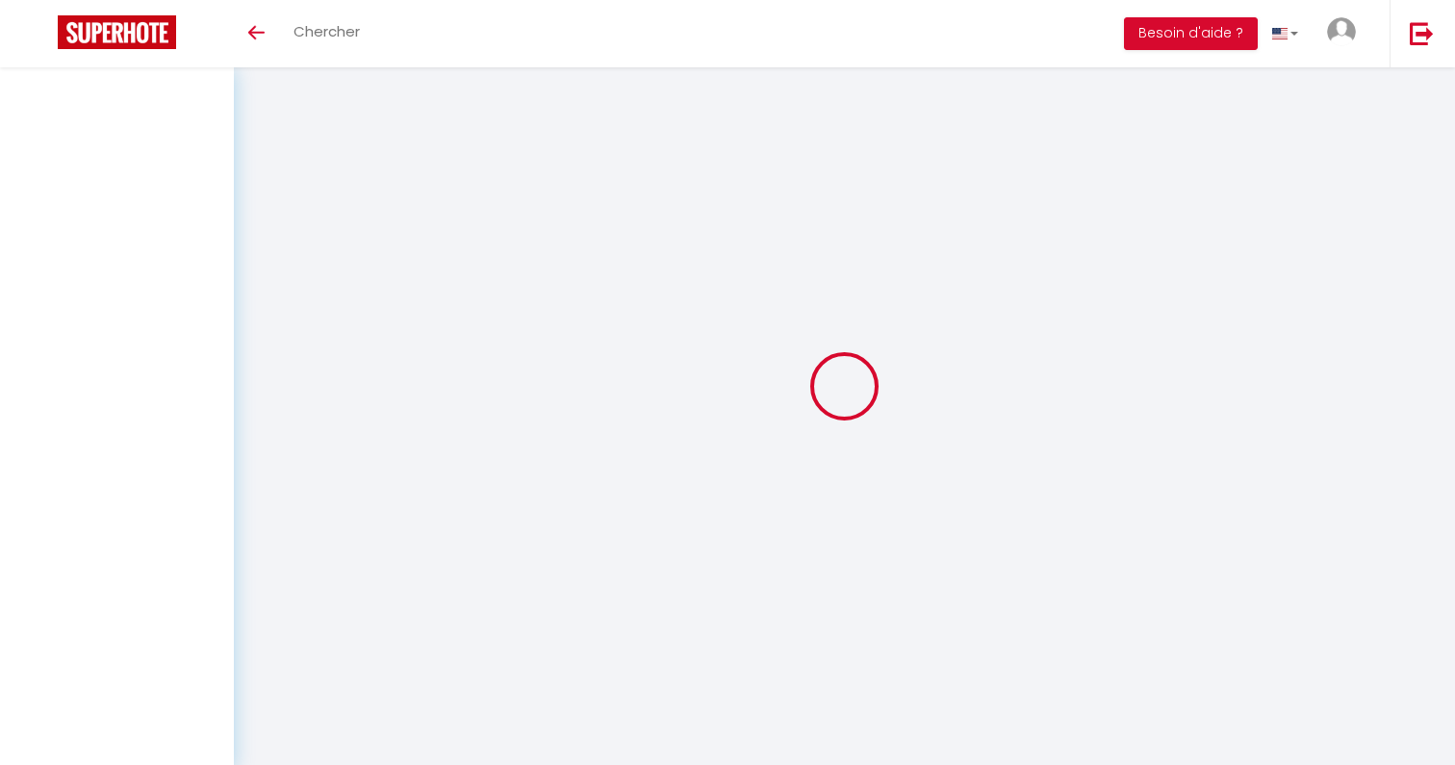
select select
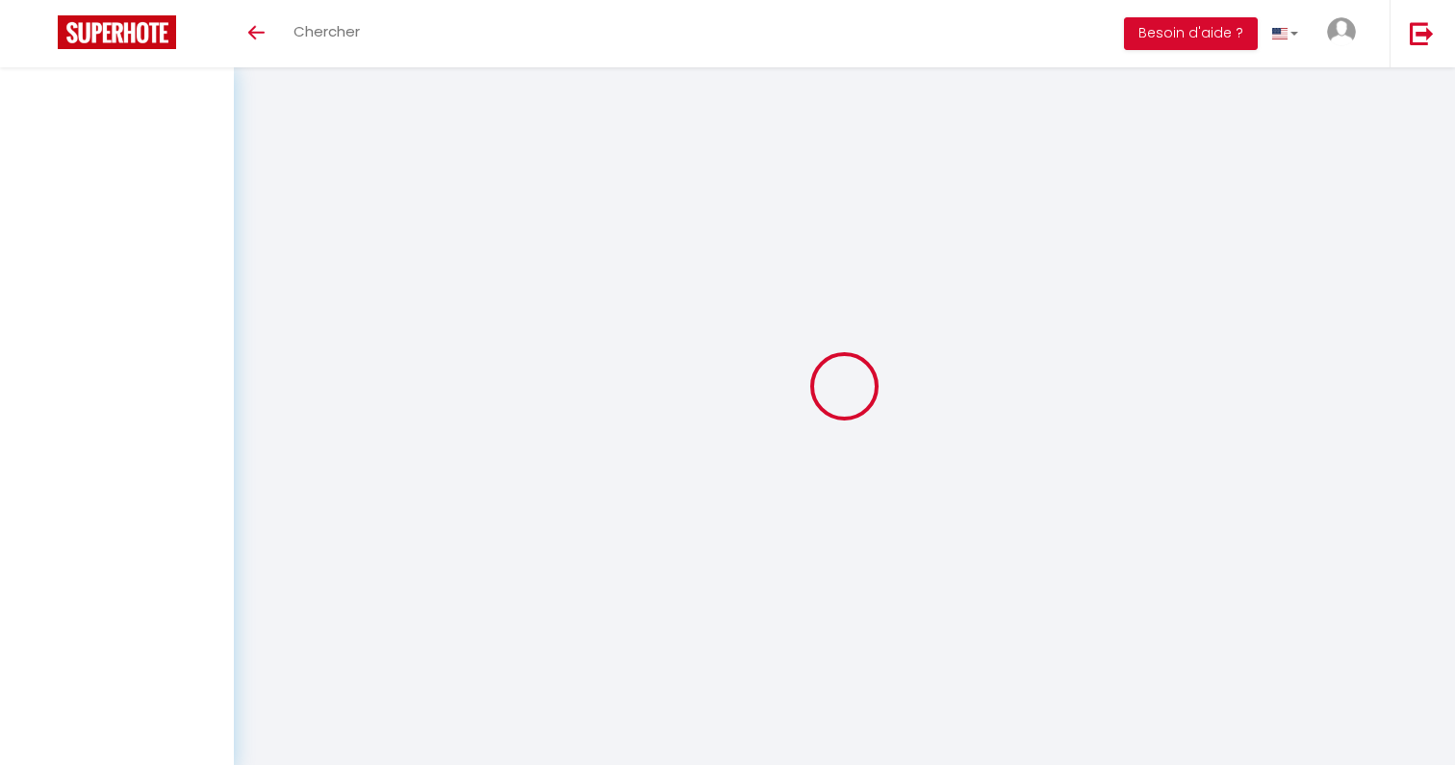
checkbox input "false"
select select
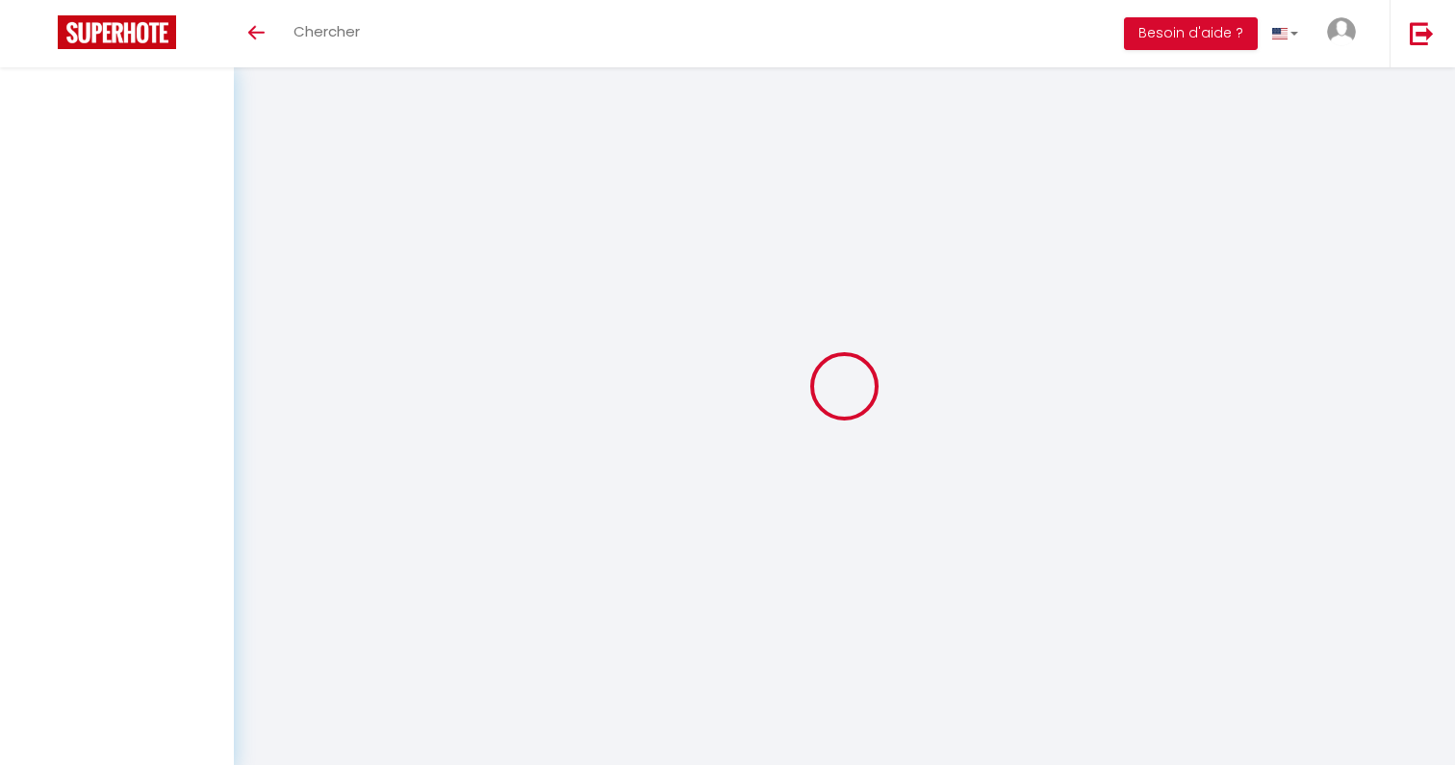
select select
checkbox input "false"
select select
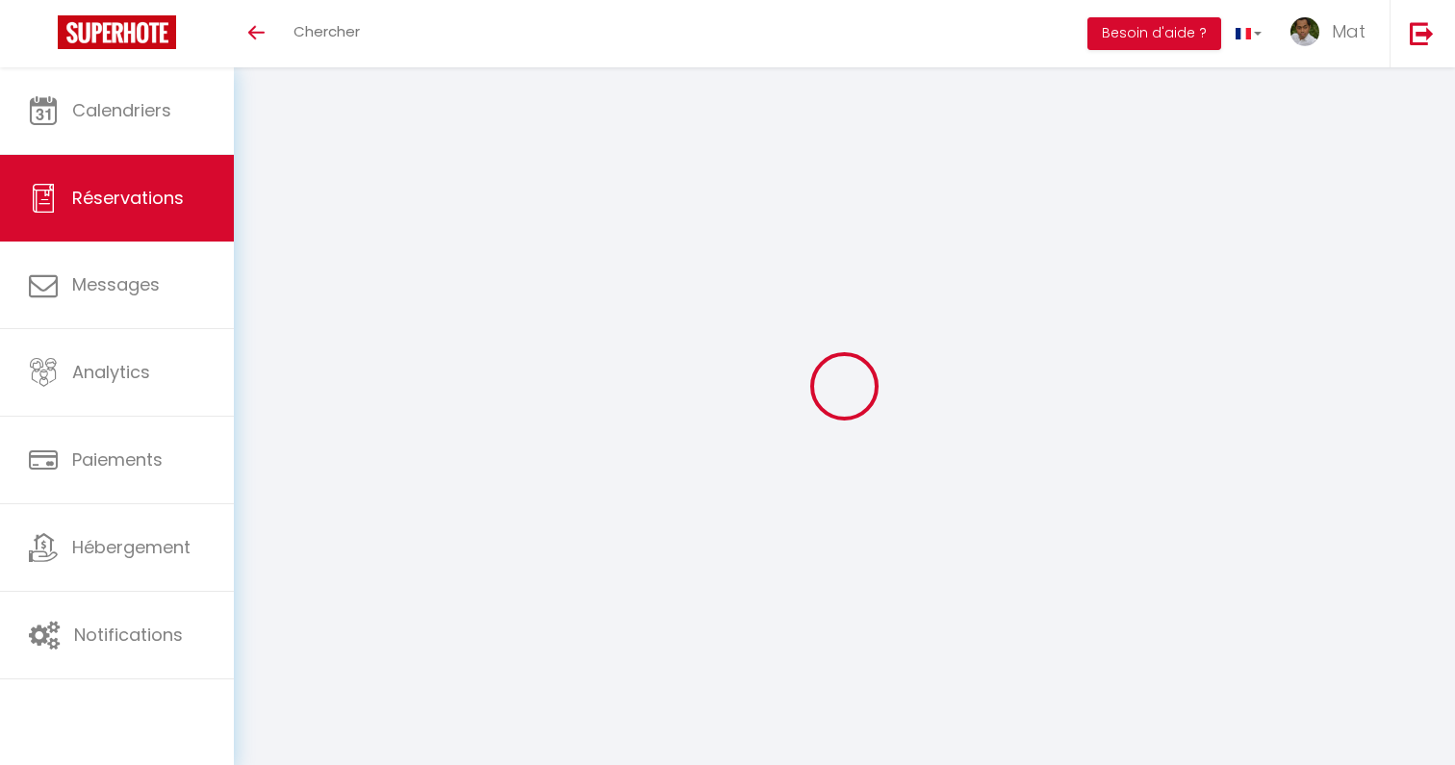
type input "Raquel"
type input "Ibañez Maraña"
type input "rmaran.423029@guest.booking.com"
type input "raquelim@hotmail.com"
type input "+34696650947"
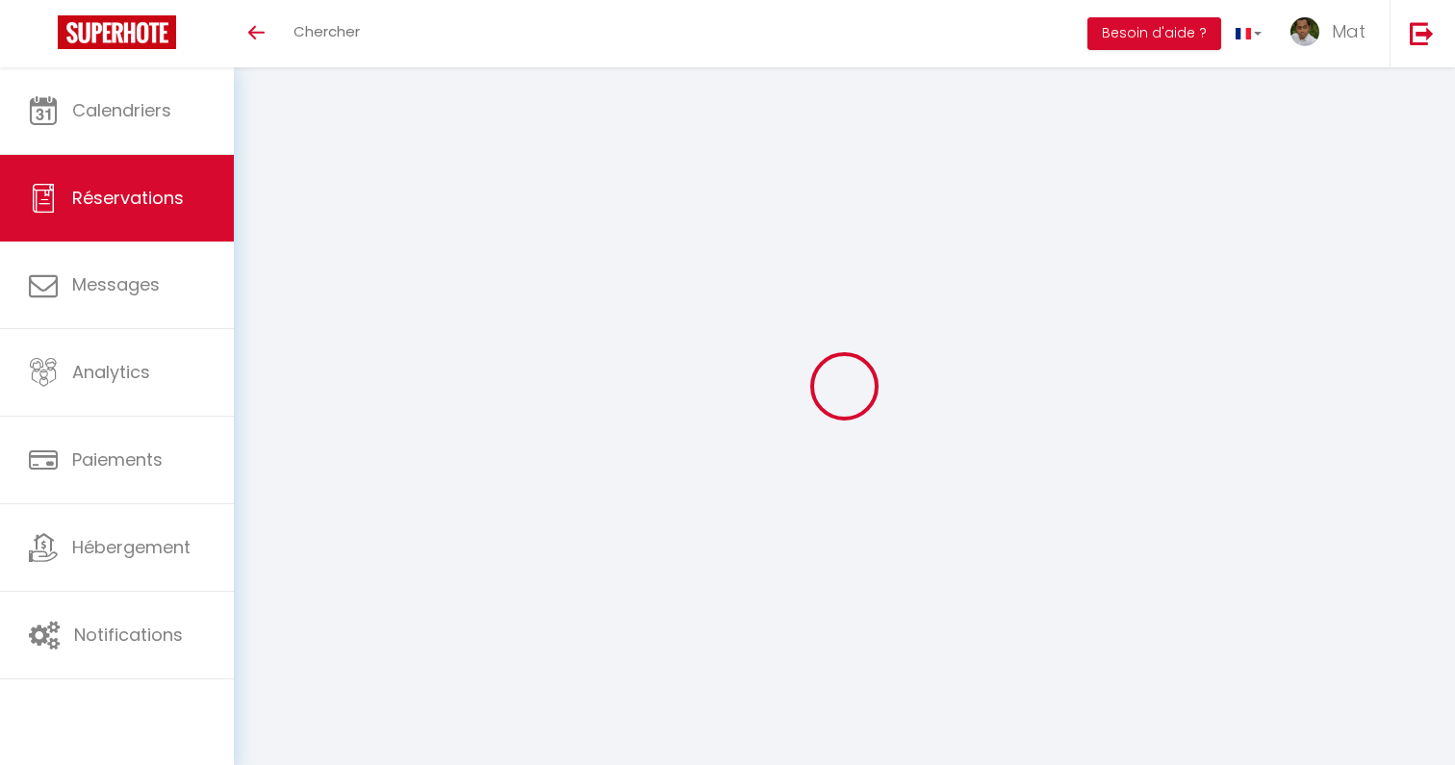
type input "696650947"
select select "ES"
type input "81.6"
select select "58463"
select select "1"
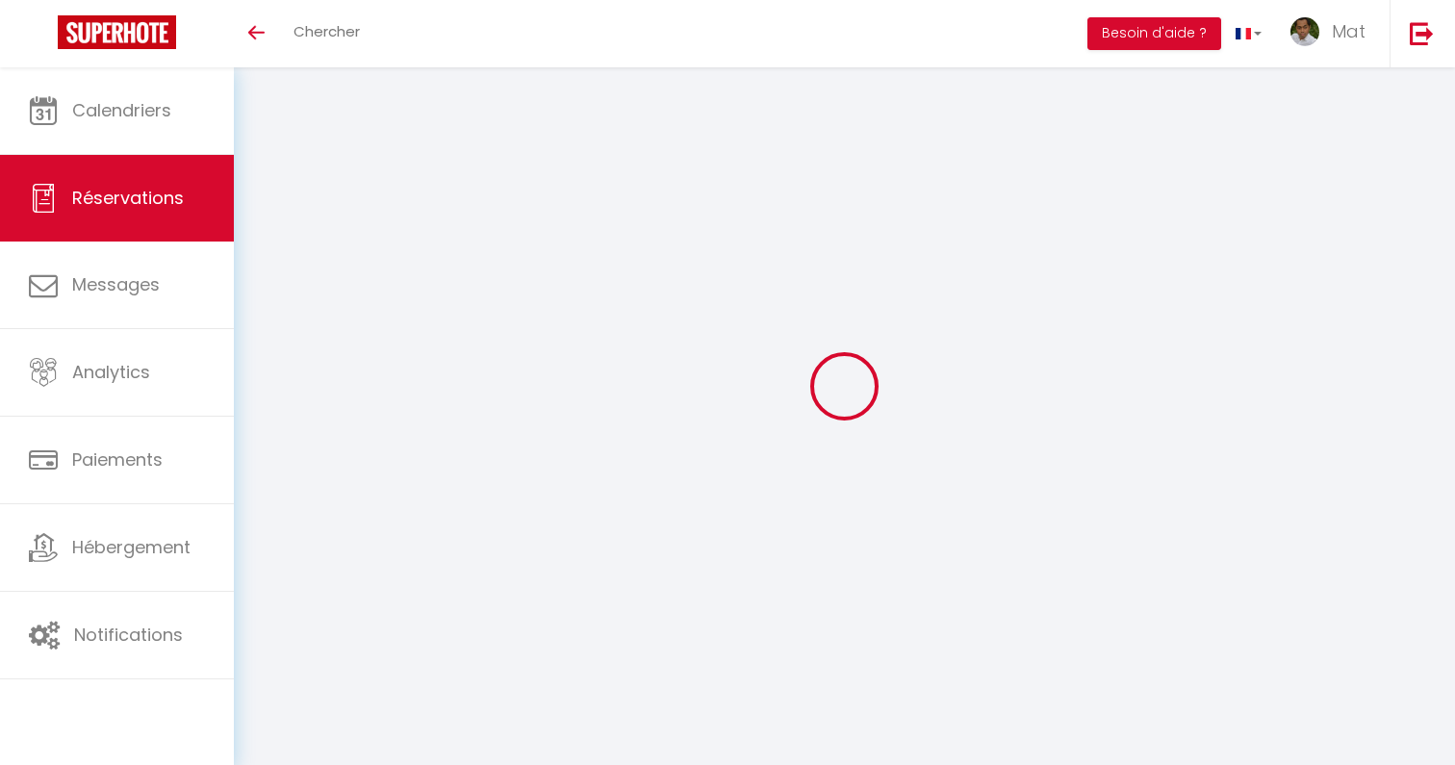
select select
type input "3"
type input "2"
select select "12"
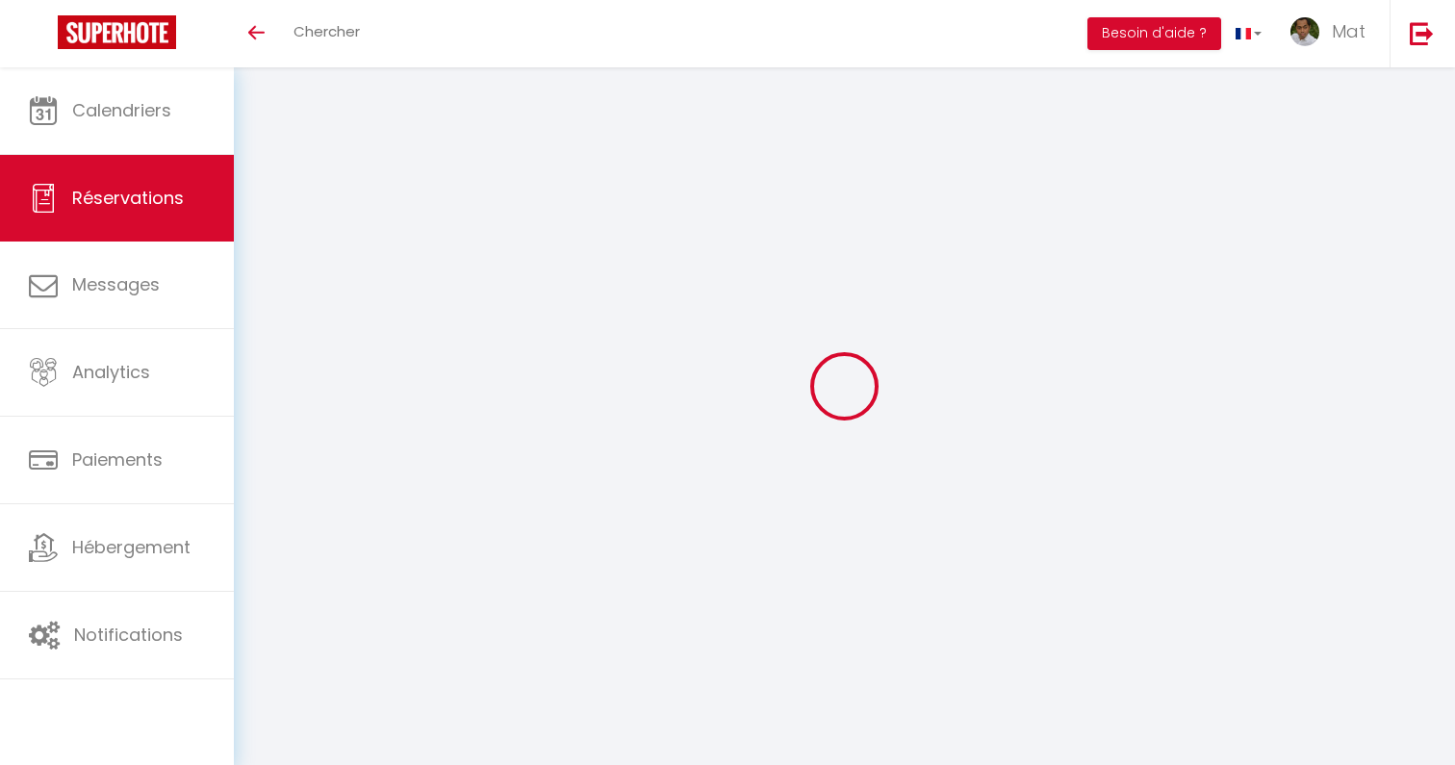
select select "15"
type input "450"
checkbox input "false"
type input "0"
select select "2"
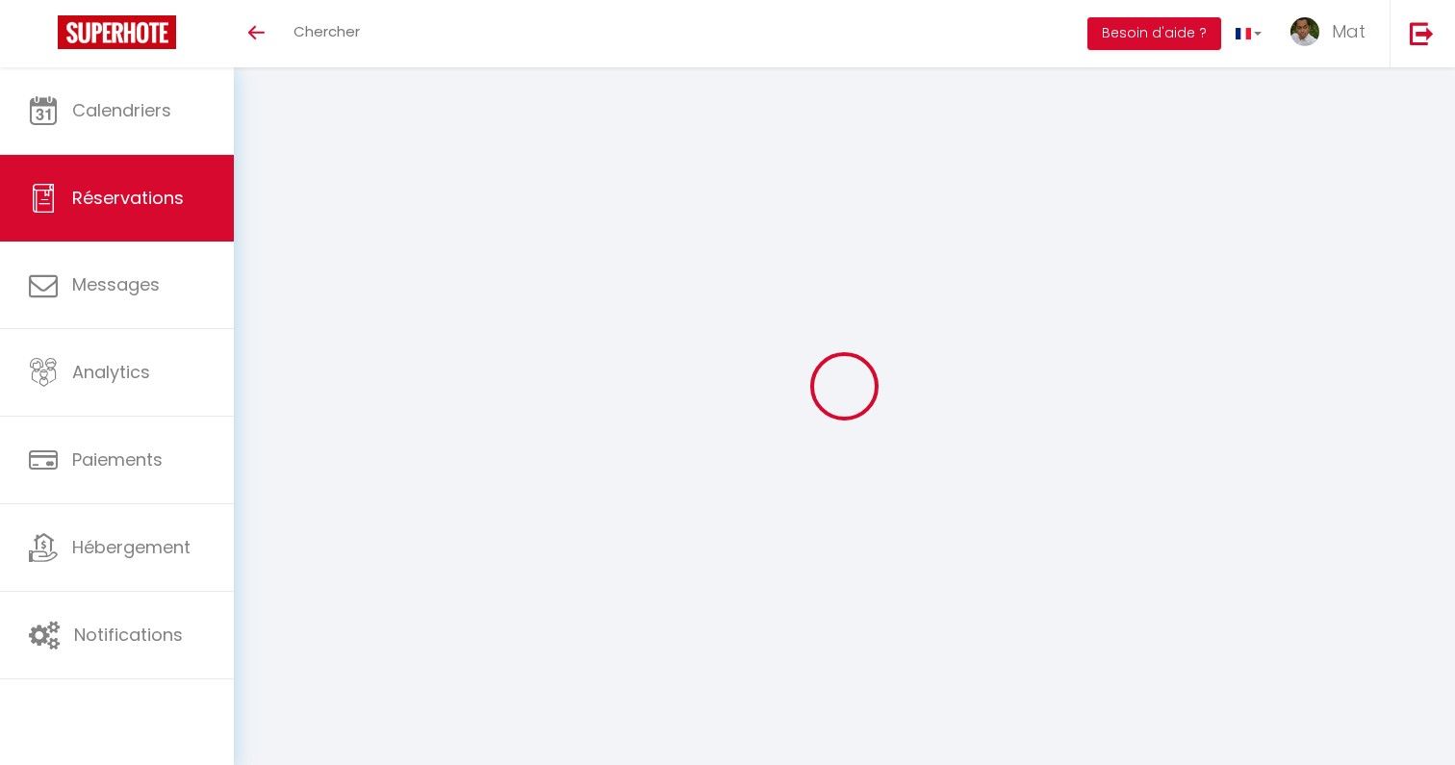
type input "0"
select select
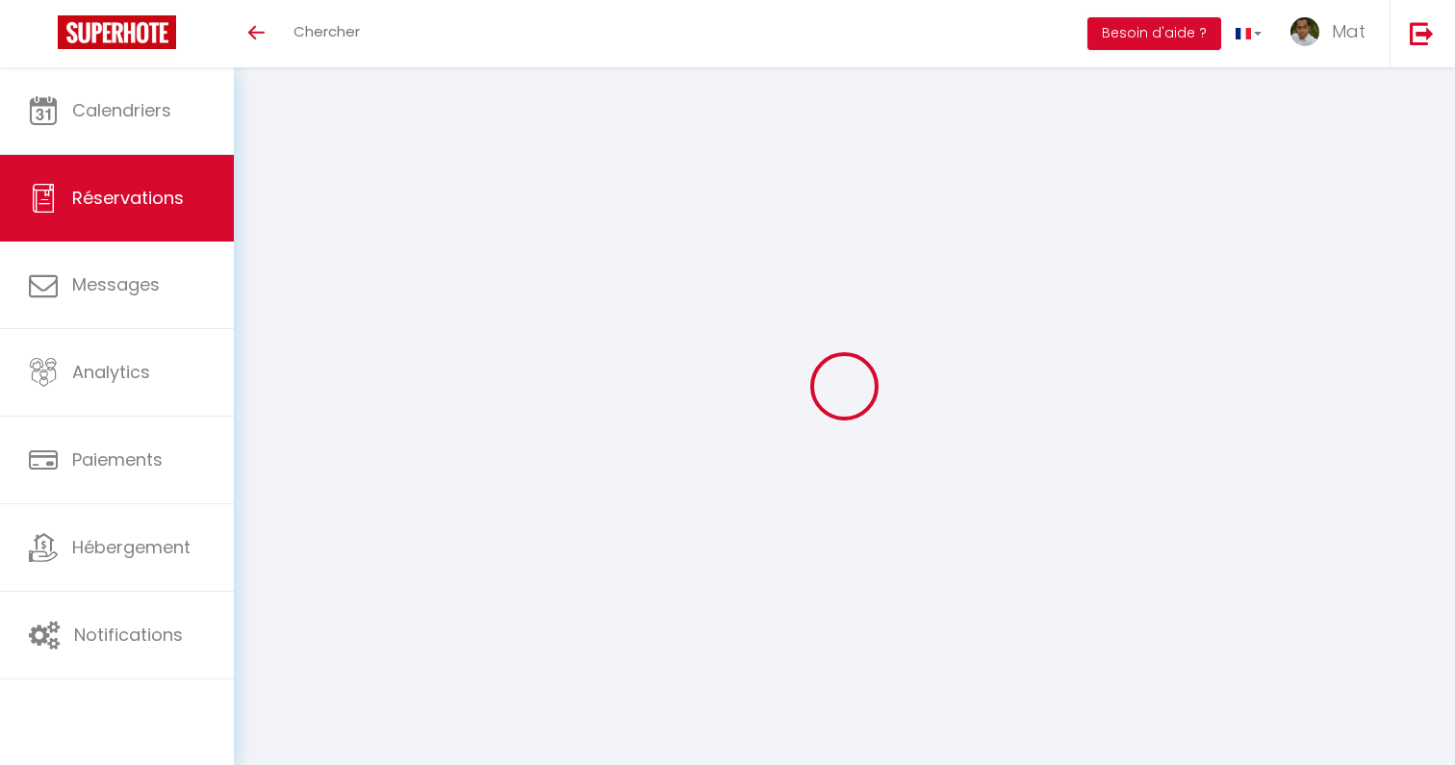
checkbox input "false"
select select
checkbox input "false"
select select
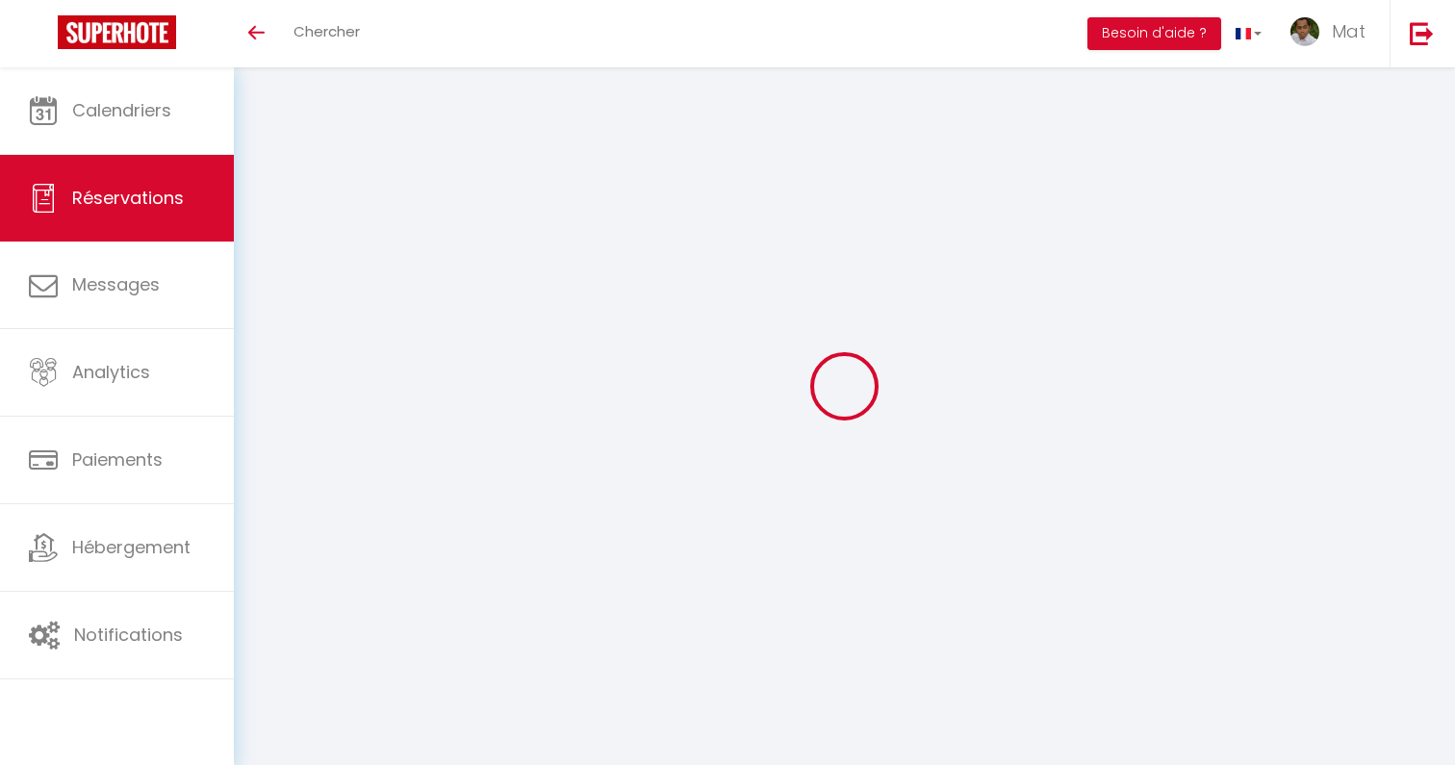
select select
checkbox input "false"
type textarea "Reservation has a cancellation grace period. Do not charge if cancelled before …"
type input "30"
type input "29.45"
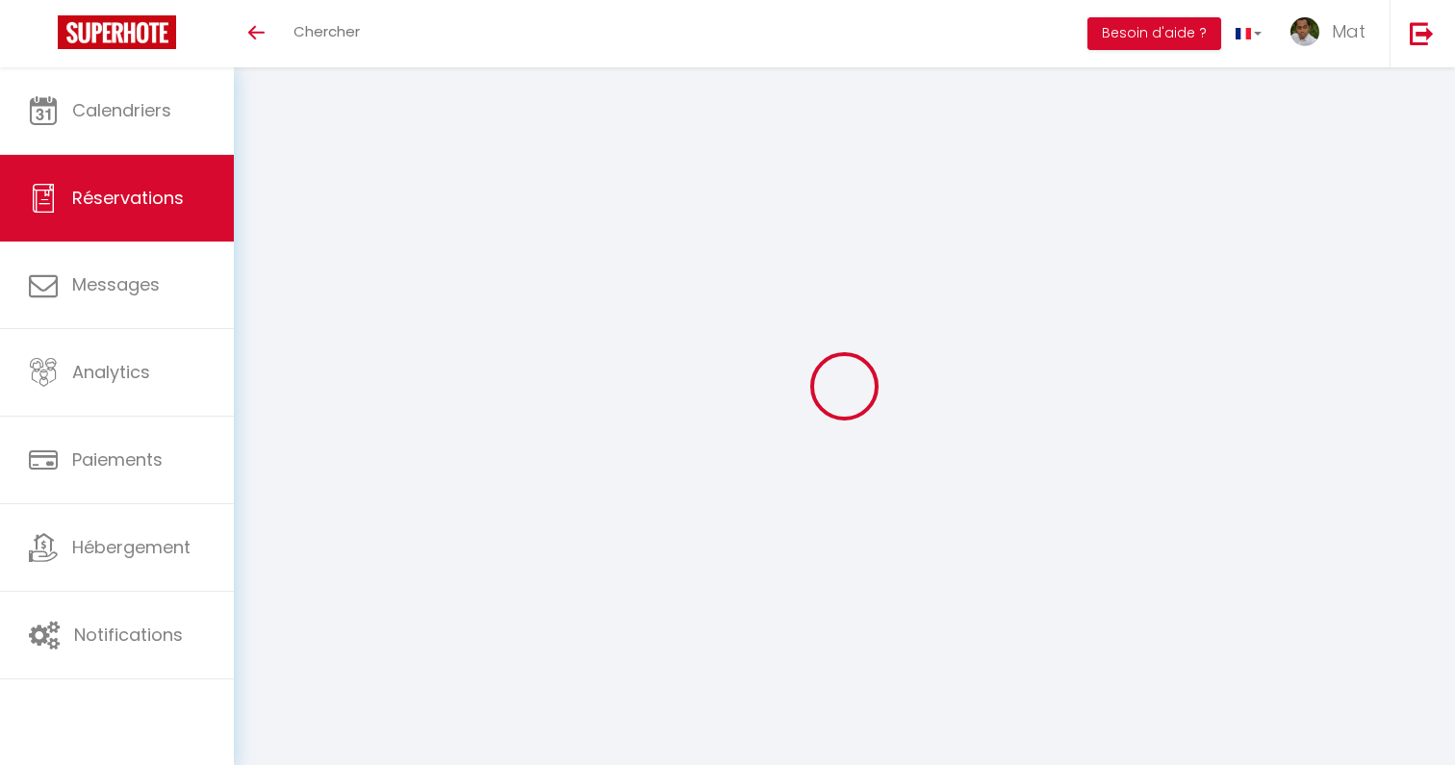
select select
checkbox input "false"
select select "18:00"
select select "10:00"
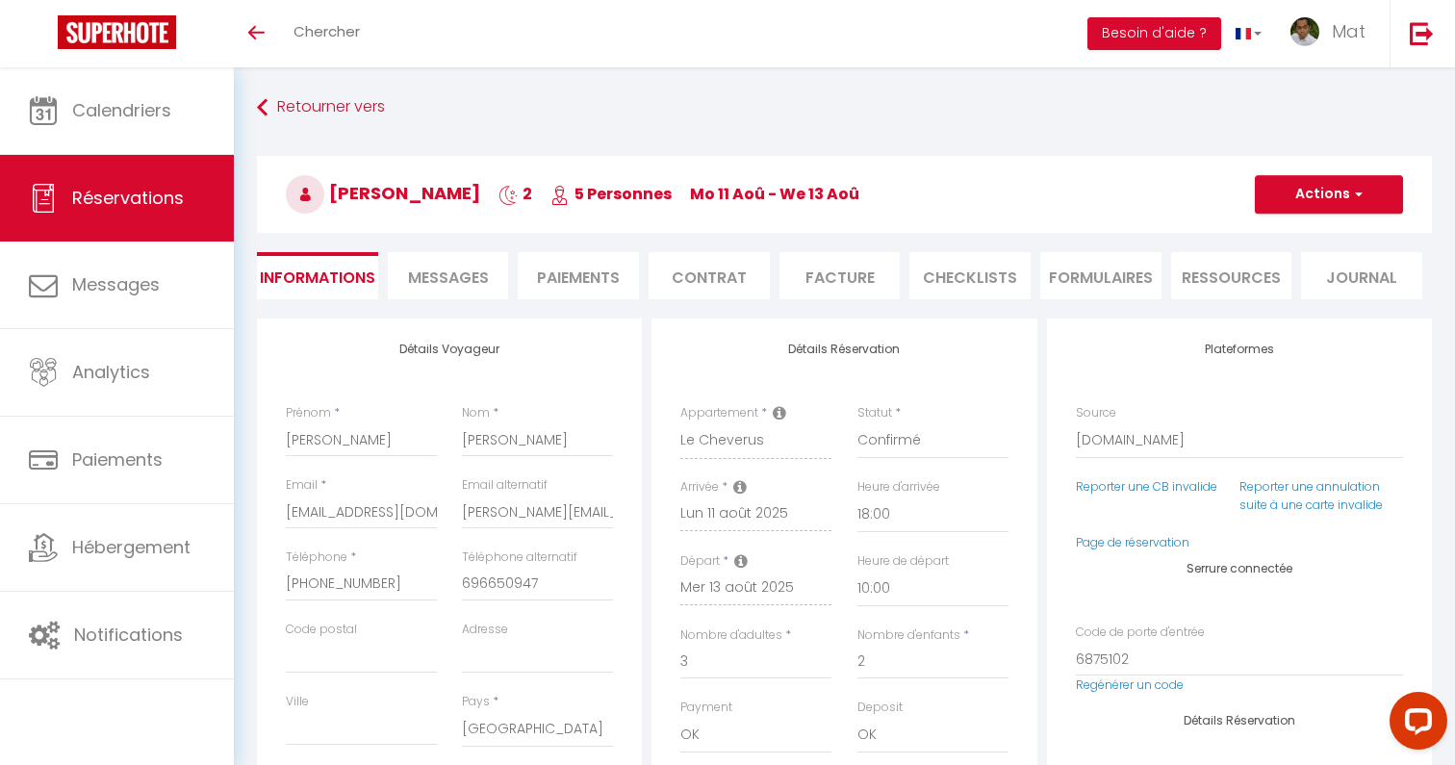
click at [394, 259] on li "Messages" at bounding box center [448, 275] width 121 height 47
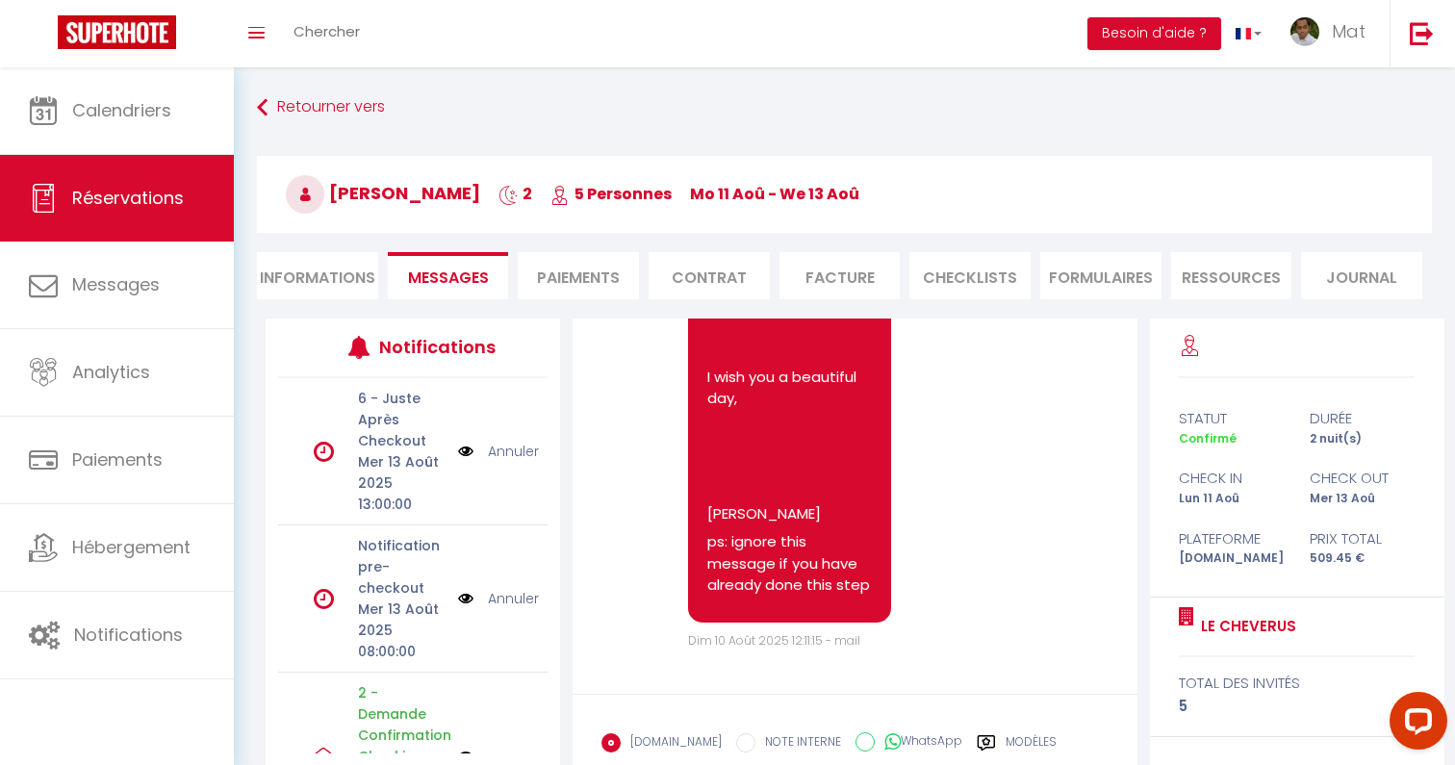
scroll to position [163, 0]
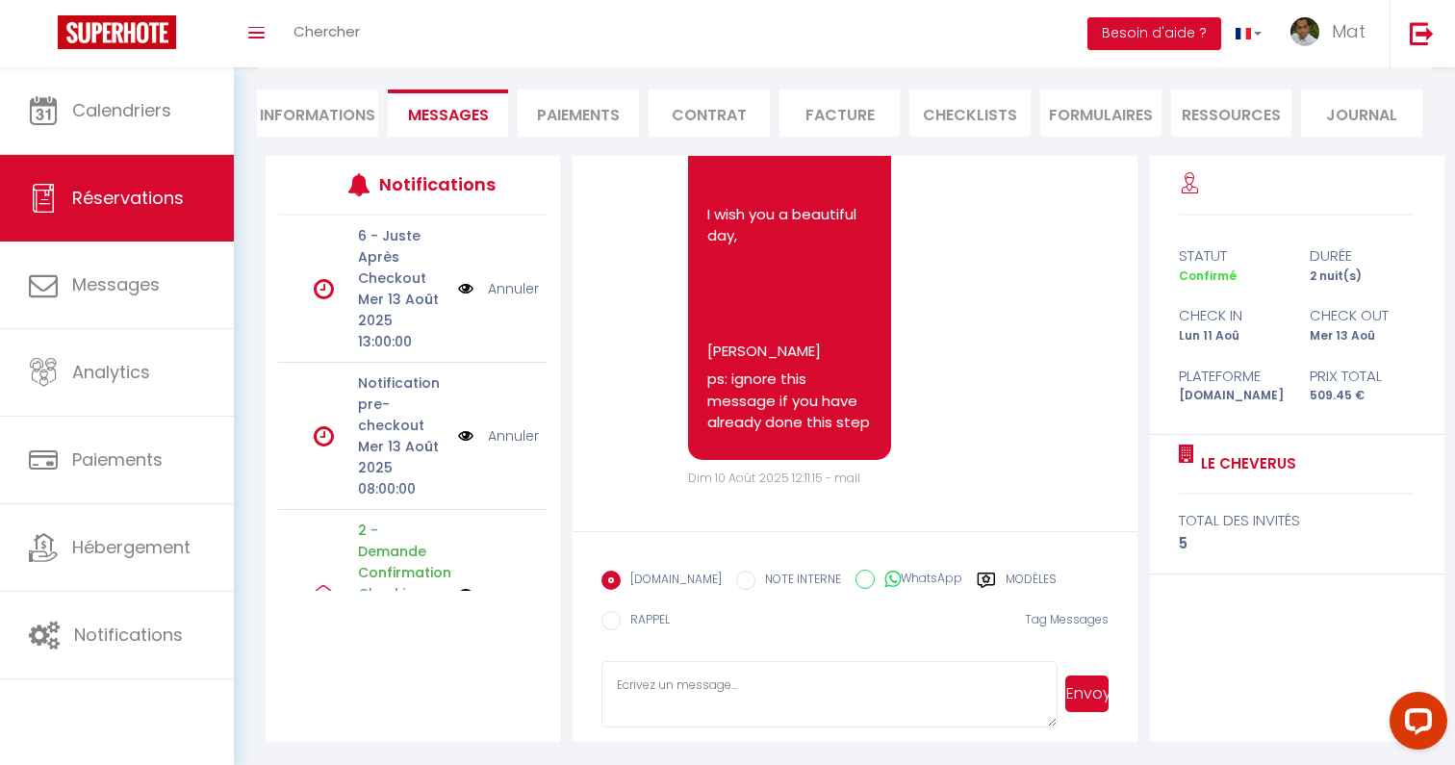
click at [1029, 575] on label "Modèles" at bounding box center [1030, 583] width 51 height 24
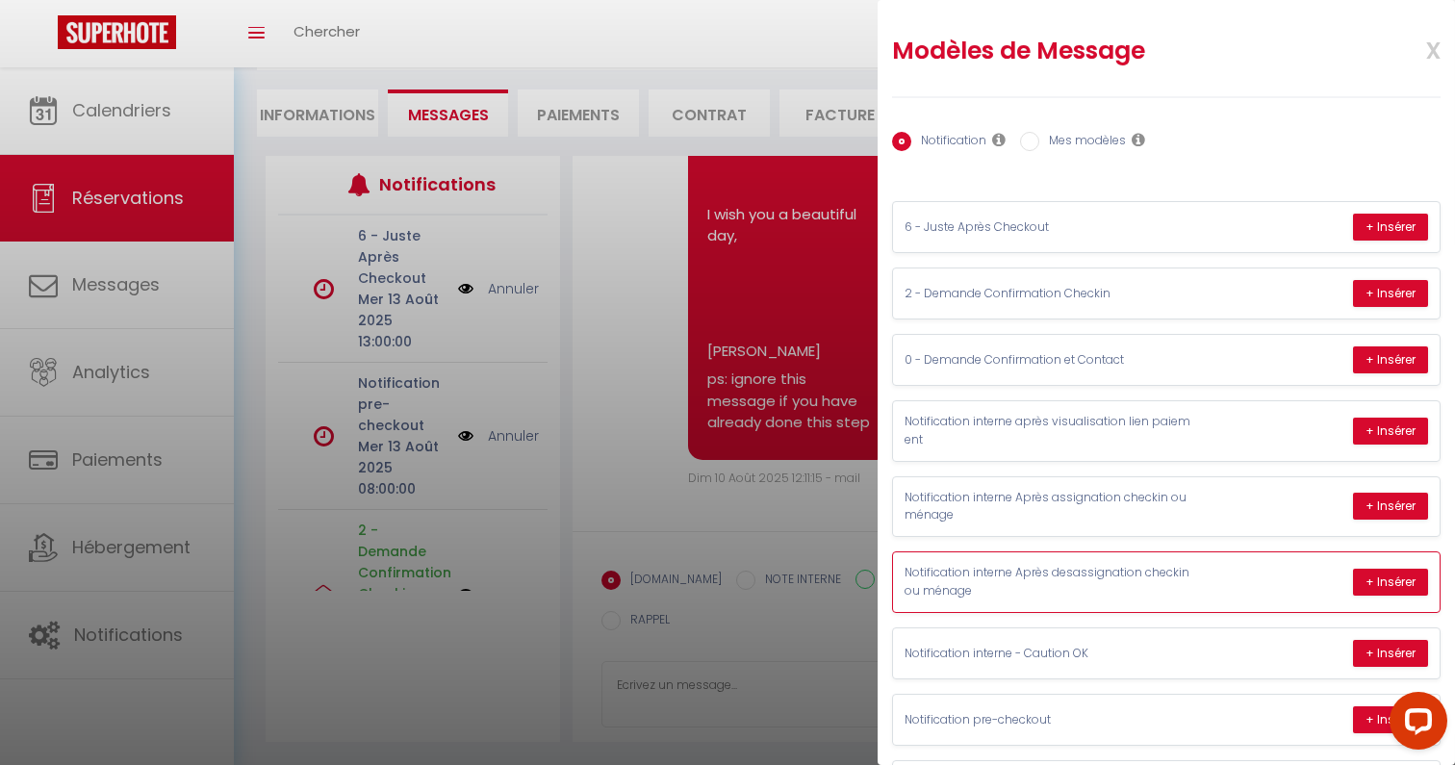
scroll to position [209, 0]
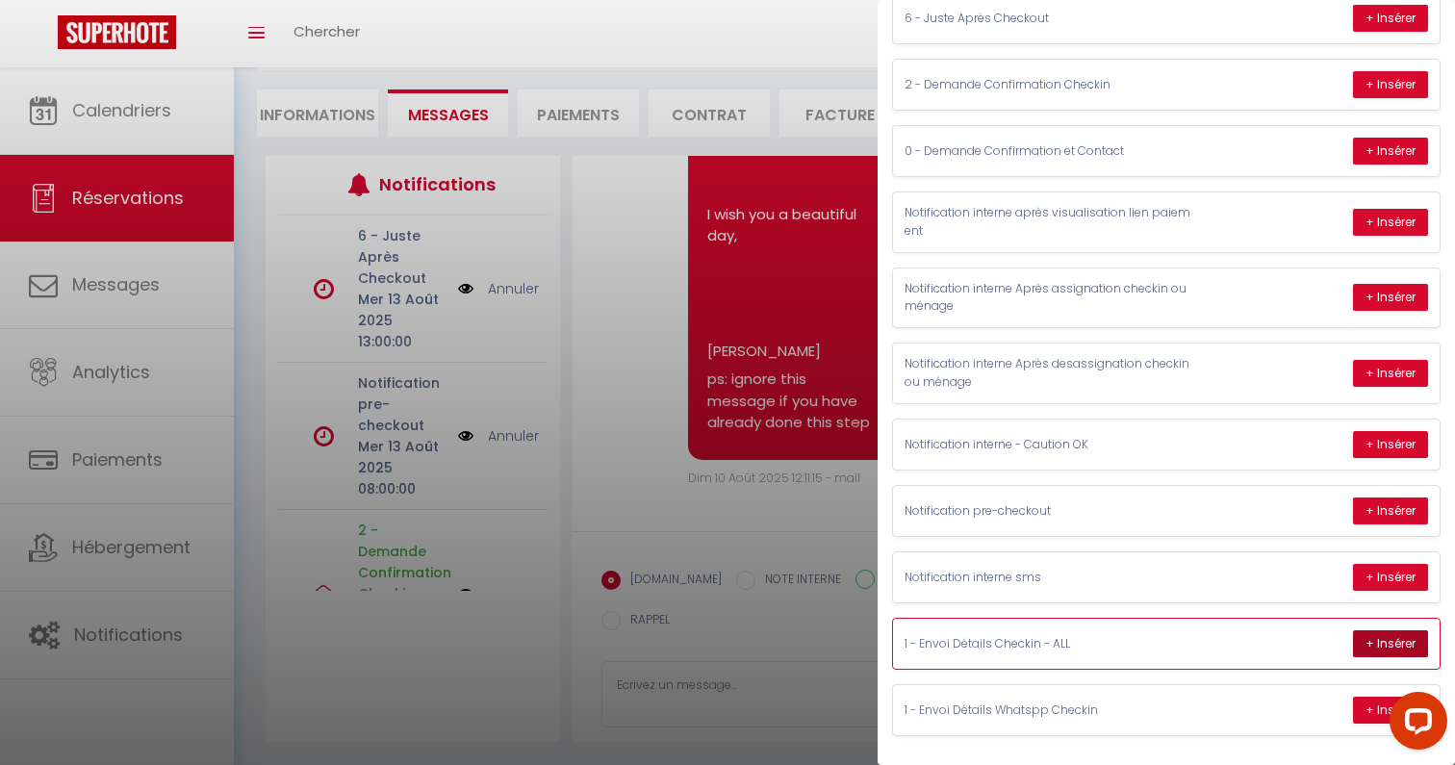
click at [1374, 643] on button "+ Insérer" at bounding box center [1390, 643] width 75 height 27
click at [1384, 649] on button "+ Insérer" at bounding box center [1390, 643] width 75 height 27
type textarea "Hello Raquel, I am Mr.Raza from Le Cheverus in Bordeaux. I look forward to welc…"
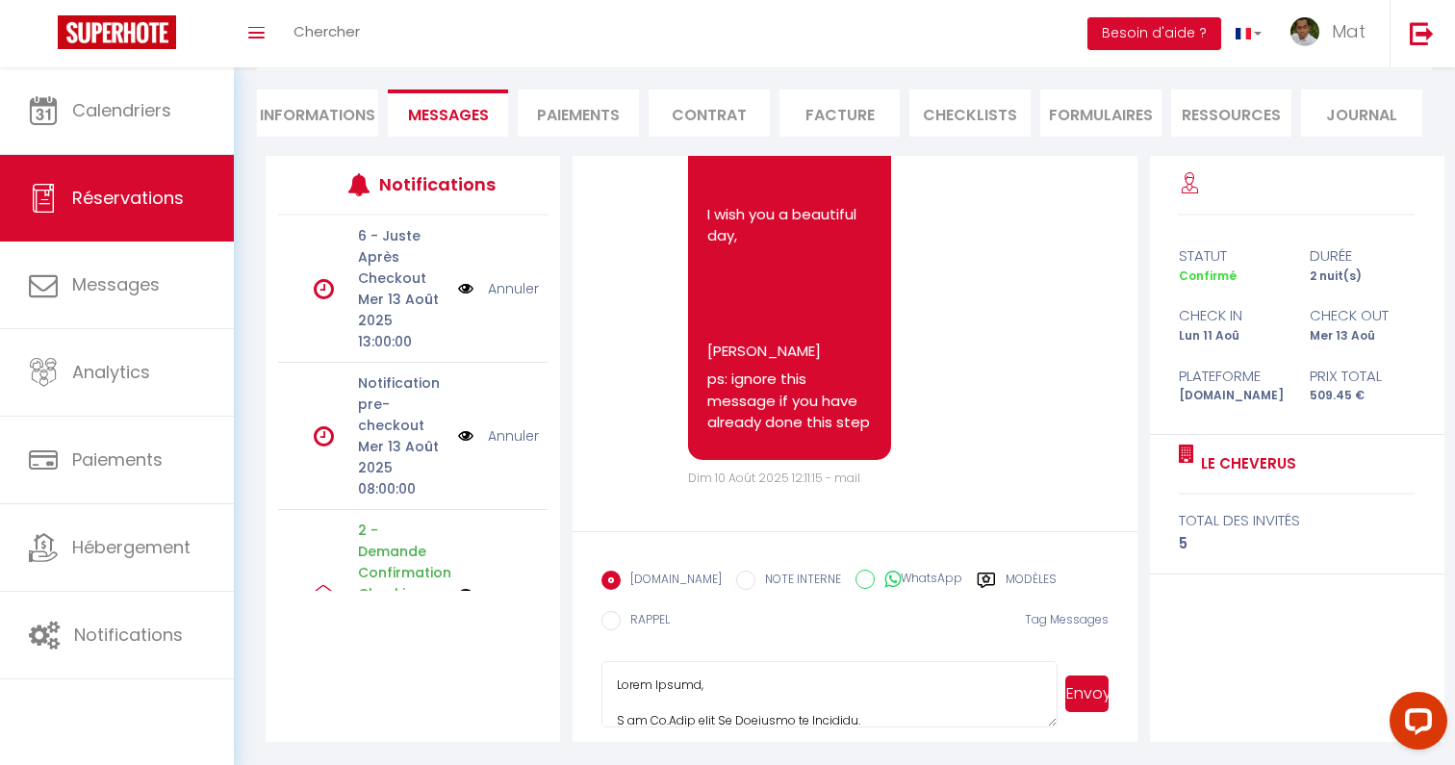
click at [891, 573] on label "WhatsApp" at bounding box center [919, 580] width 88 height 21
click at [875, 573] on input "WhatsApp" at bounding box center [864, 579] width 19 height 19
radio input "true"
radio input "false"
type textarea "Hello Raquel, I am Mr.Raza from Le Cheverus in Bordeaux. I look forward to welc…"
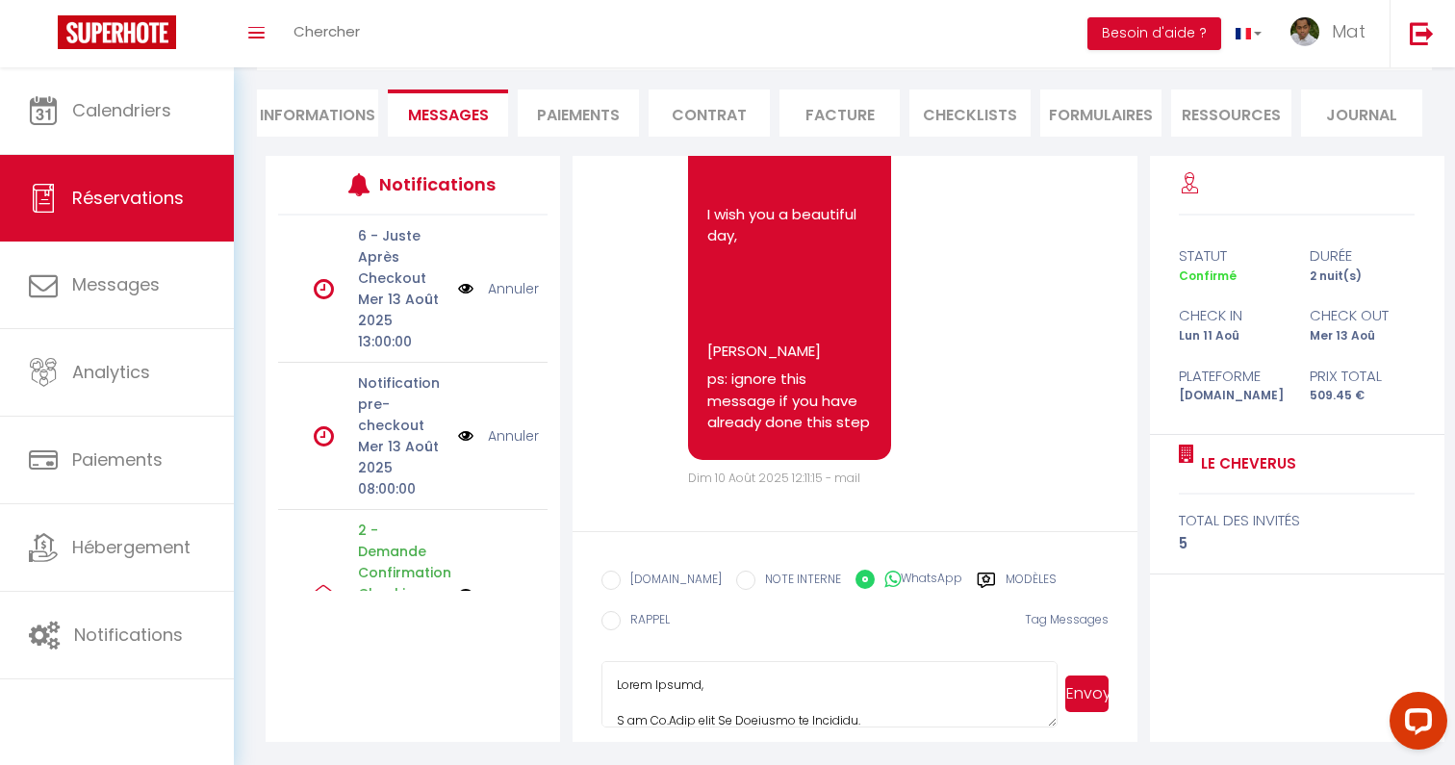
click at [1108, 699] on button "Envoyer" at bounding box center [1086, 693] width 43 height 37
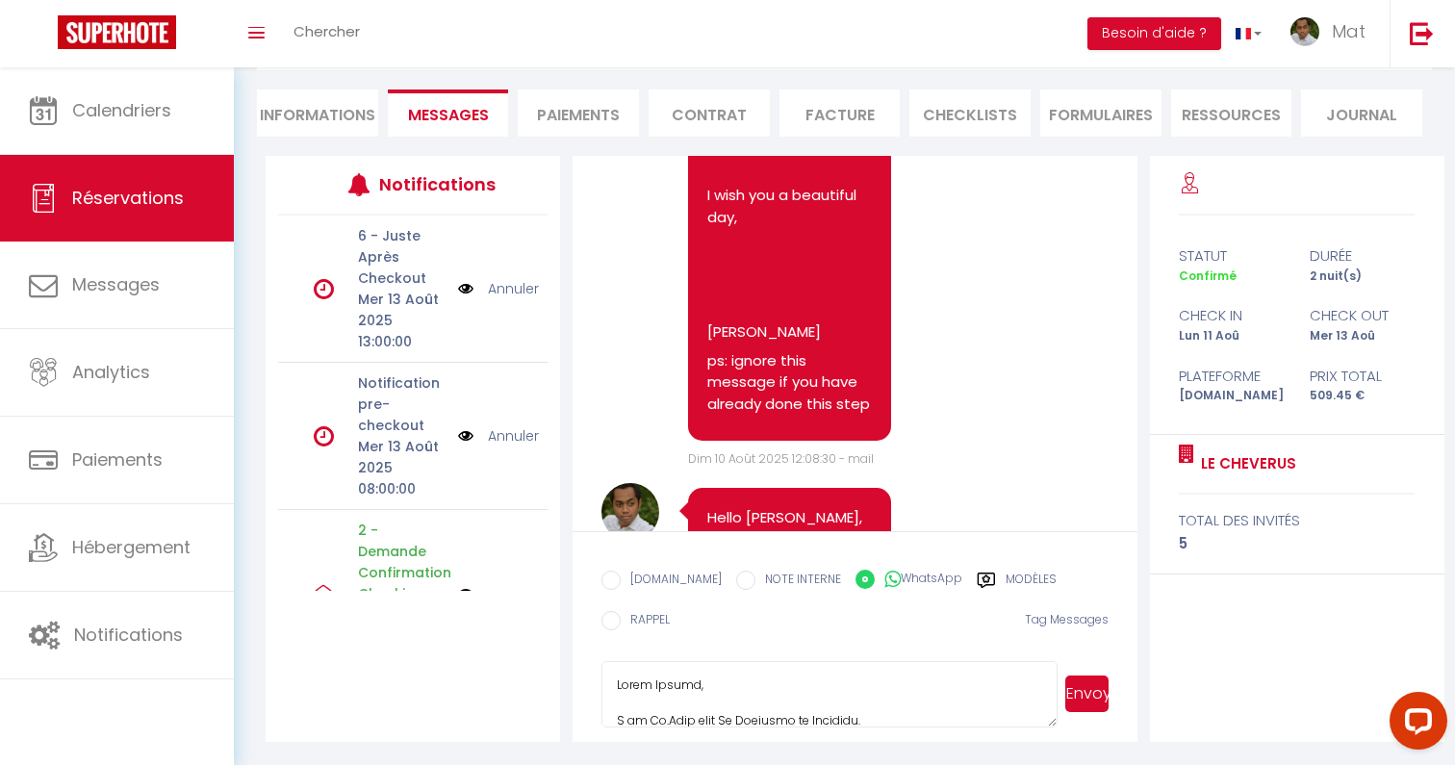
scroll to position [6372, 0]
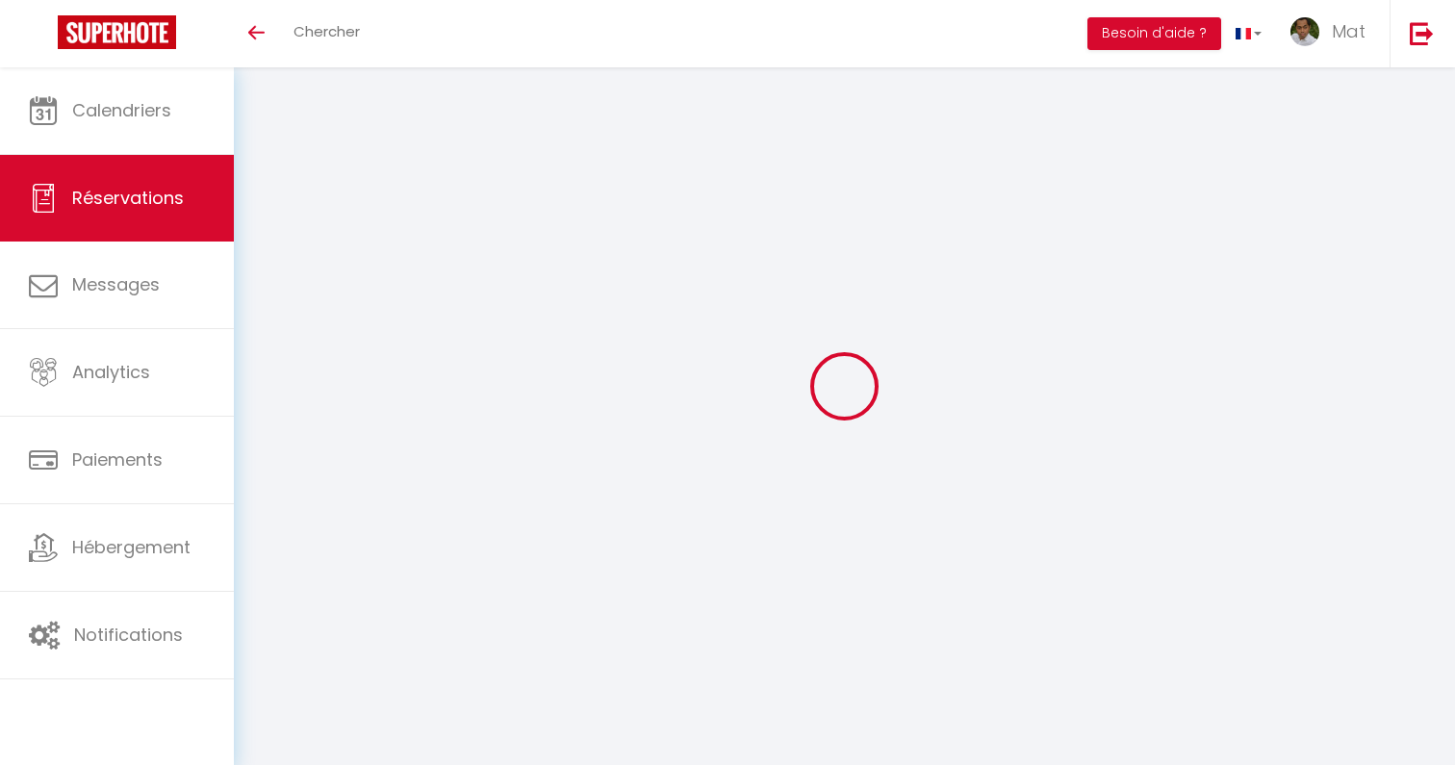
select select
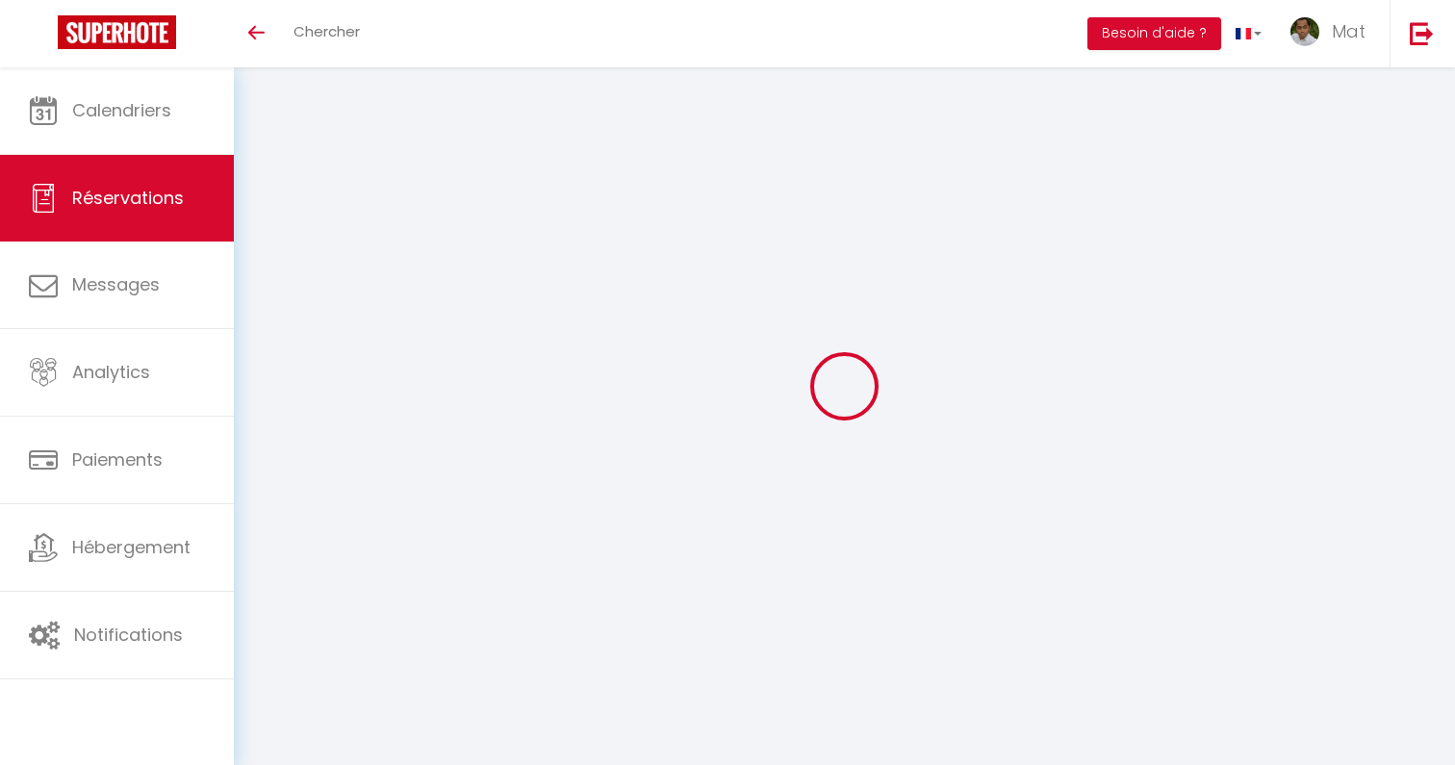
type input "[PERSON_NAME]"
type input "Perugorria"
type input "[EMAIL_ADDRESS][DOMAIN_NAME]"
type input "[PERSON_NAME][EMAIL_ADDRESS][DOMAIN_NAME]"
type input "+16193947003"
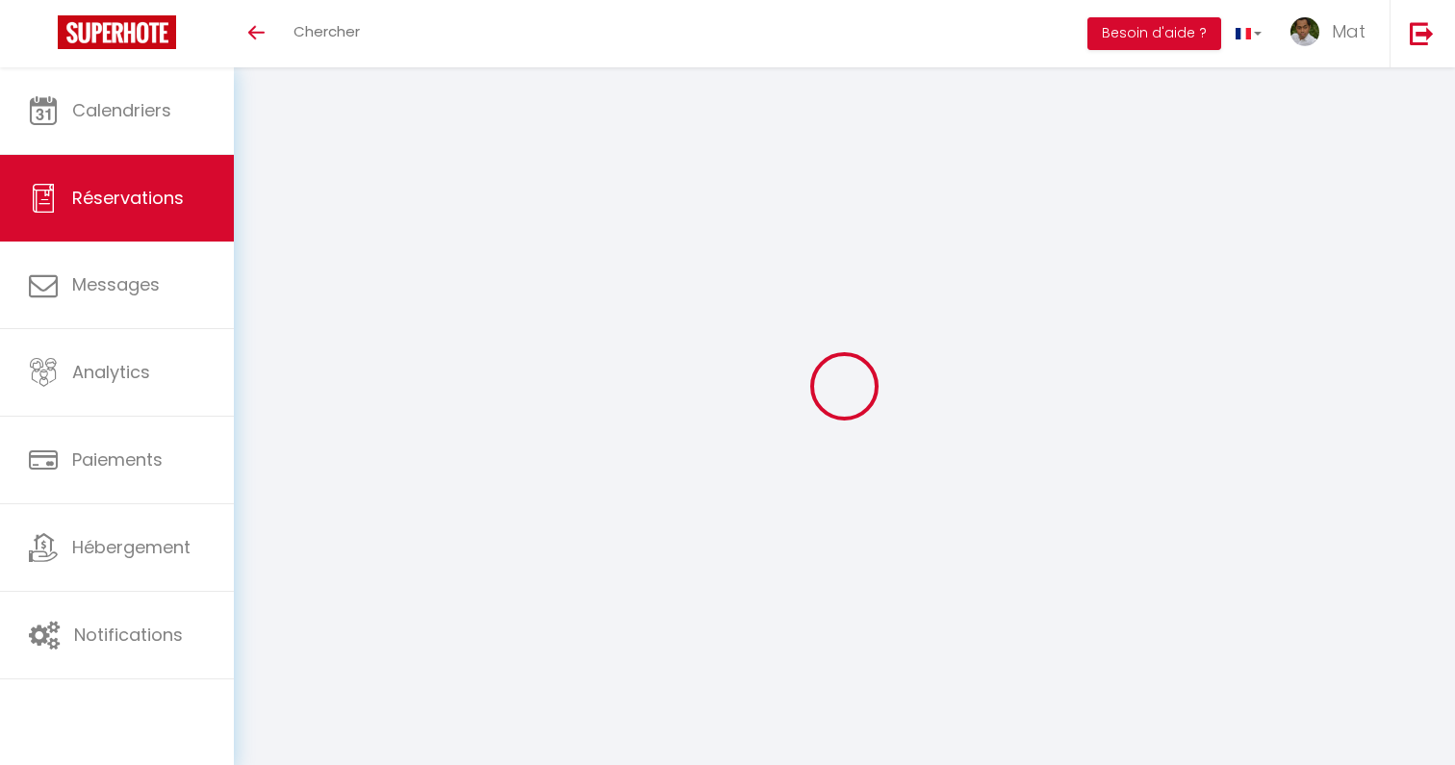
type input "6193947003"
select select
type input "126"
select select "69143"
select select "1"
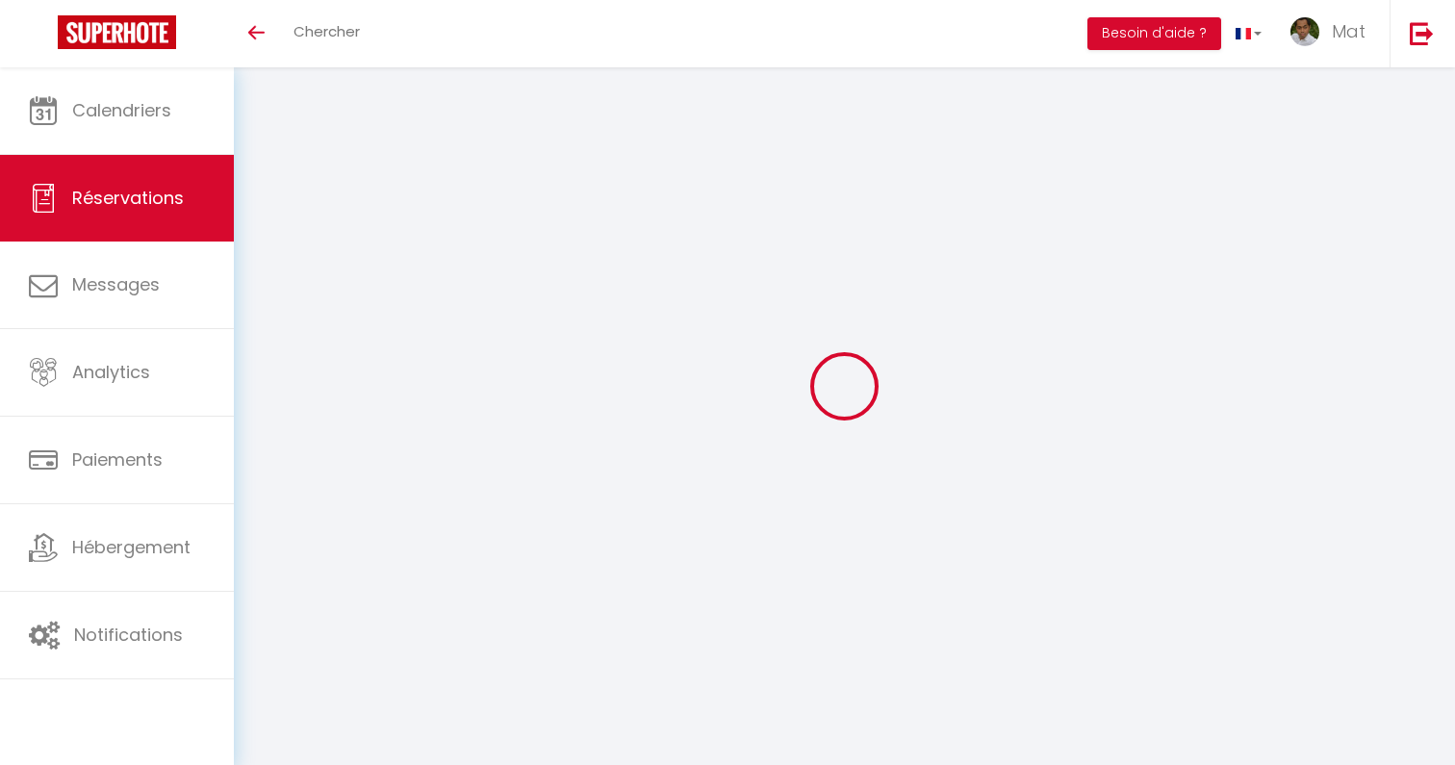
select select
type input "5"
select select "12"
select select
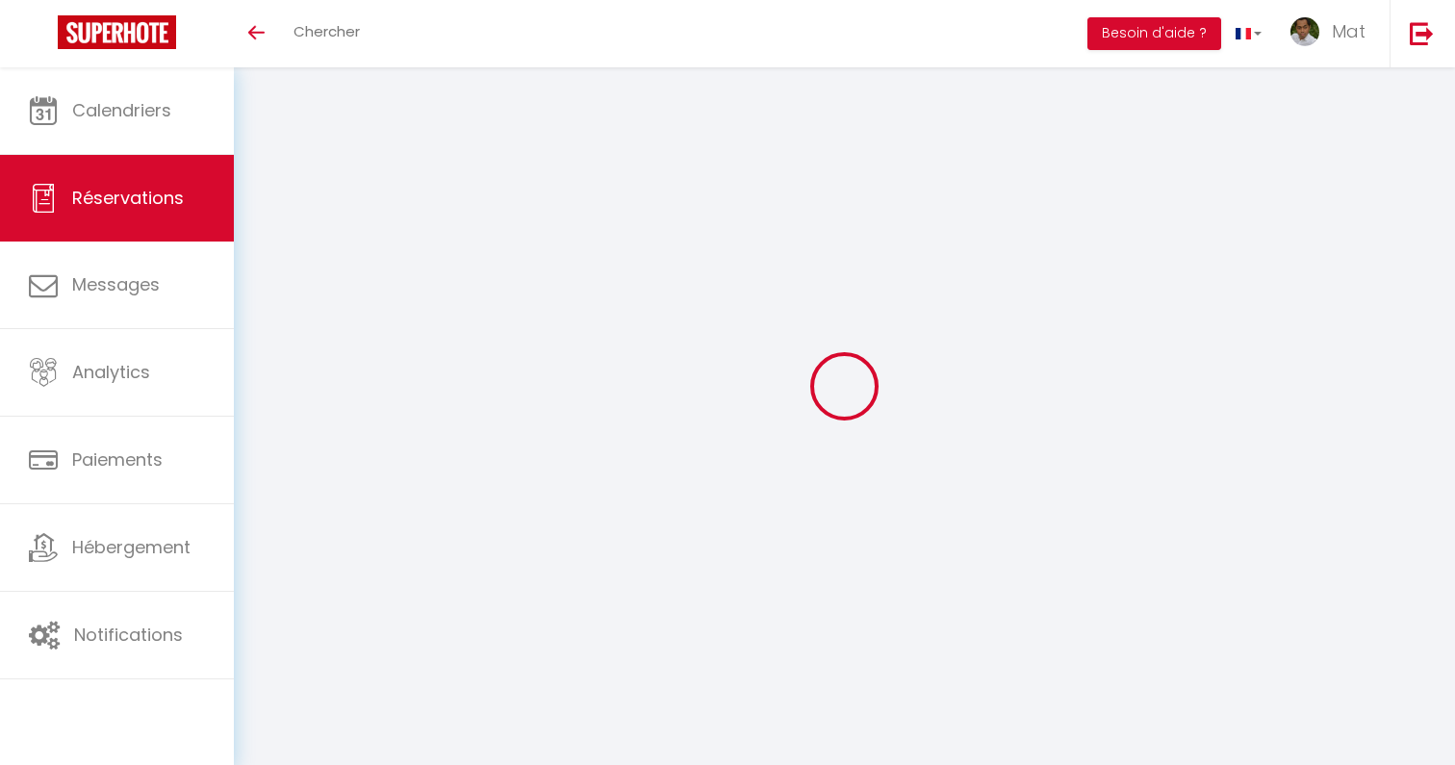
type input "700"
checkbox input "false"
type input "0"
select select "1"
type input "0"
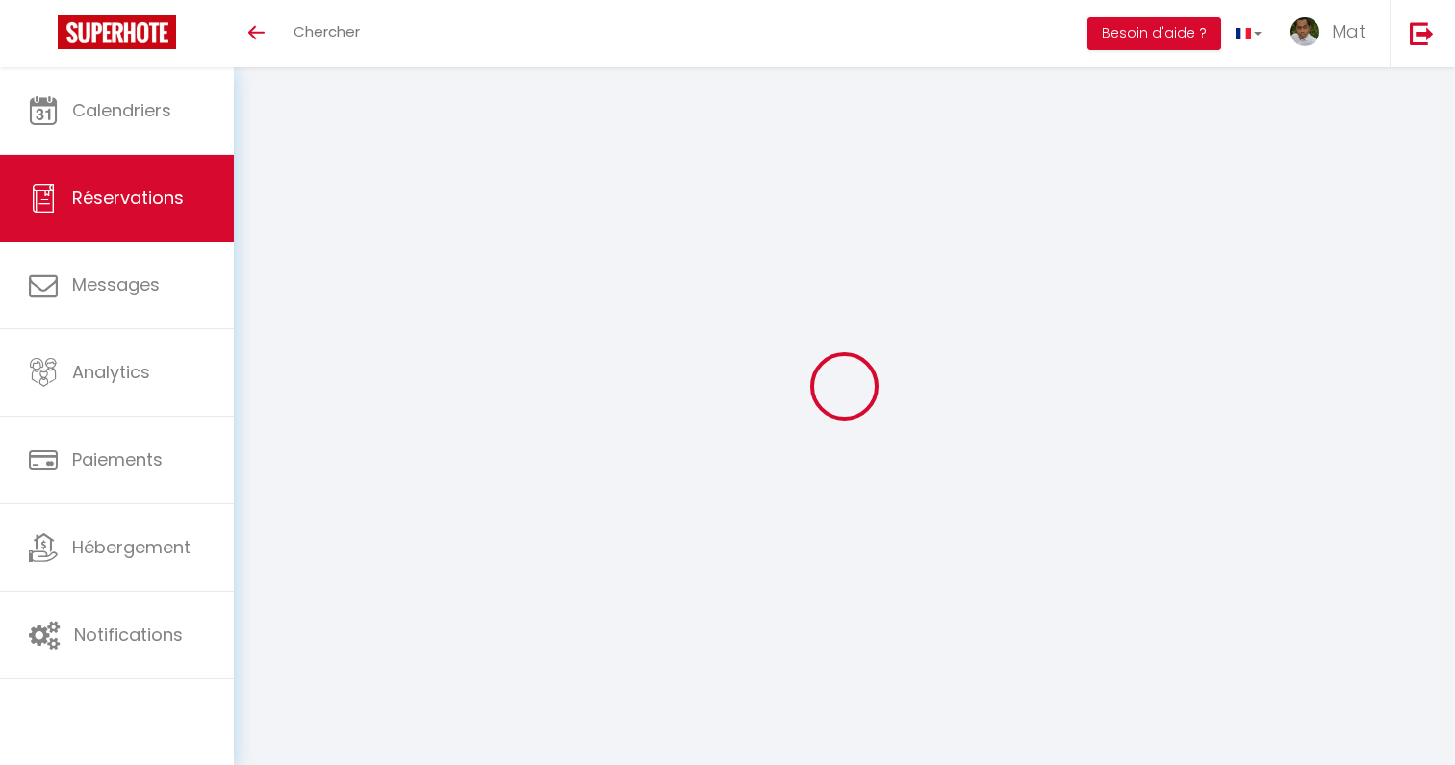
type input "0"
select select
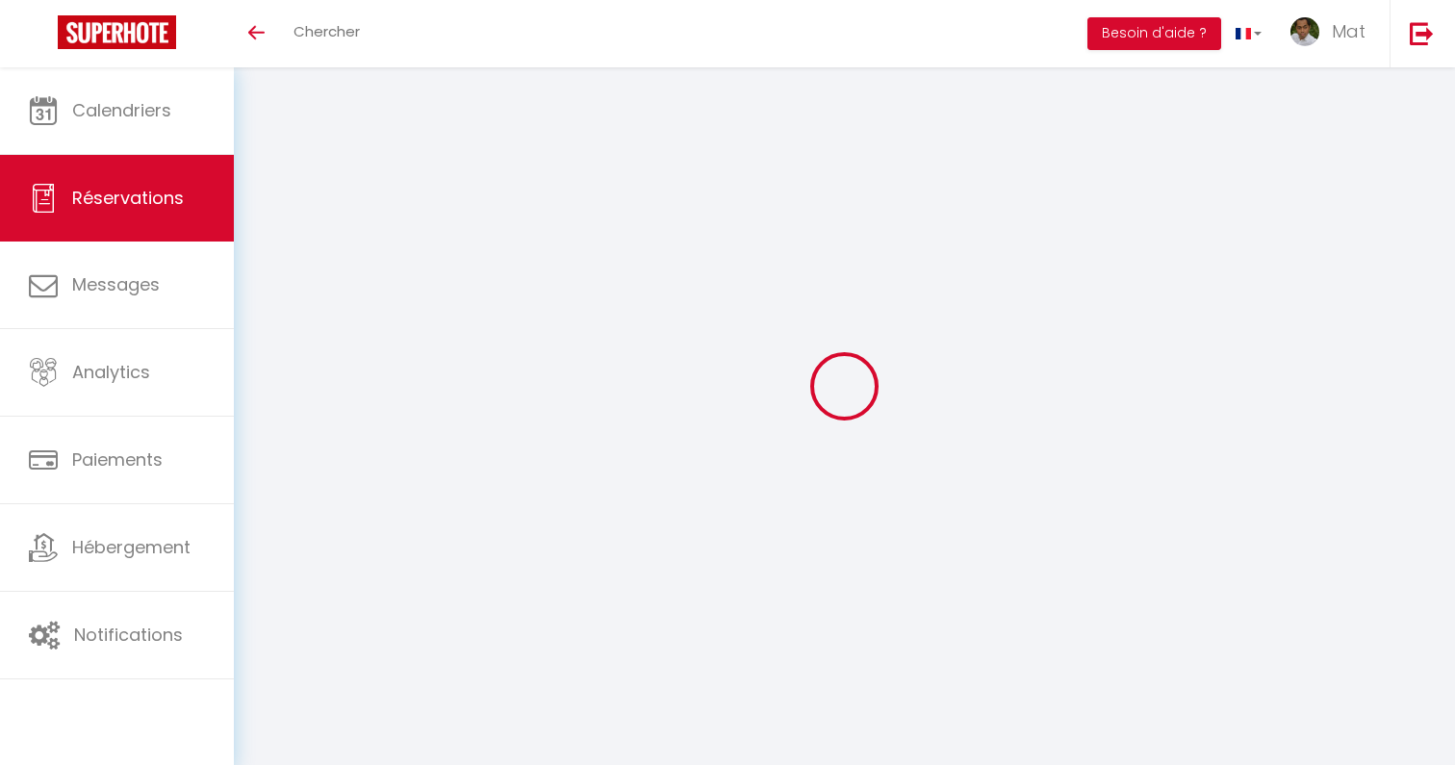
select select "15"
checkbox input "false"
select select
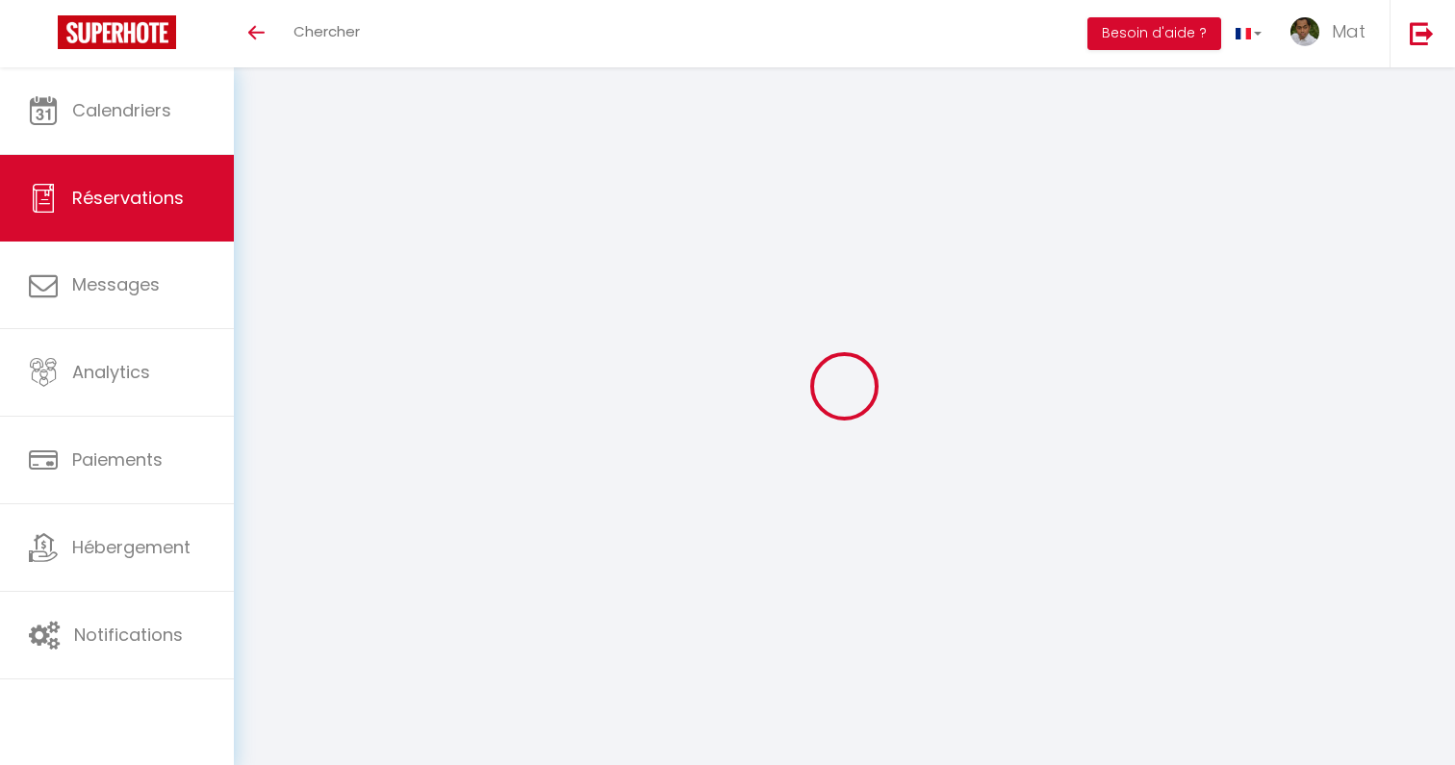
checkbox input "false"
select select
checkbox input "false"
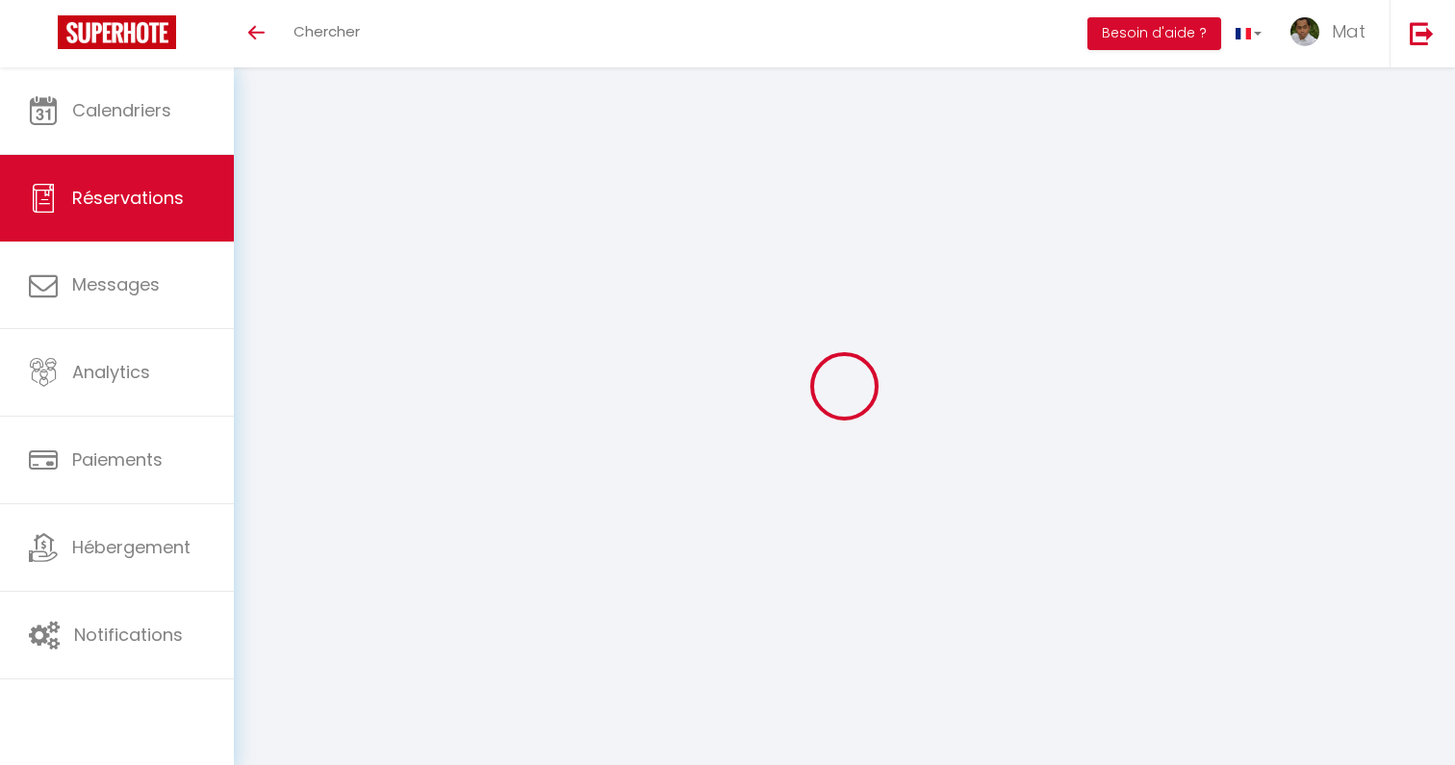
type textarea "We are a family of 5 with a car"
select select
type input "50.4"
select select
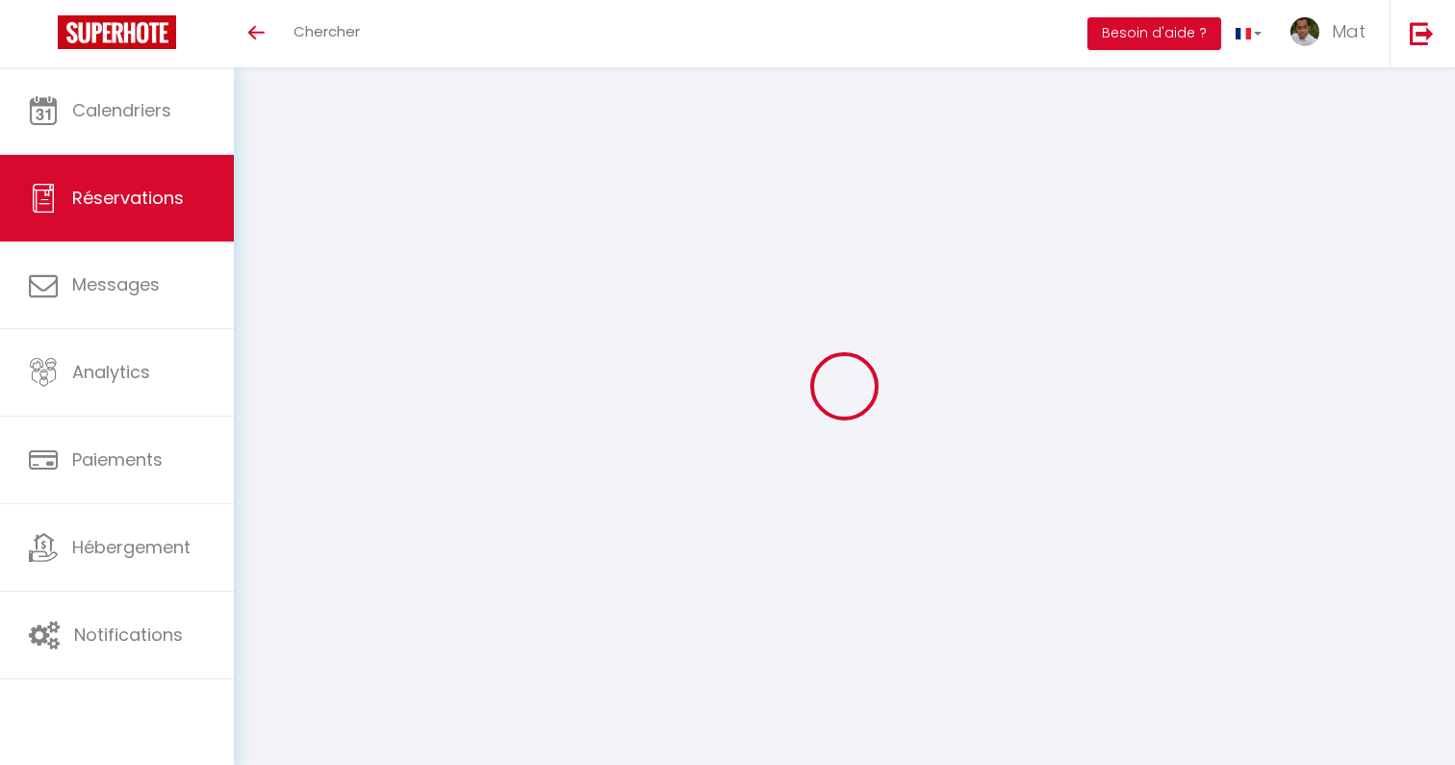
checkbox input "false"
select select
checkbox input "false"
select select "17:00"
select select "10:00"
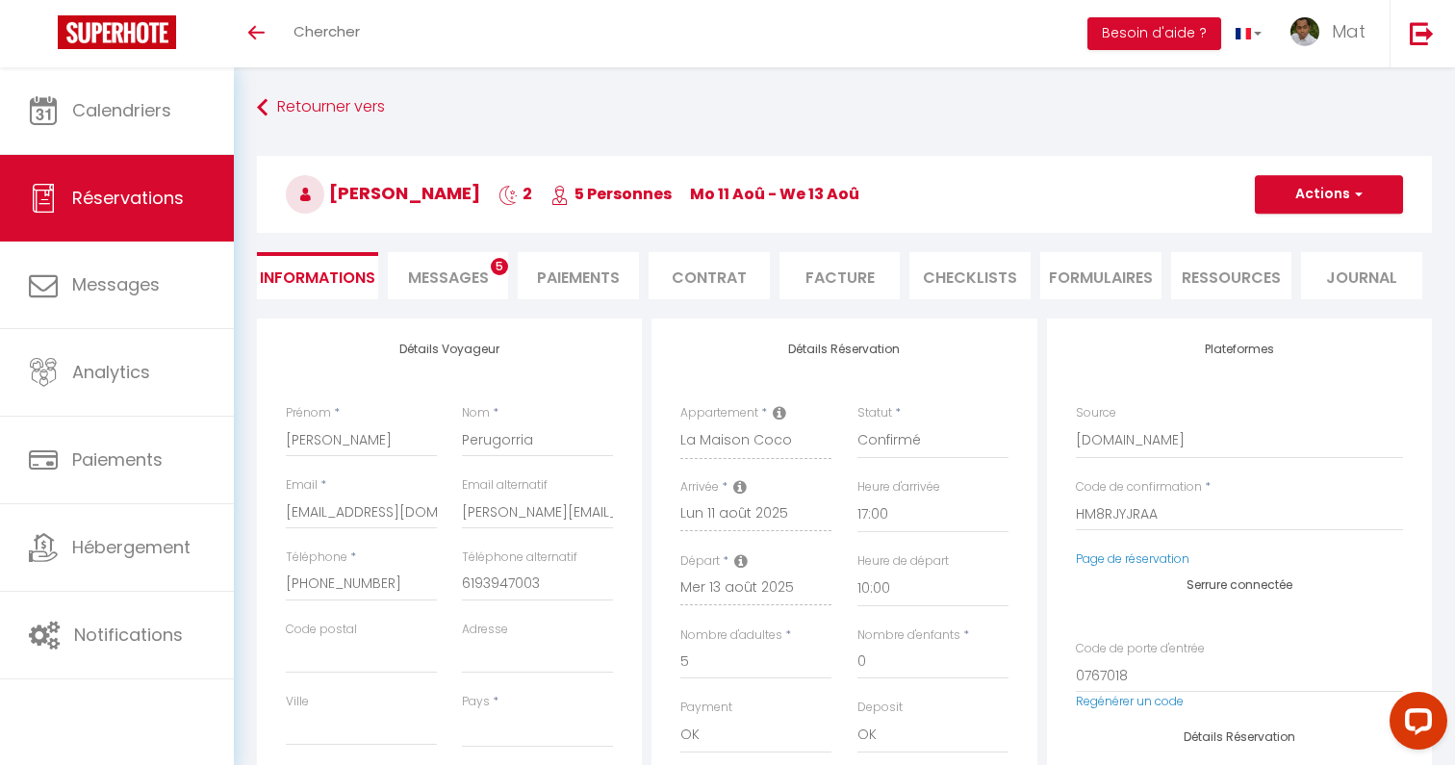
click at [441, 252] on li "Messages 5" at bounding box center [448, 275] width 121 height 47
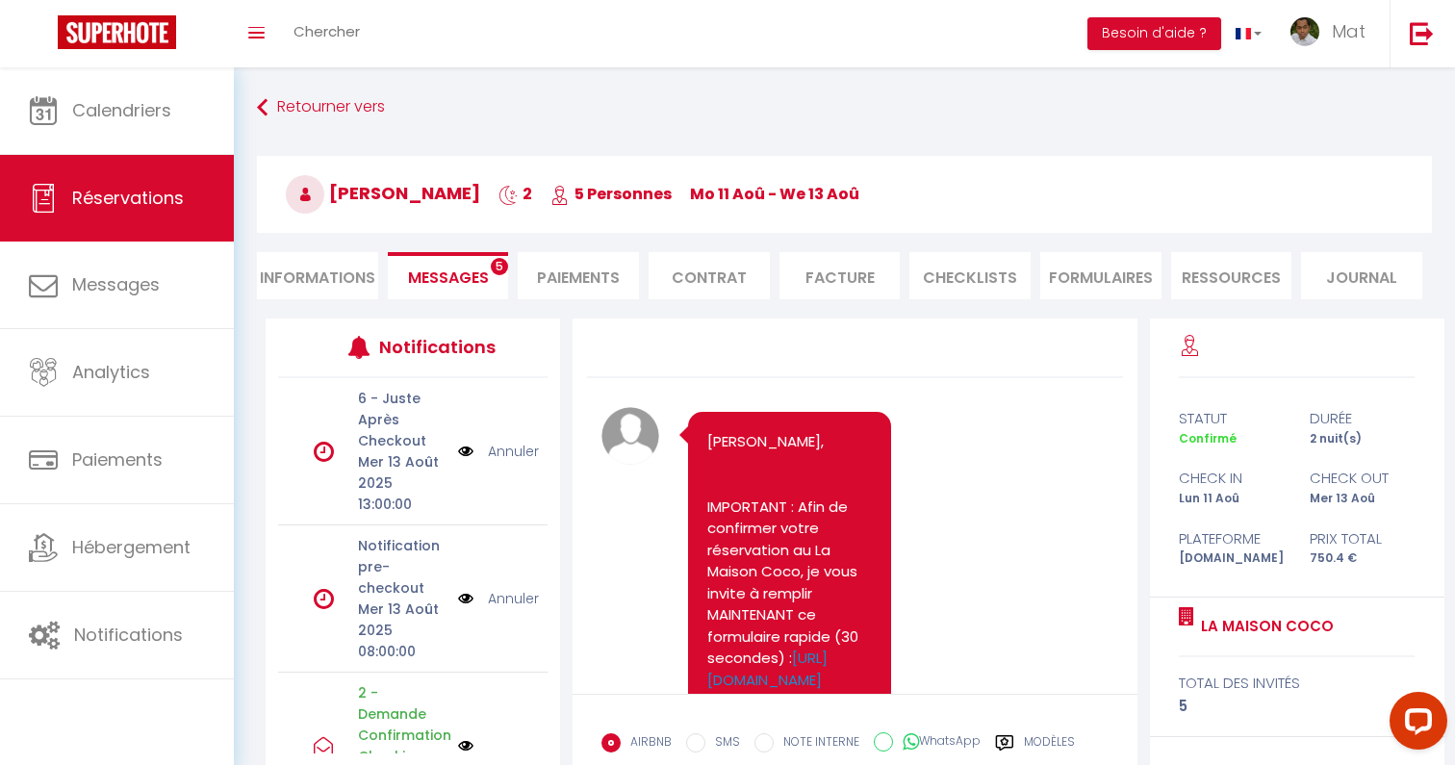
click at [441, 273] on span "Messages" at bounding box center [448, 278] width 81 height 22
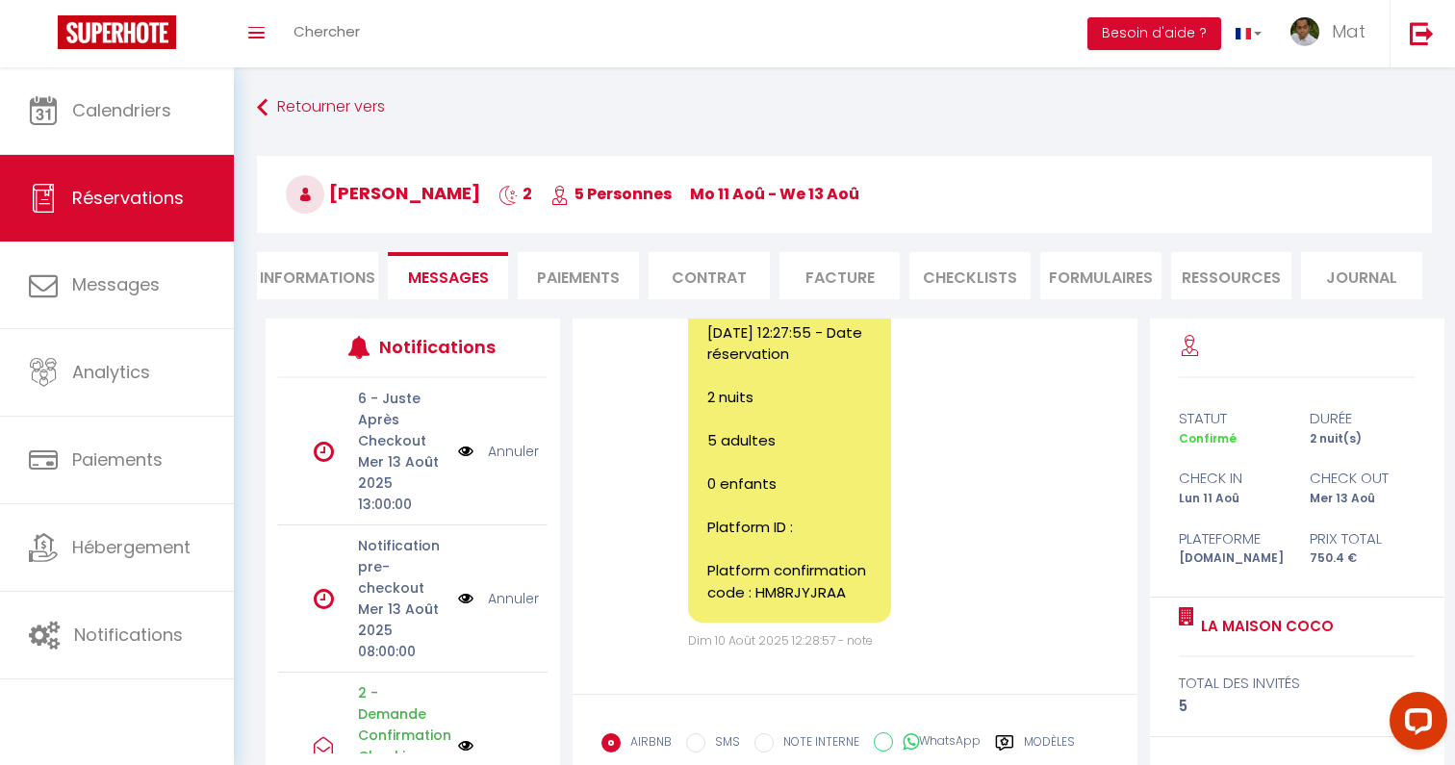
scroll to position [163, 0]
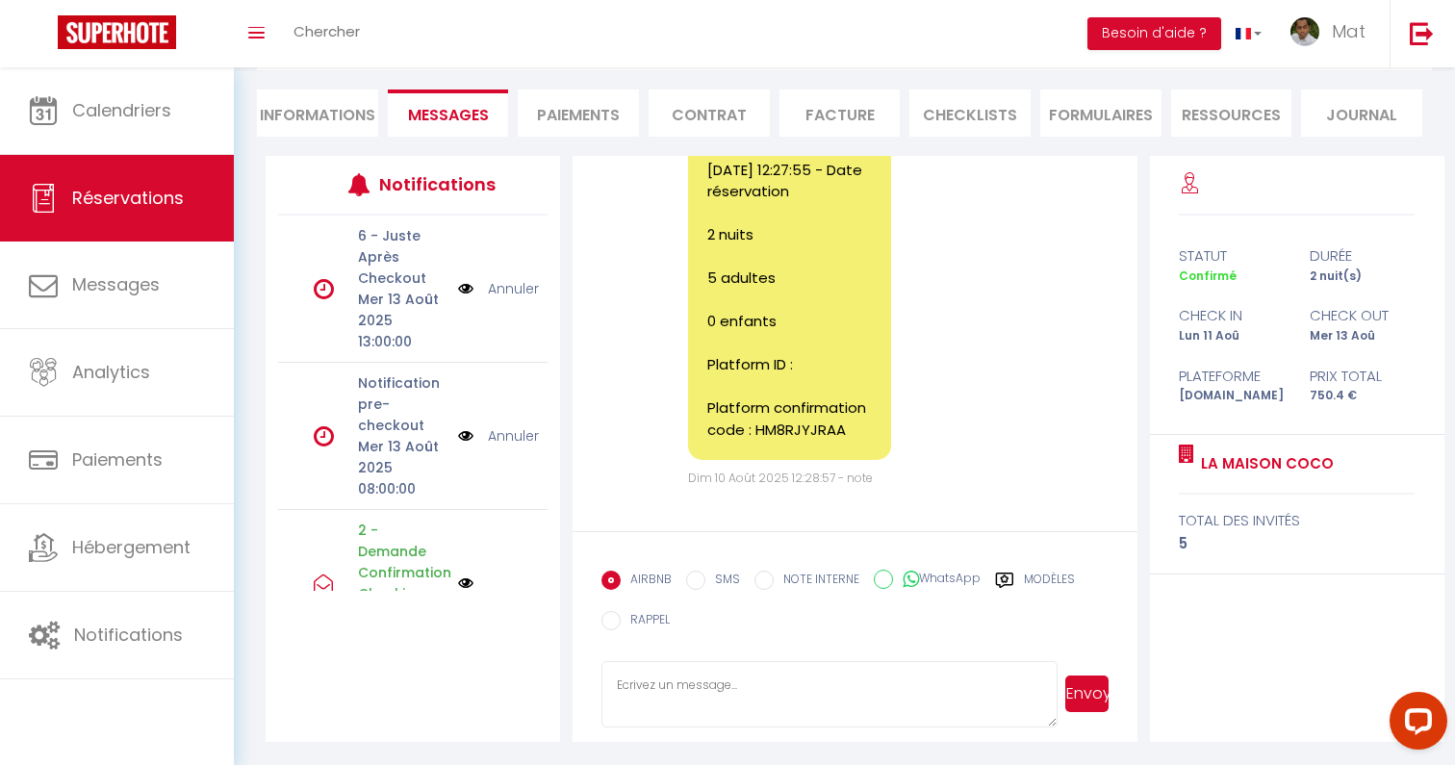
click at [1066, 580] on label "Modèles" at bounding box center [1049, 583] width 51 height 24
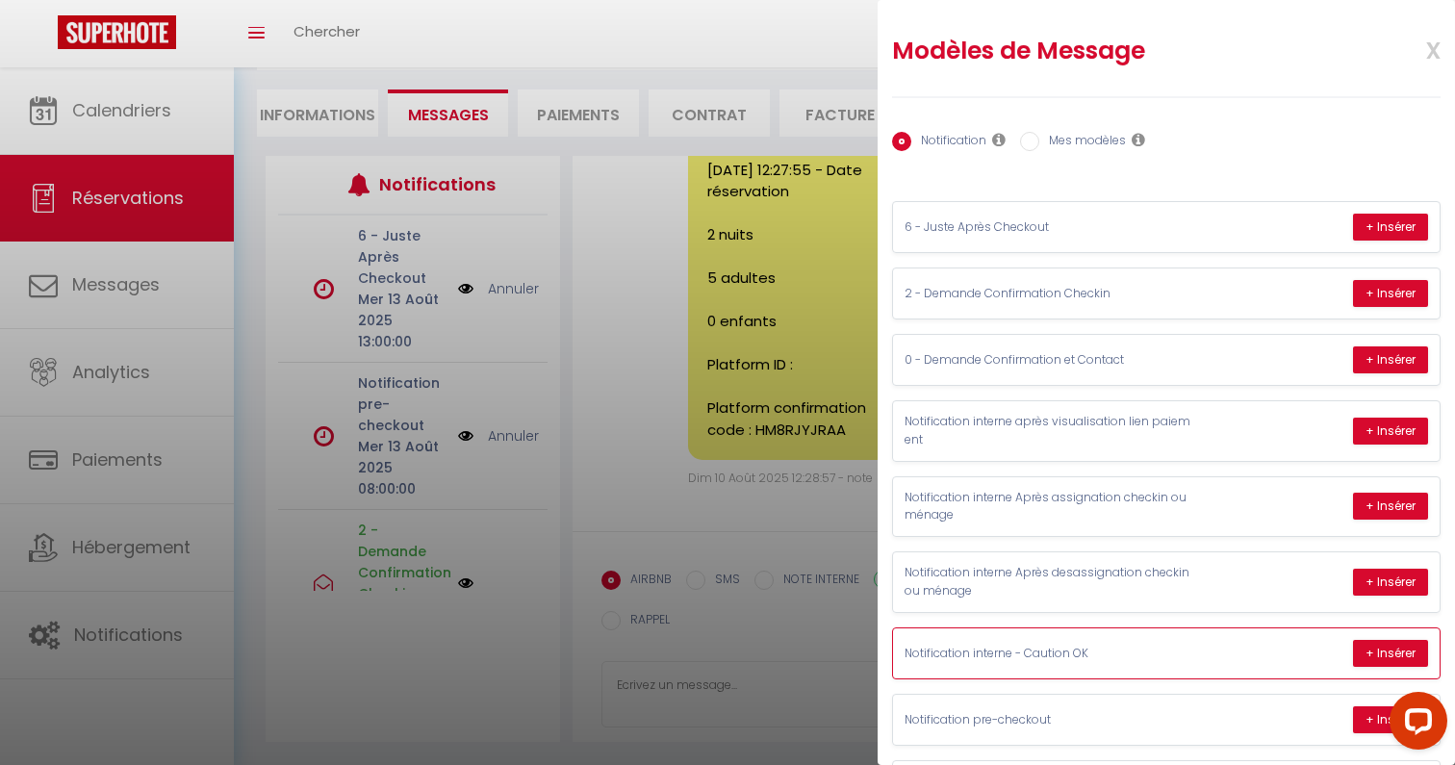
scroll to position [209, 0]
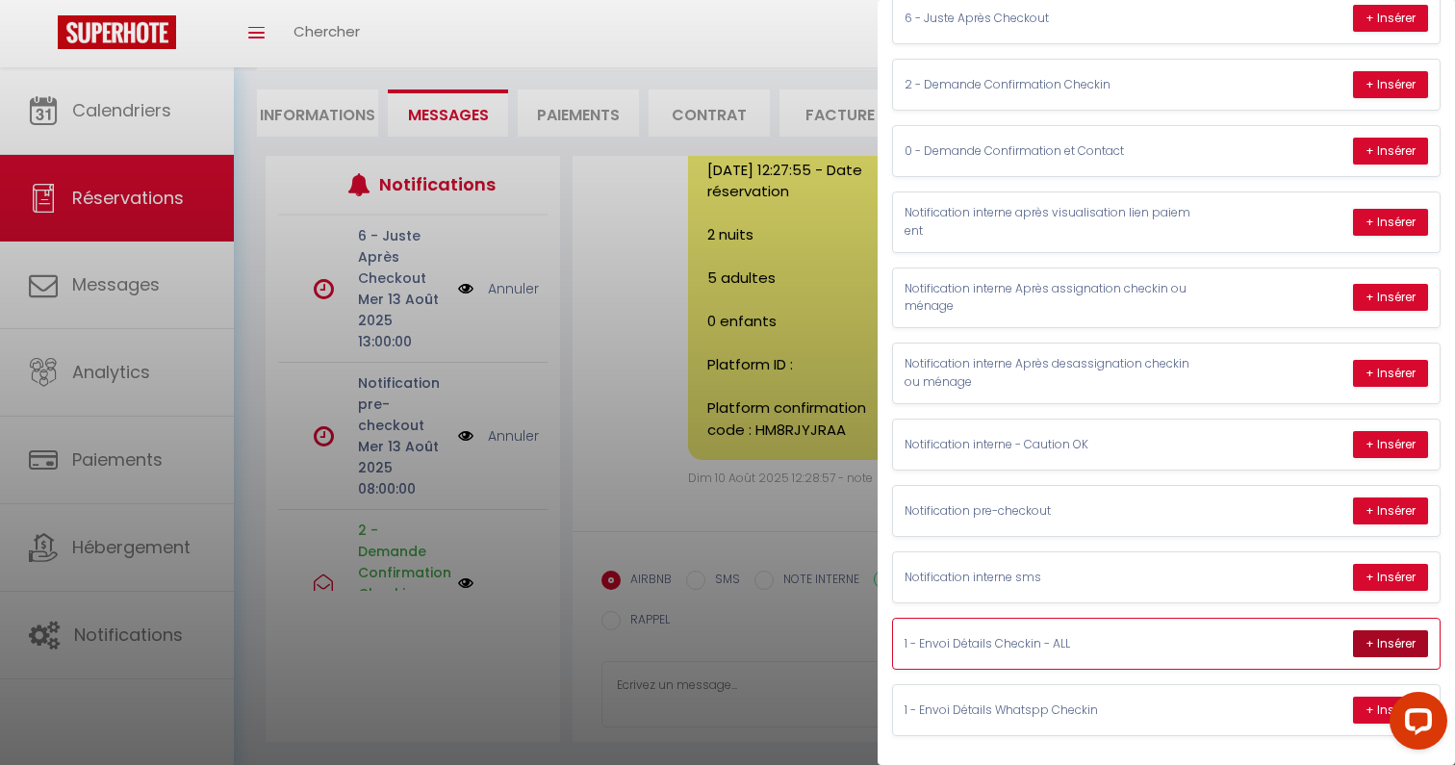
click at [1383, 646] on button "+ Insérer" at bounding box center [1390, 643] width 75 height 27
type textarea "Hello Elizabeth, I'm Mr.Raza from La Maison Coco in Bordeaux. I look forward to…"
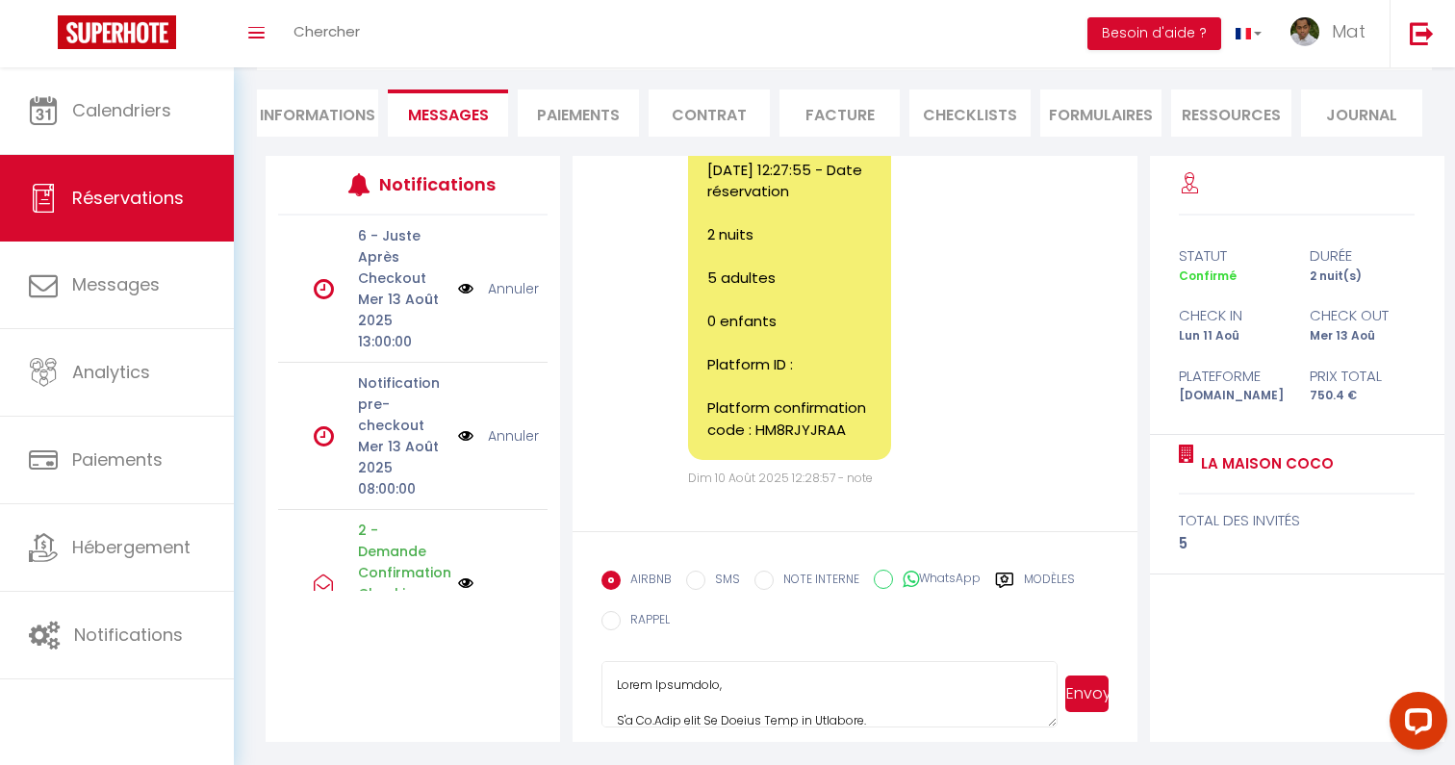
click at [910, 576] on icon at bounding box center [911, 579] width 16 height 19
click at [893, 576] on input "WhatsApp" at bounding box center [883, 579] width 19 height 19
radio input "true"
radio input "false"
click at [1099, 692] on button "Envoyer" at bounding box center [1086, 693] width 43 height 37
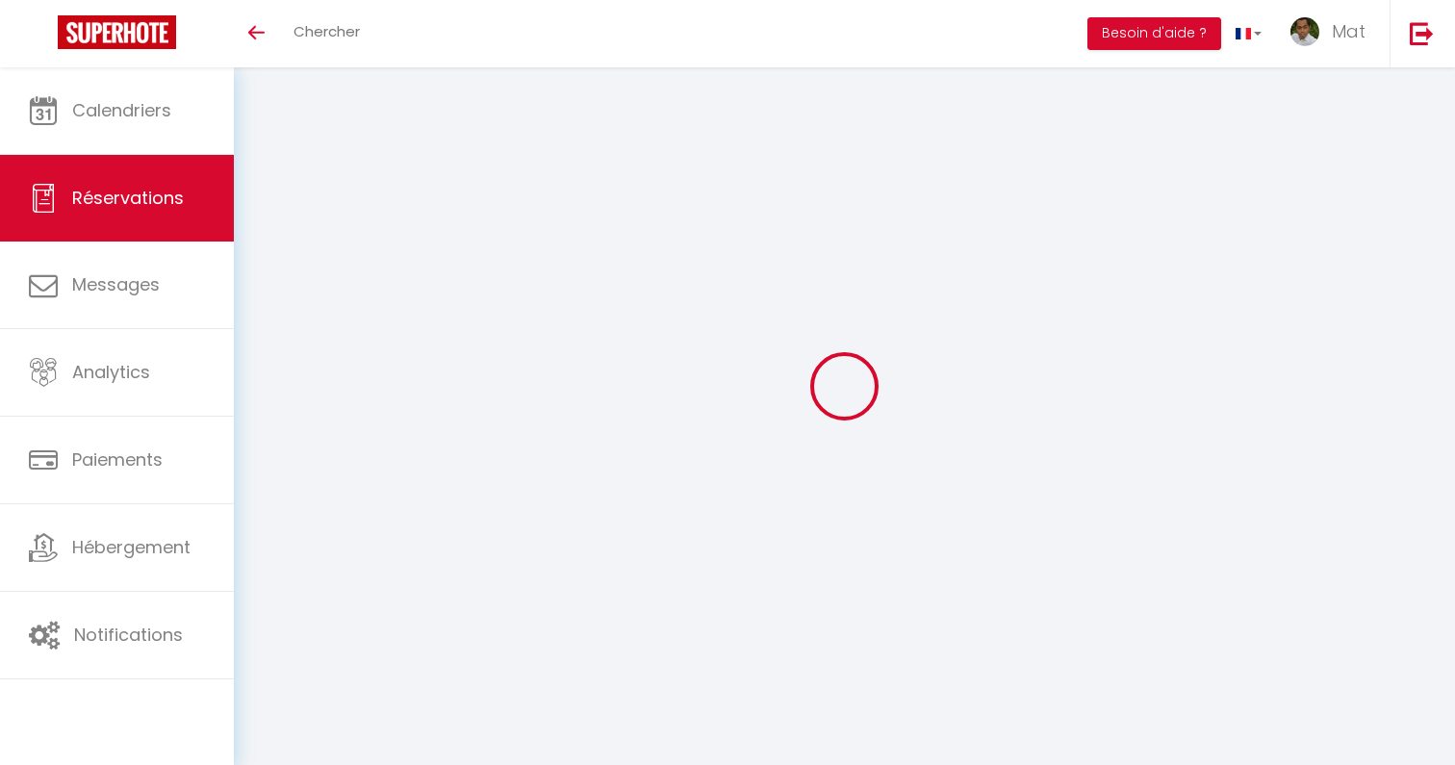
select select
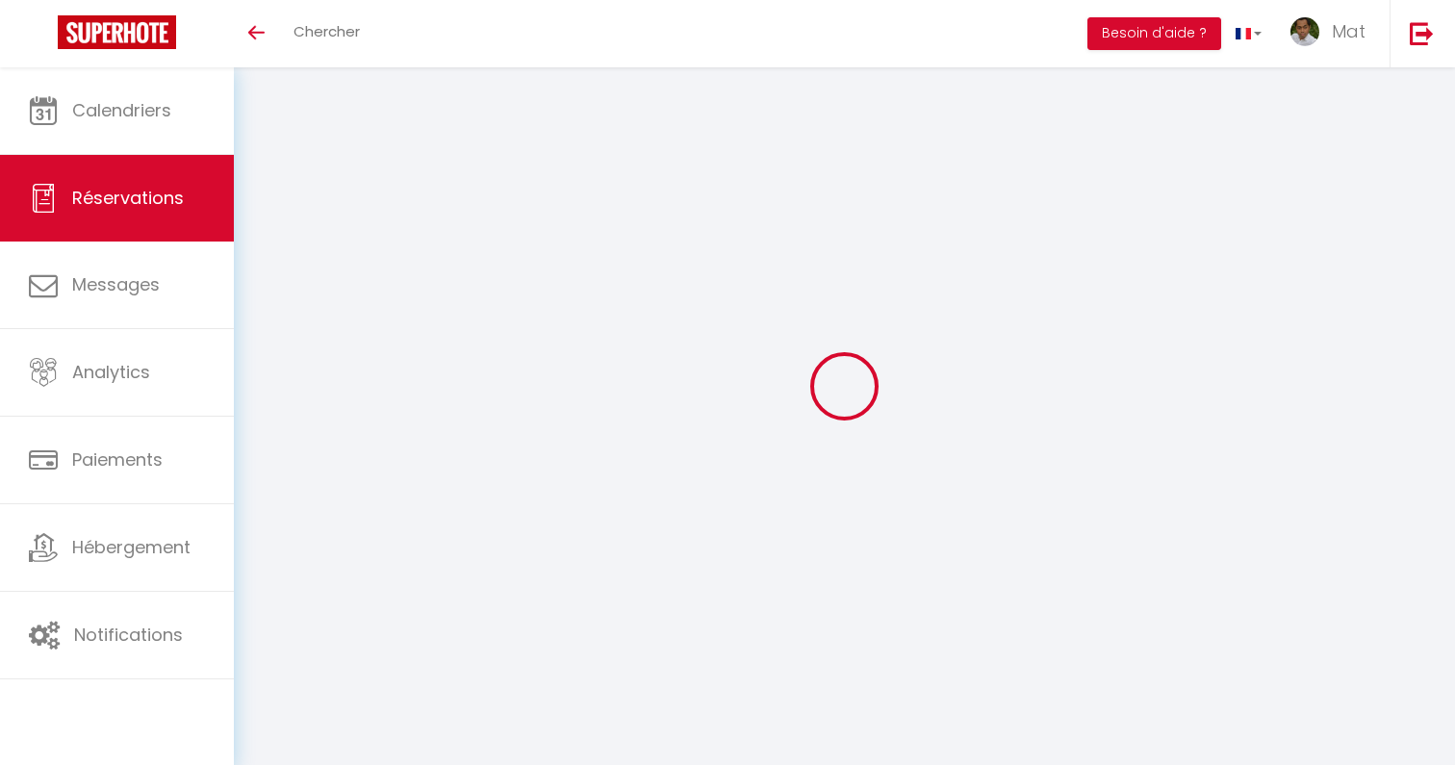
type input "[PERSON_NAME]"
type input "Stead"
type input "[EMAIL_ADDRESS][DOMAIN_NAME]"
type input "[PERSON_NAME][EMAIL_ADDRESS][DOMAIN_NAME]"
type input "[PHONE_NUMBER]"
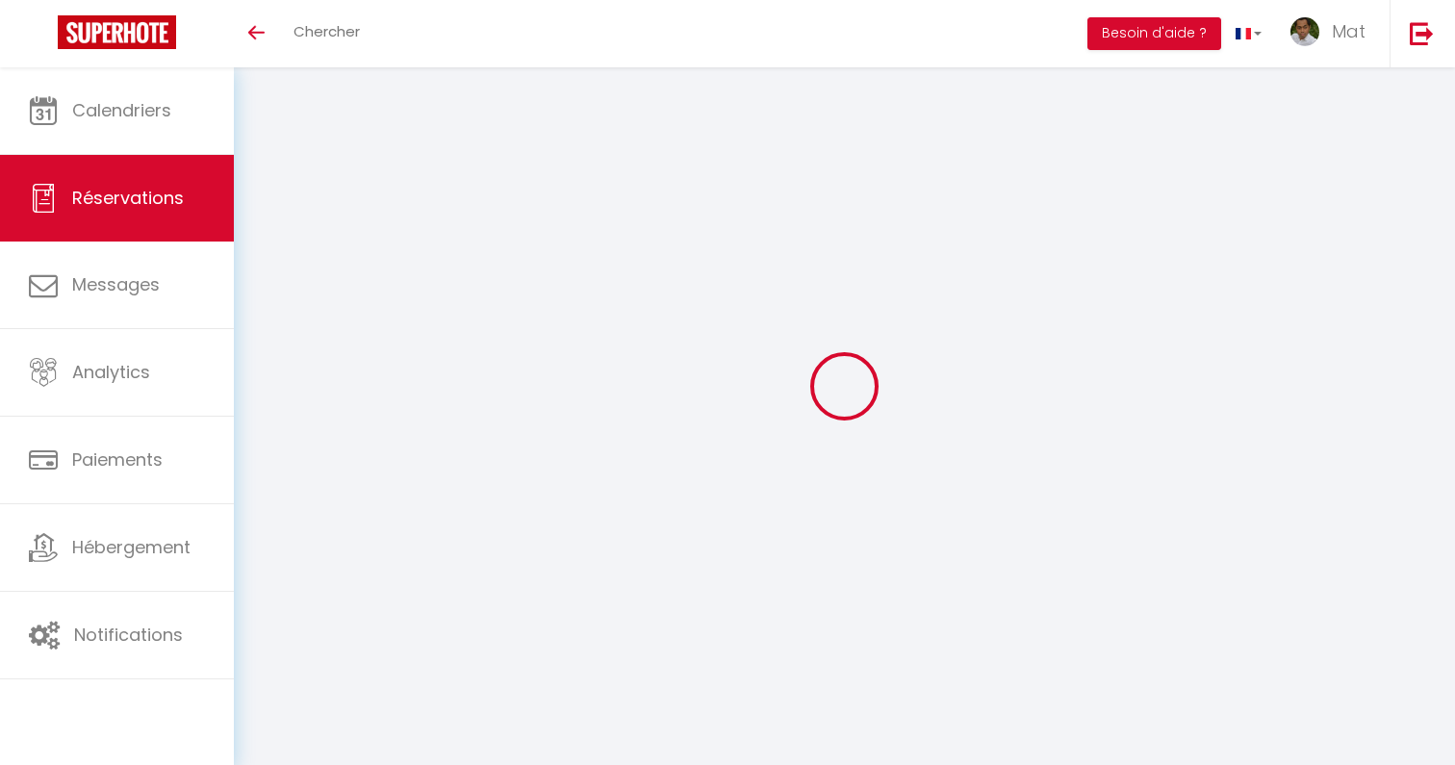
type input "0621295205"
type input "85200"
type input "2 Bis Chemin Du Clos"
type input "L Orbrie"
select select "FR"
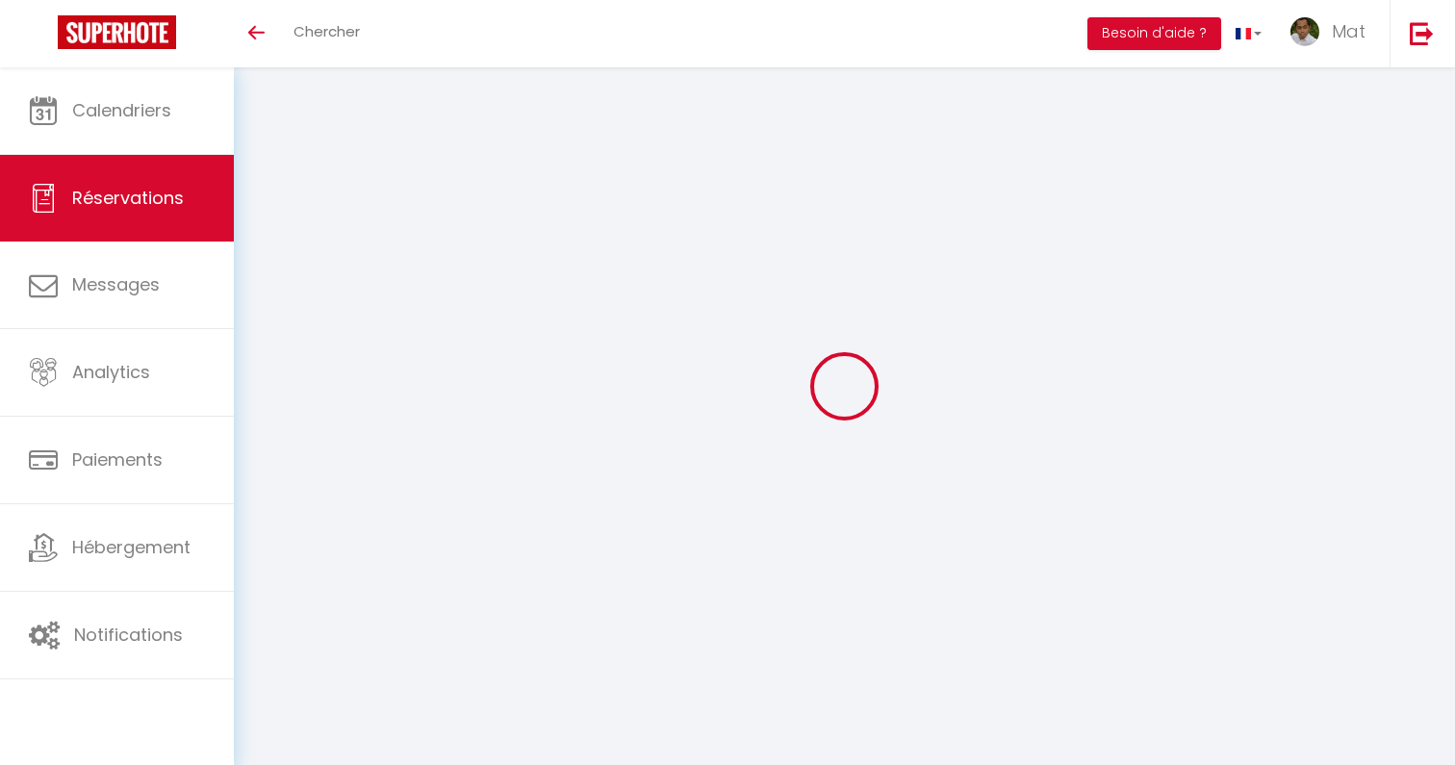
type input "41.15"
select select "125"
select select "1"
select select
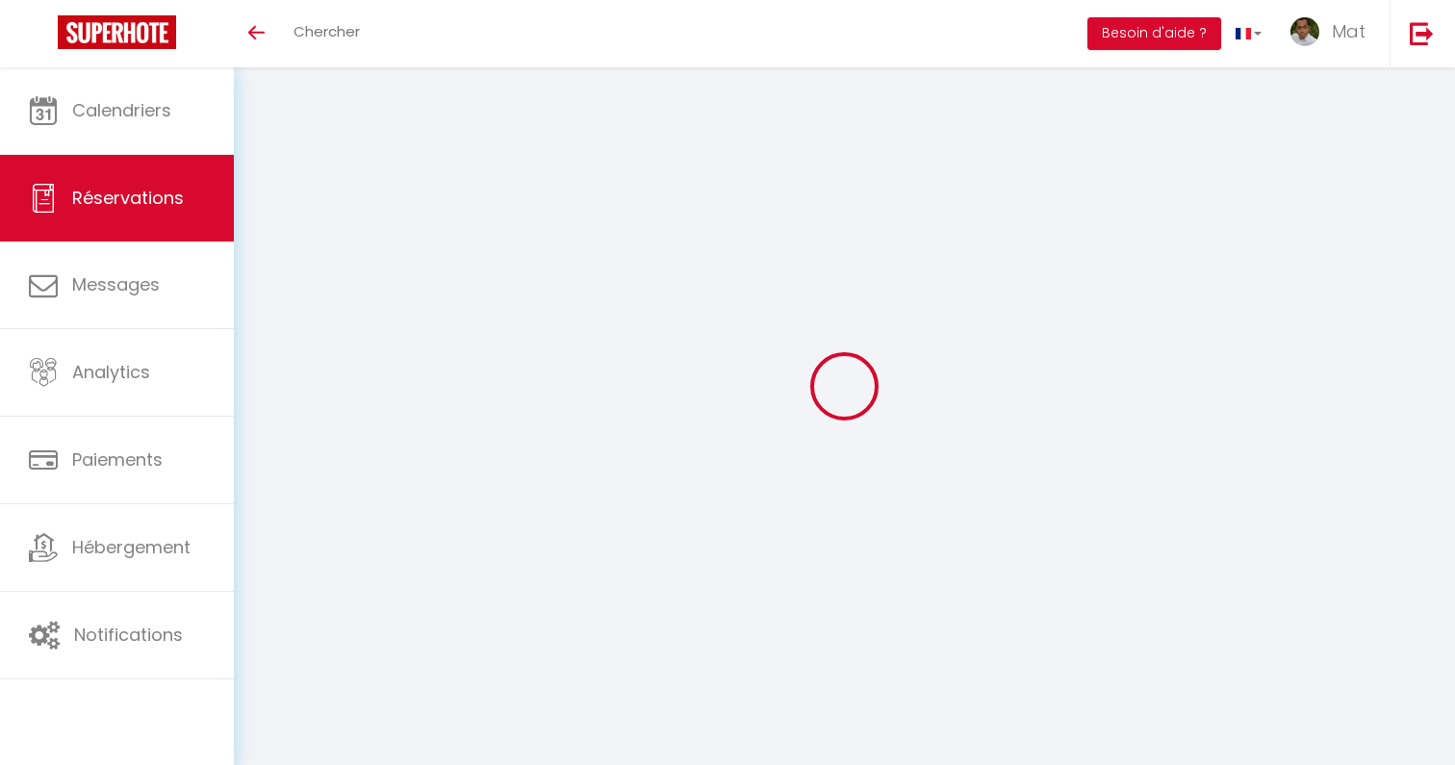
type input "3"
select select "12"
select select "14"
type input "212.06"
checkbox input "false"
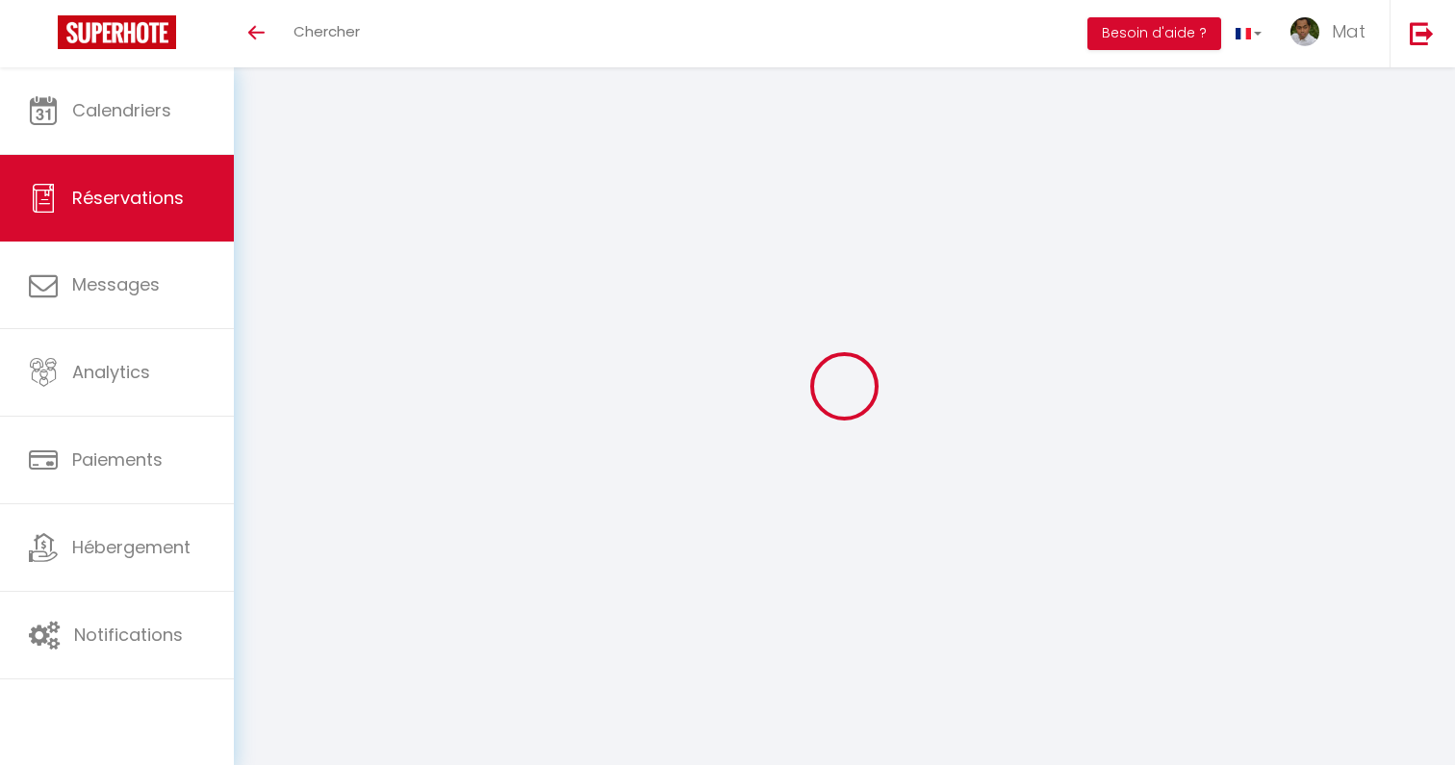
type input "0"
select select "2"
type input "50"
type input "0"
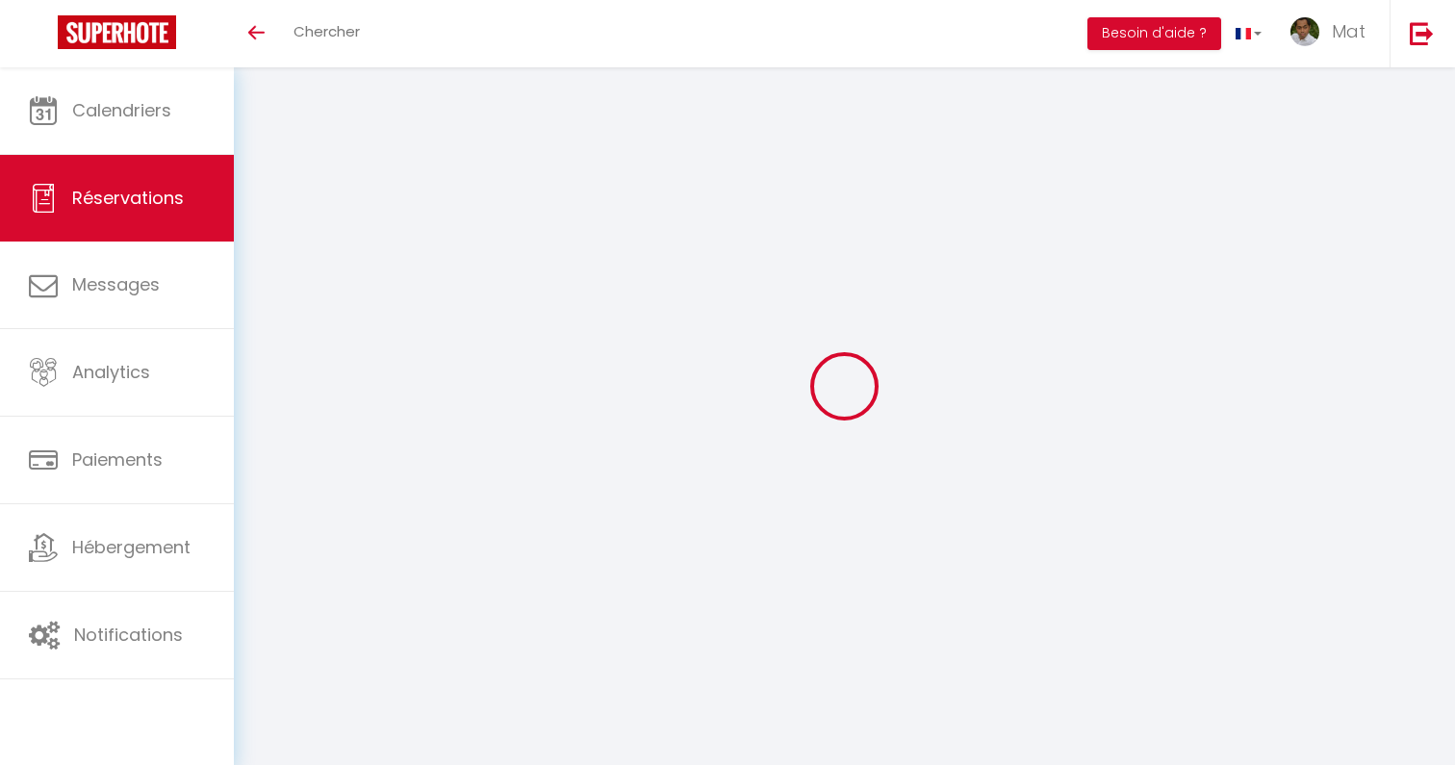
select select
checkbox input "false"
select select
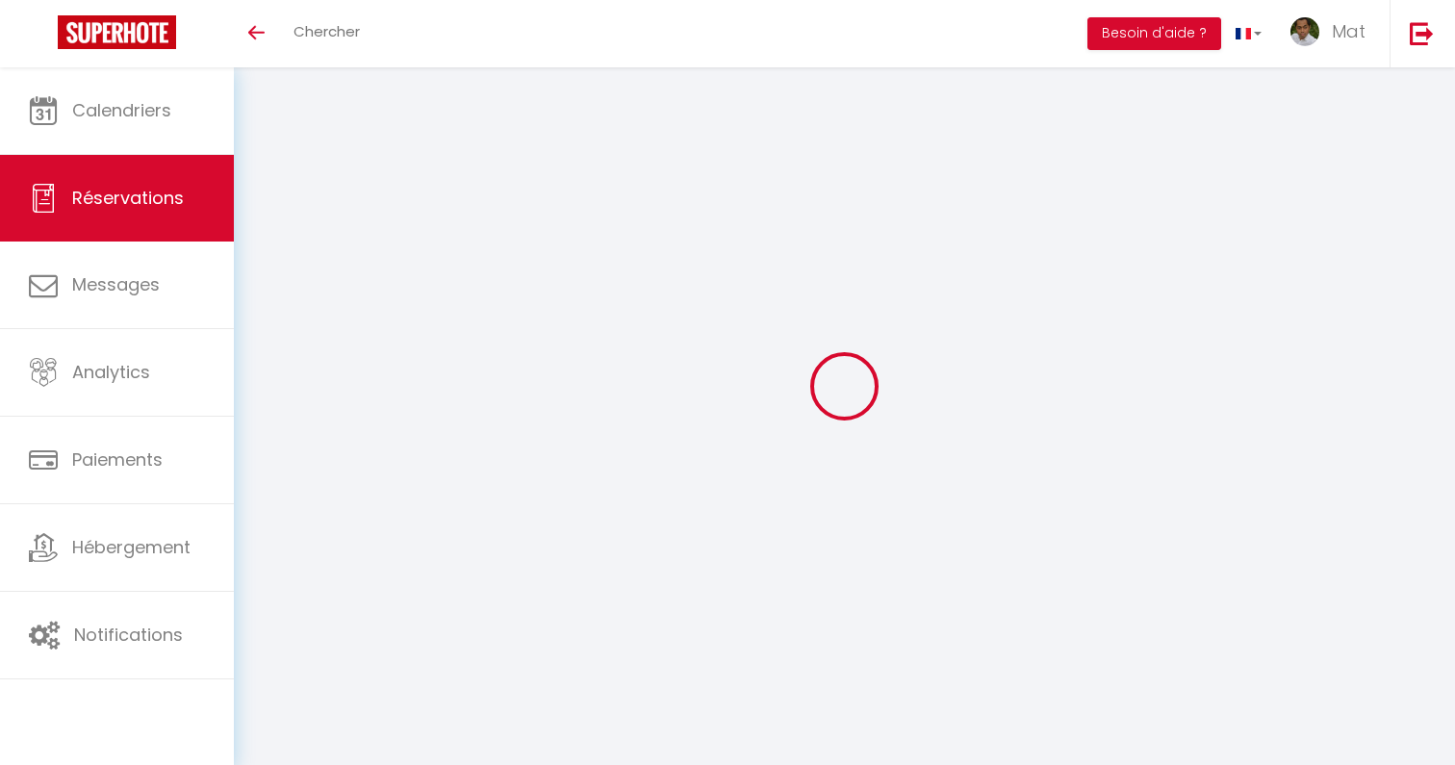
checkbox input "false"
select select
checkbox input "false"
select select
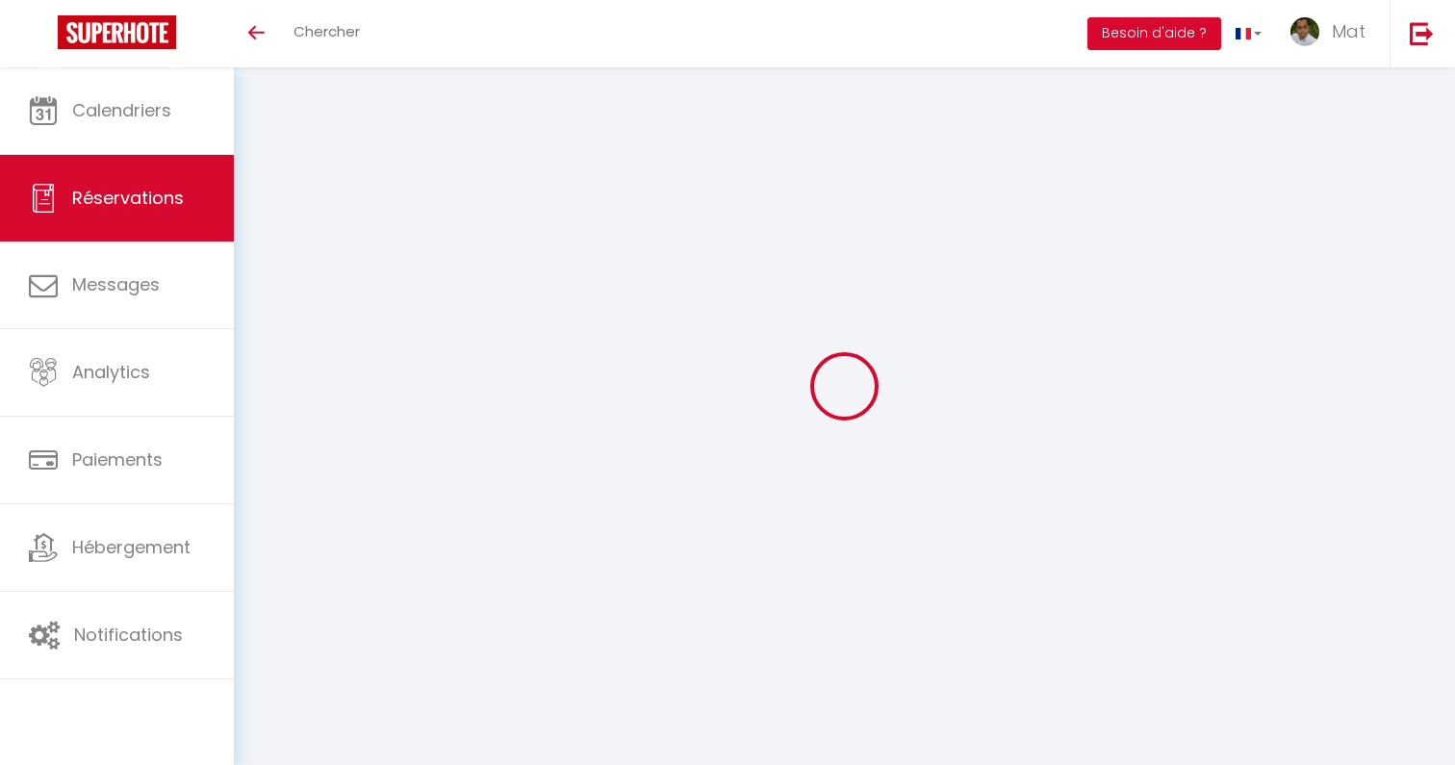
select select
checkbox input "false"
type voyageur0 "Reservation has a cancellation grace period. Do not charge if cancelled before …"
type input "30"
type input "14.7"
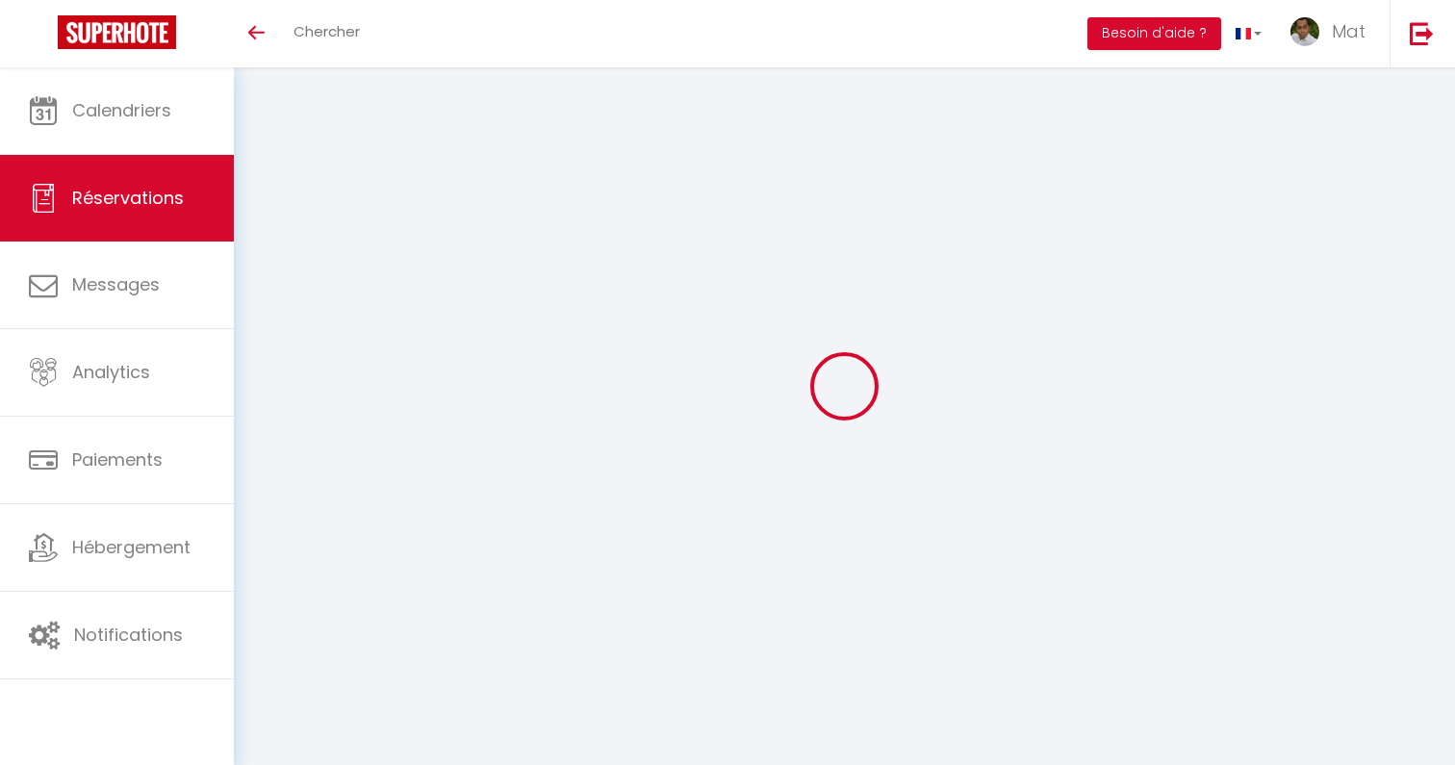
select select
checkbox input "false"
select select "18:00"
select select "10:00"
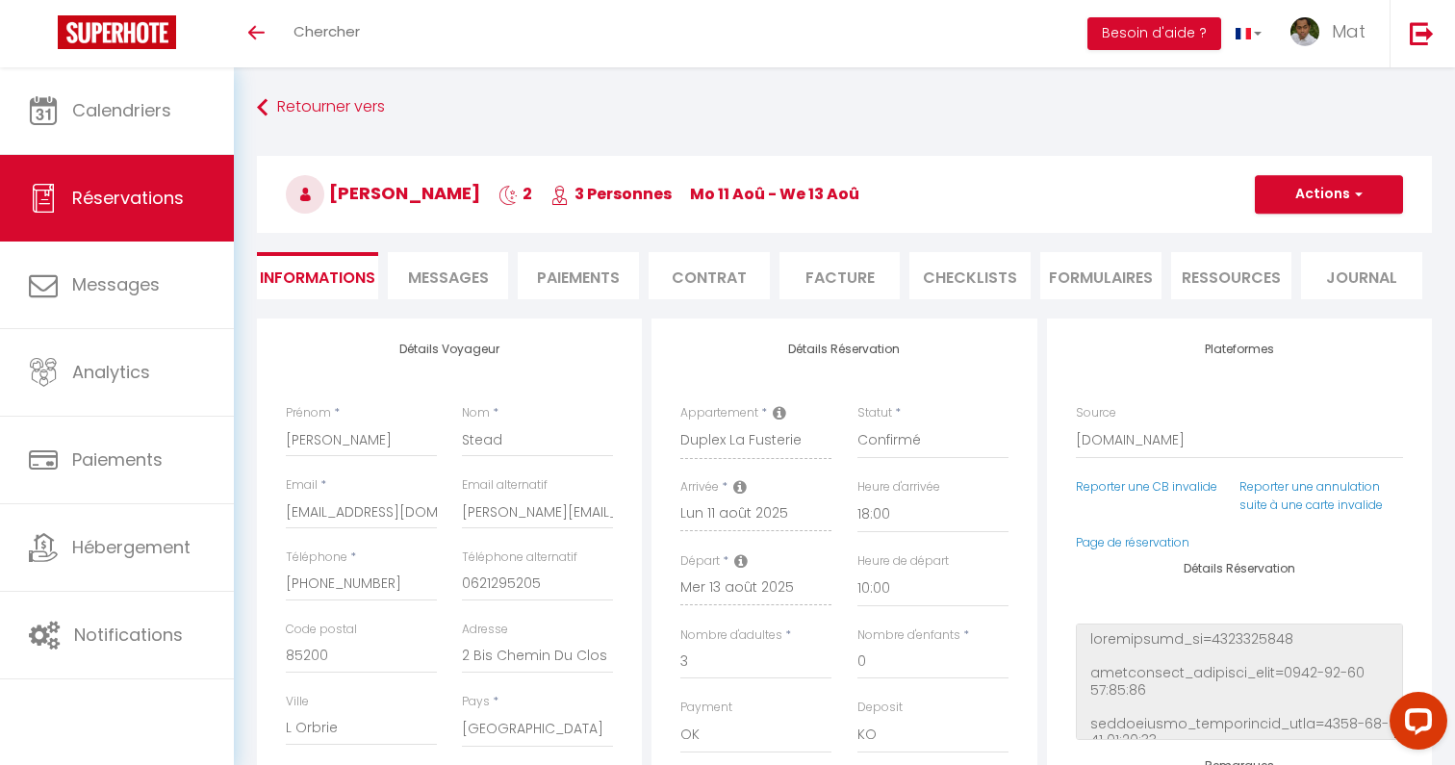
click at [417, 283] on span "Messages" at bounding box center [448, 278] width 81 height 22
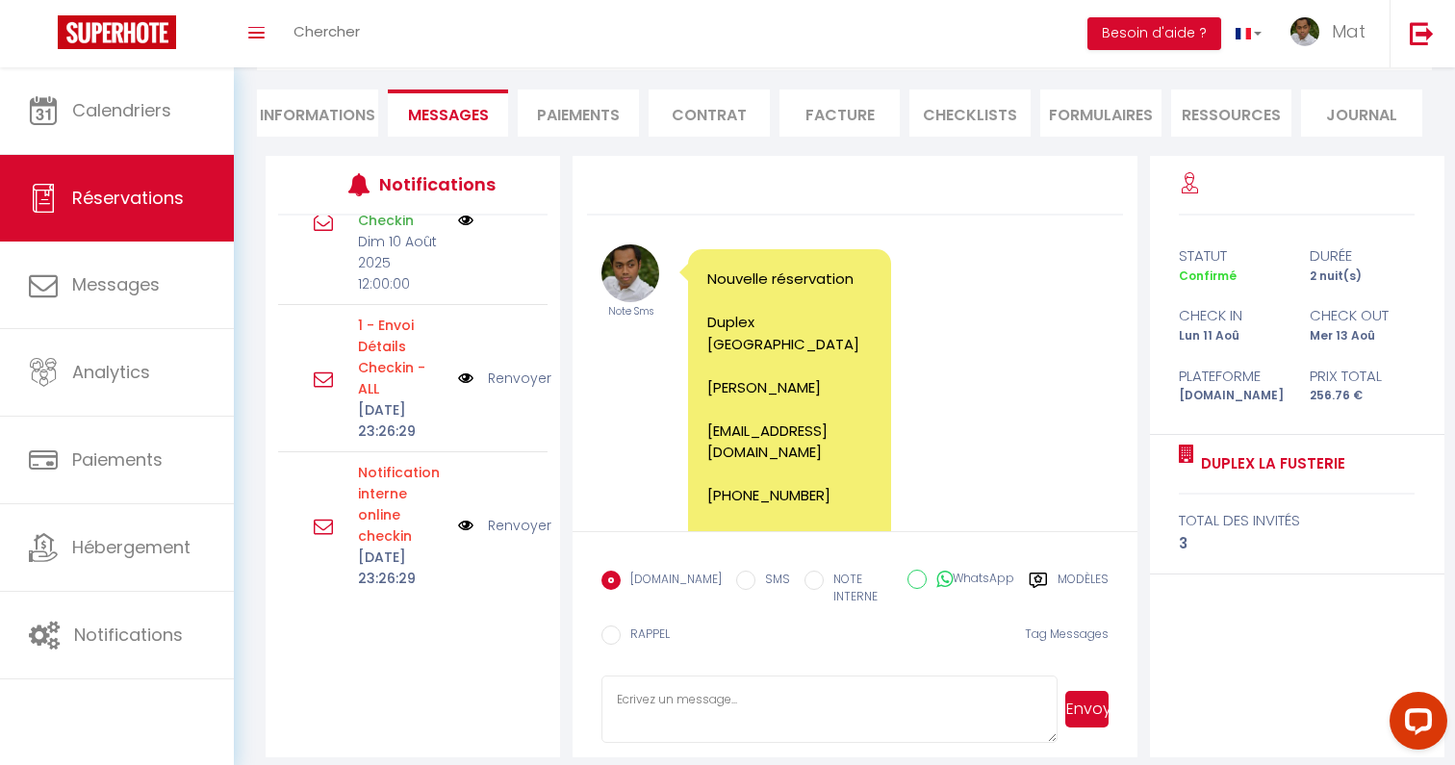
scroll to position [394, 0]
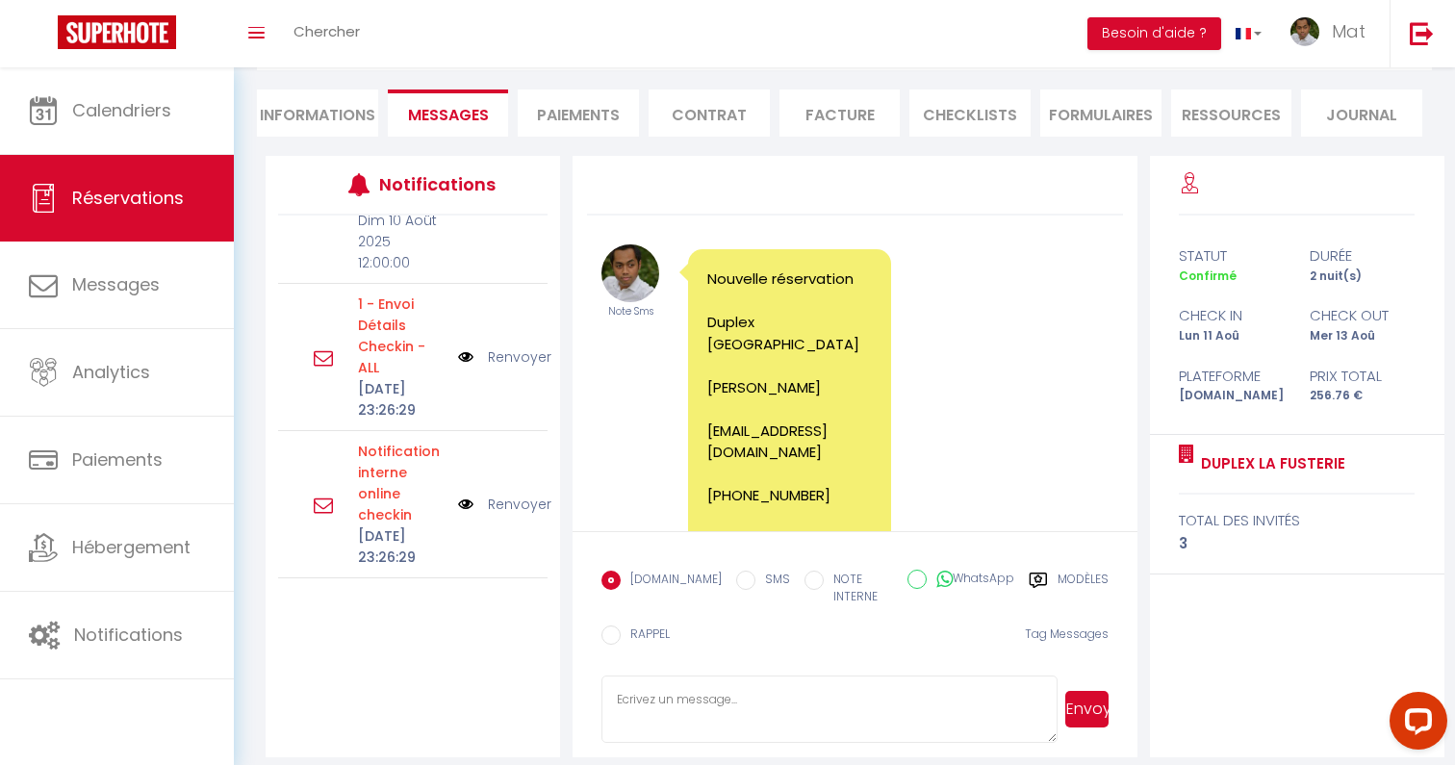
click at [343, 105] on li "Informations" at bounding box center [317, 112] width 121 height 47
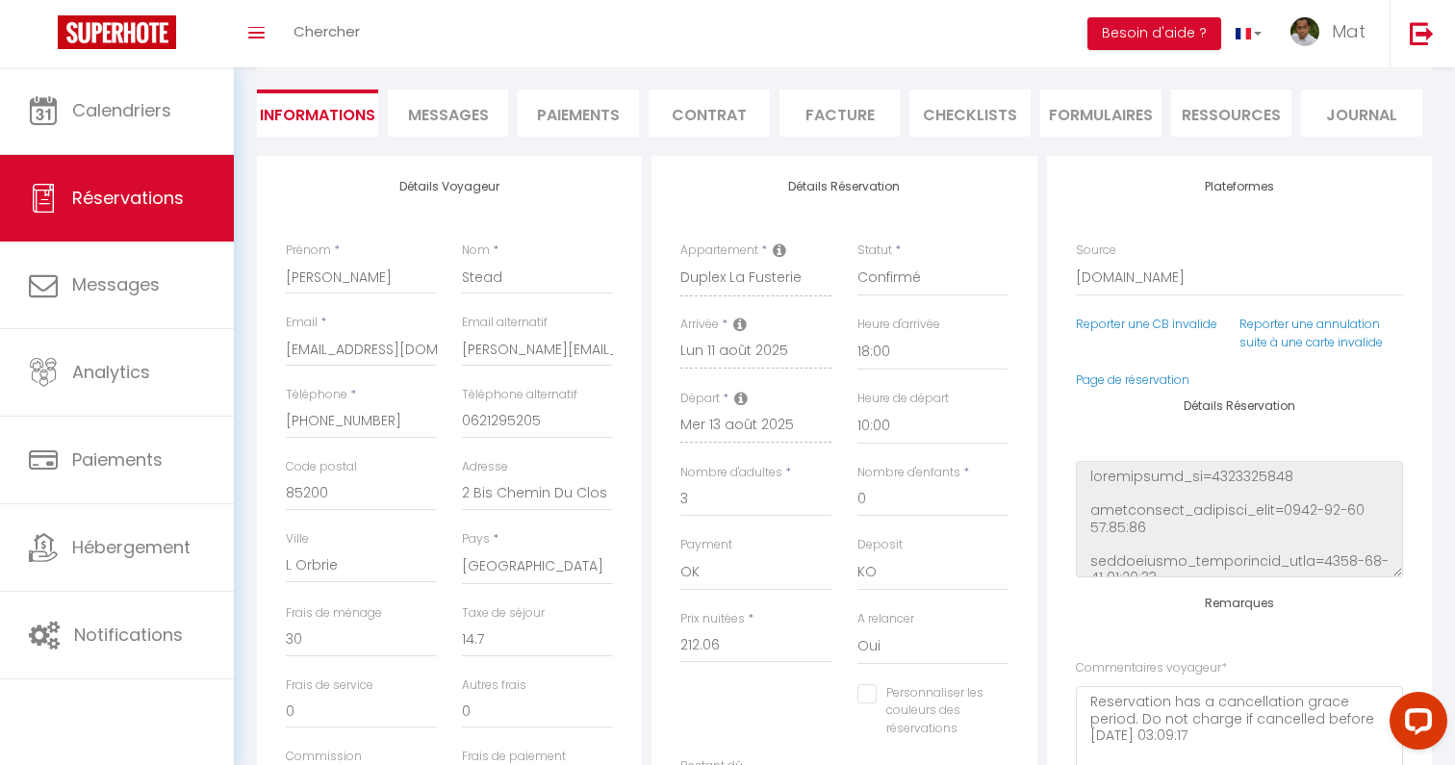
click at [449, 93] on li "Messages" at bounding box center [448, 112] width 121 height 47
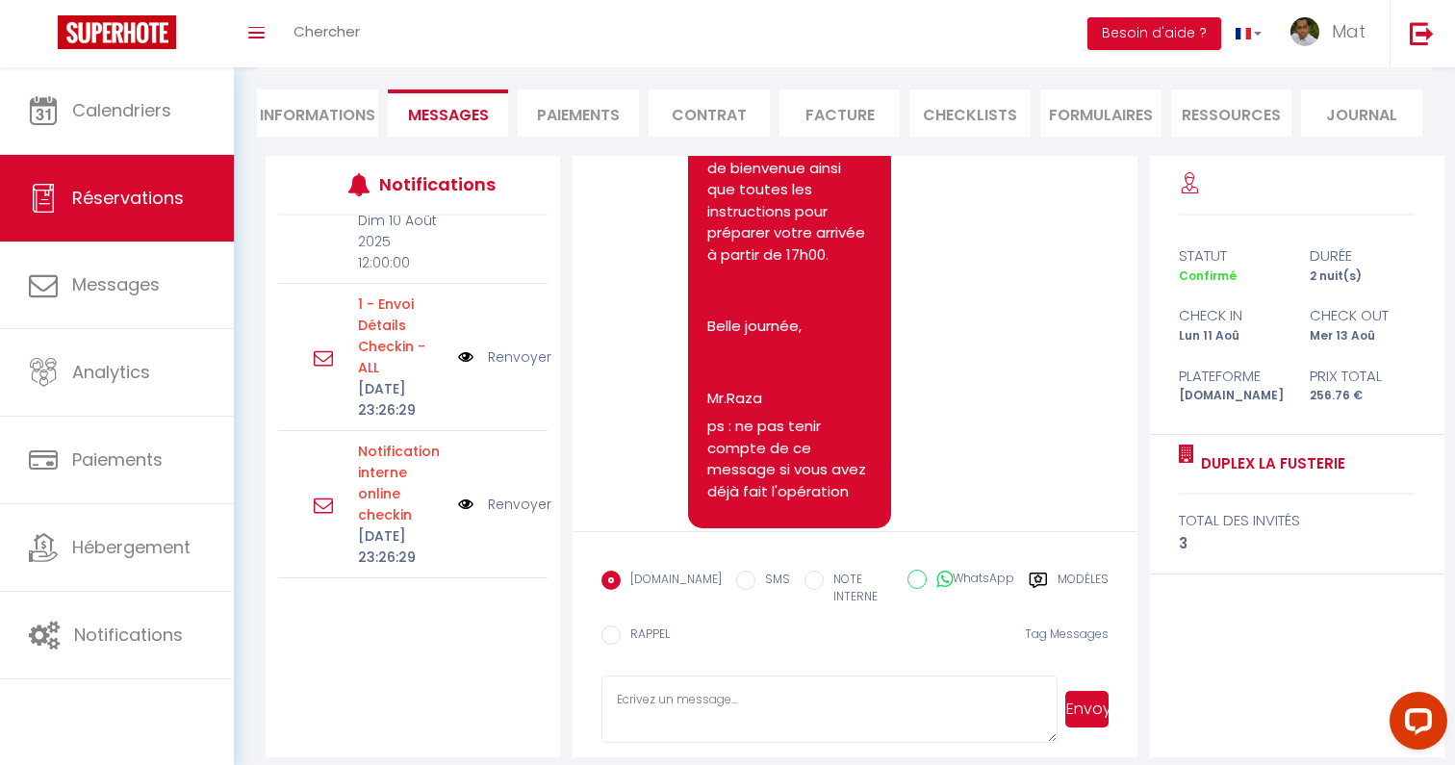
scroll to position [10007, 0]
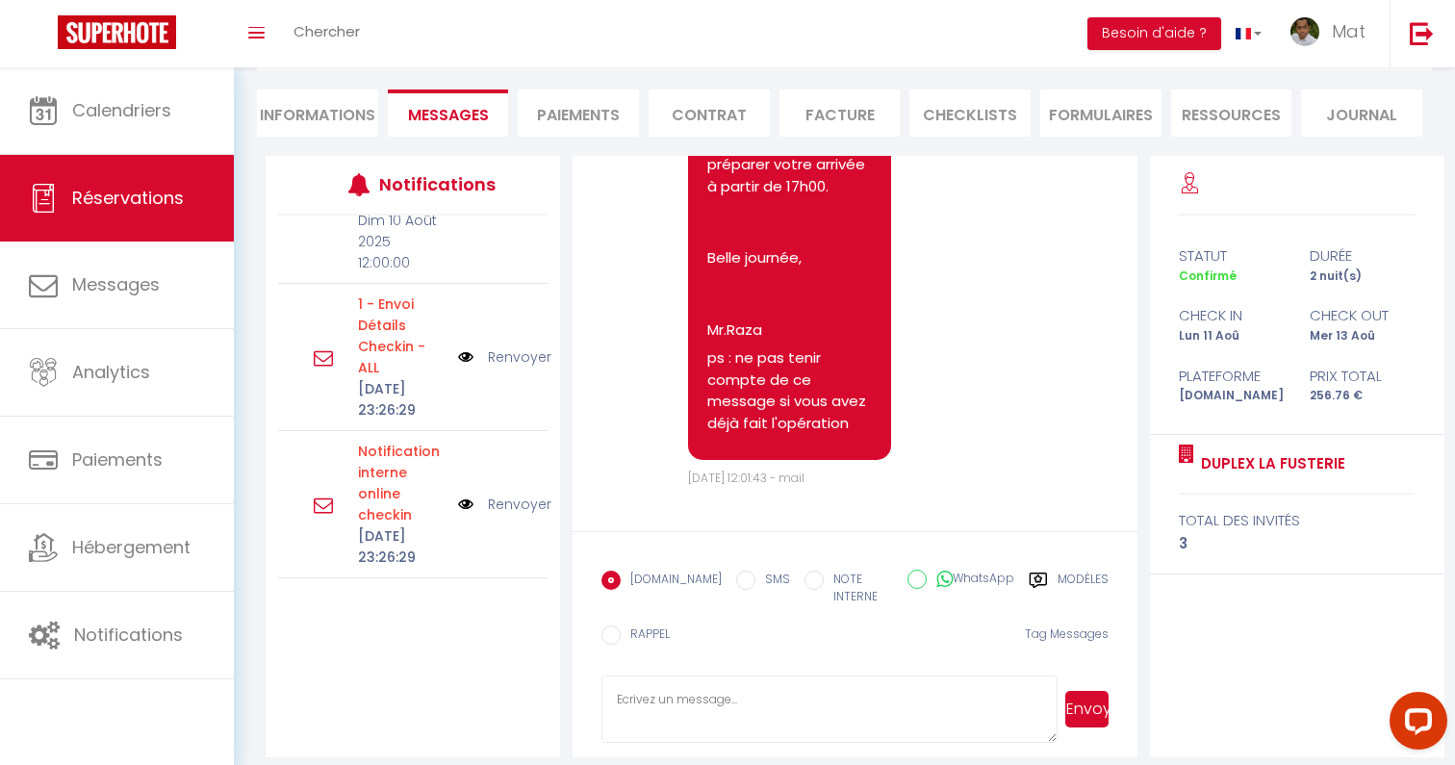
click at [1076, 575] on label "Modèles" at bounding box center [1082, 590] width 51 height 39
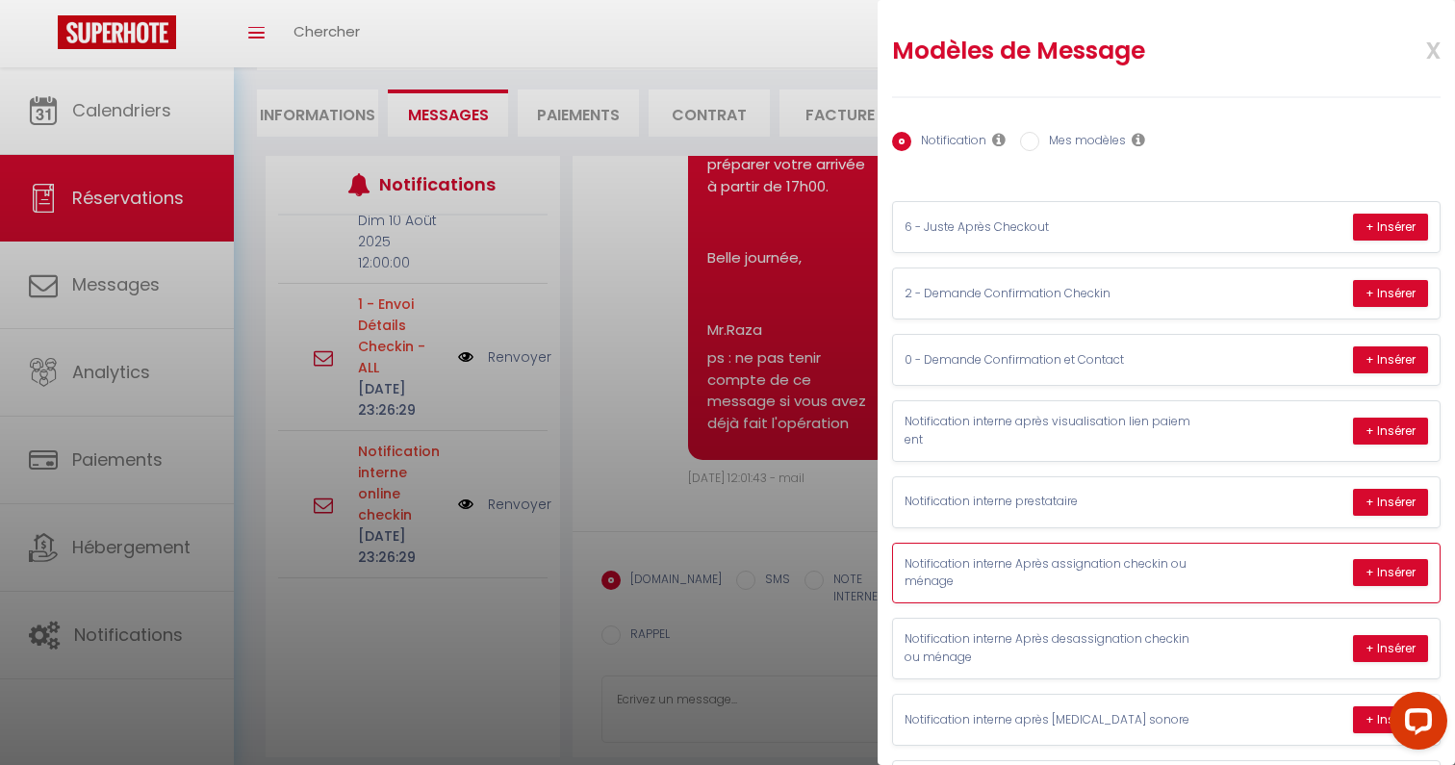
scroll to position [408, 0]
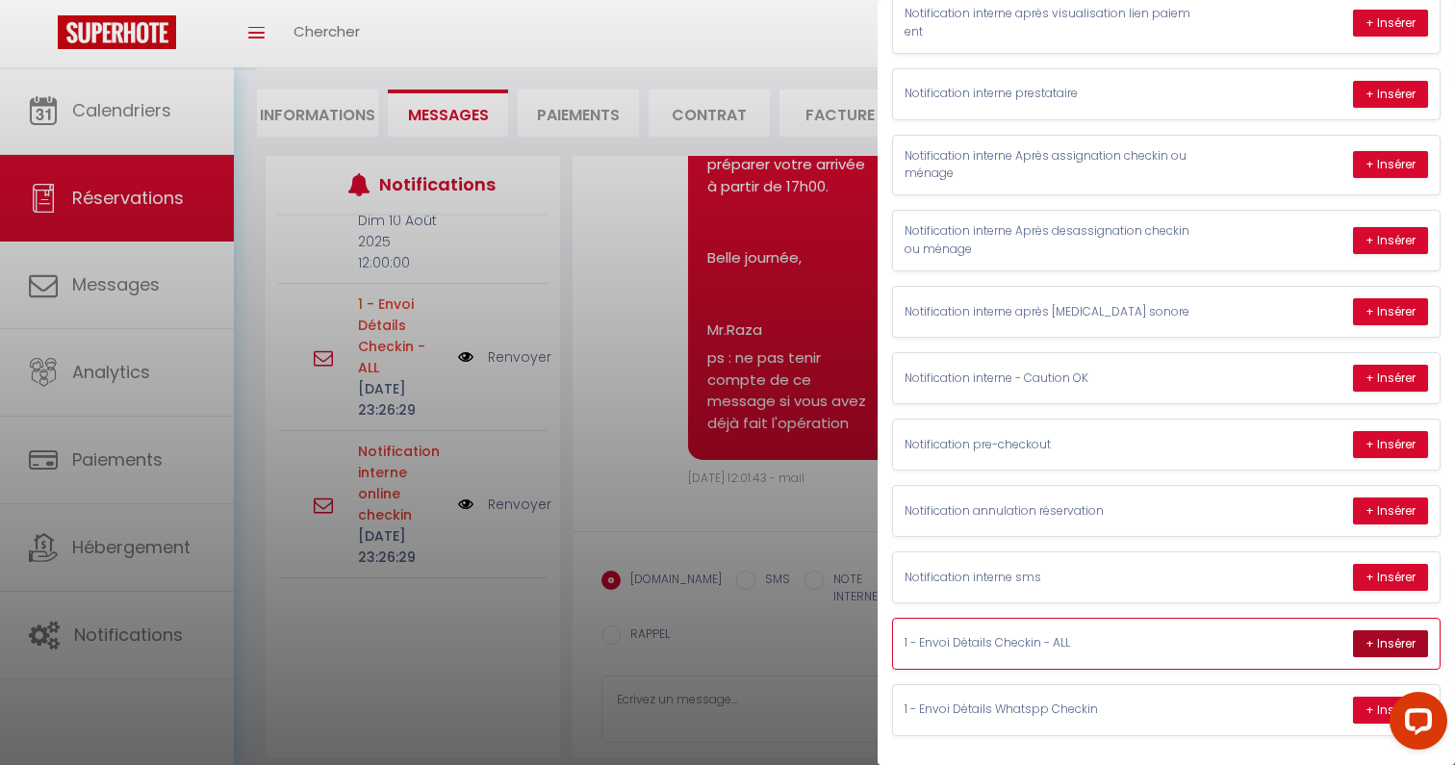
click at [1381, 639] on button "+ Insérer" at bounding box center [1390, 643] width 75 height 27
type textarea "Loremip Dolo​, Si amet Co.Adip el Seddoe Te Incididu u Laboreet​. Do ma aliquae…"
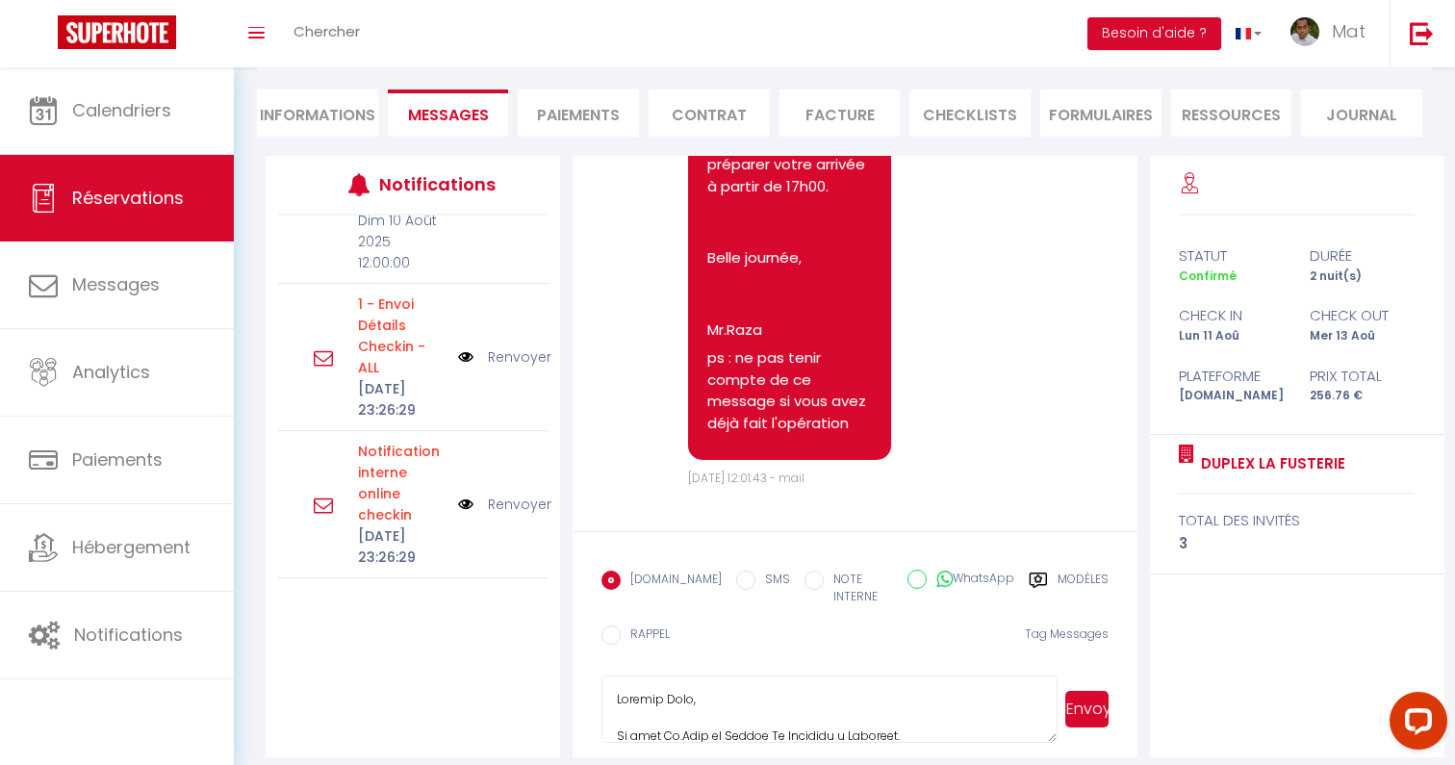
click at [969, 581] on label "WhatsApp" at bounding box center [971, 580] width 88 height 21
click at [927, 581] on input "WhatsApp" at bounding box center [916, 579] width 19 height 19
radio input "true"
radio input "false"
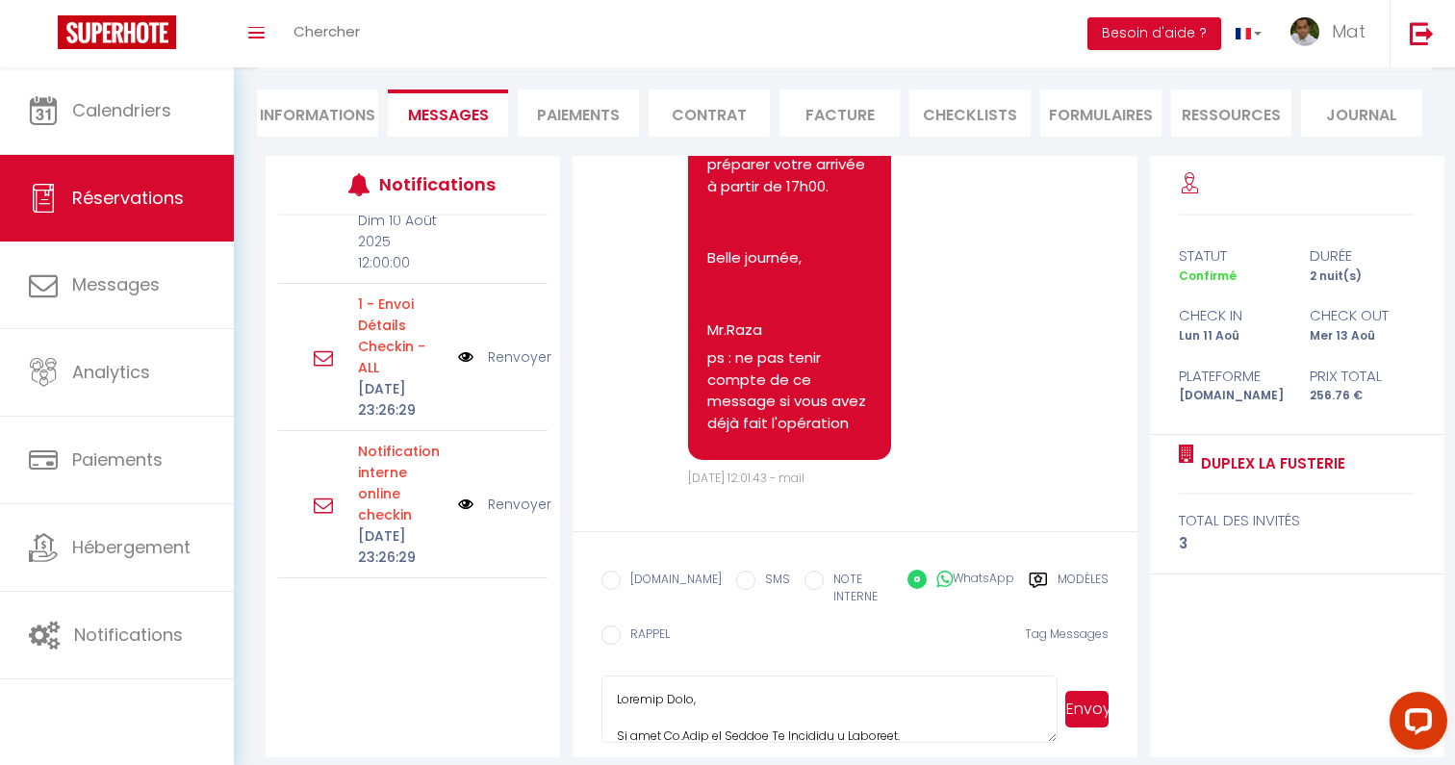
click at [1093, 691] on button "Envoyer" at bounding box center [1086, 709] width 43 height 37
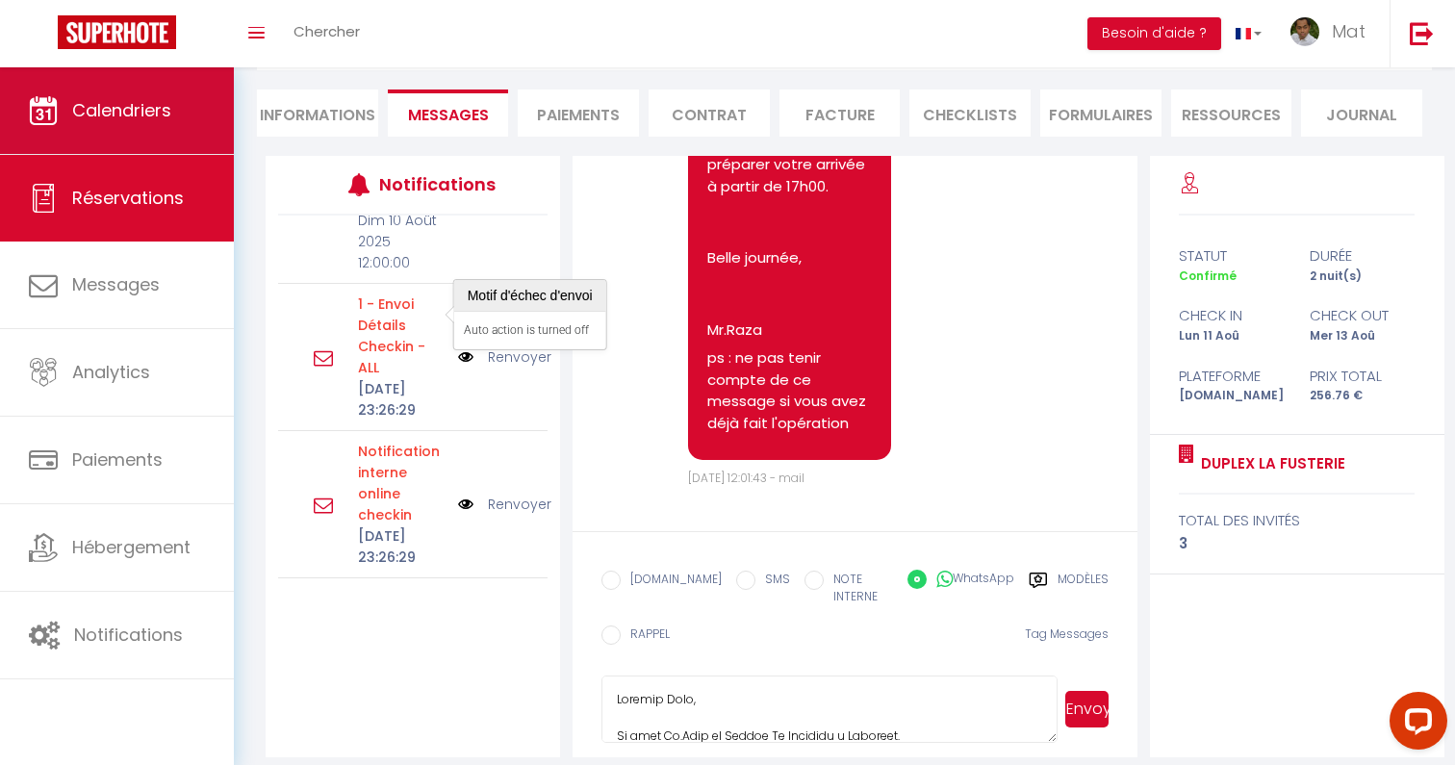
click at [434, 326] on div "Questions et aide sur la MIGRATION - [GEOGRAPHIC_DATA] ouverte de 13 à 14h puis…" at bounding box center [727, 343] width 1455 height 876
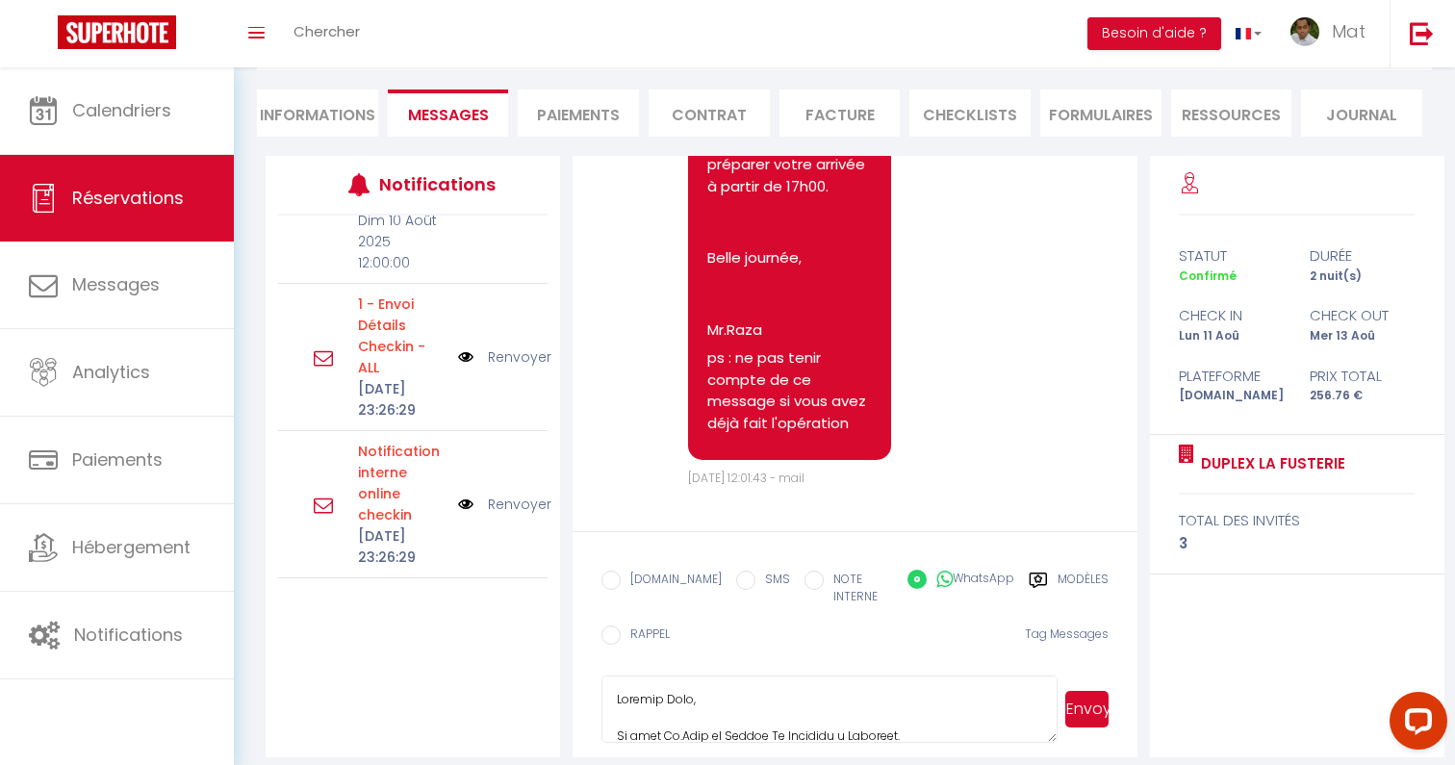
click at [346, 90] on li "Informations" at bounding box center [317, 112] width 121 height 47
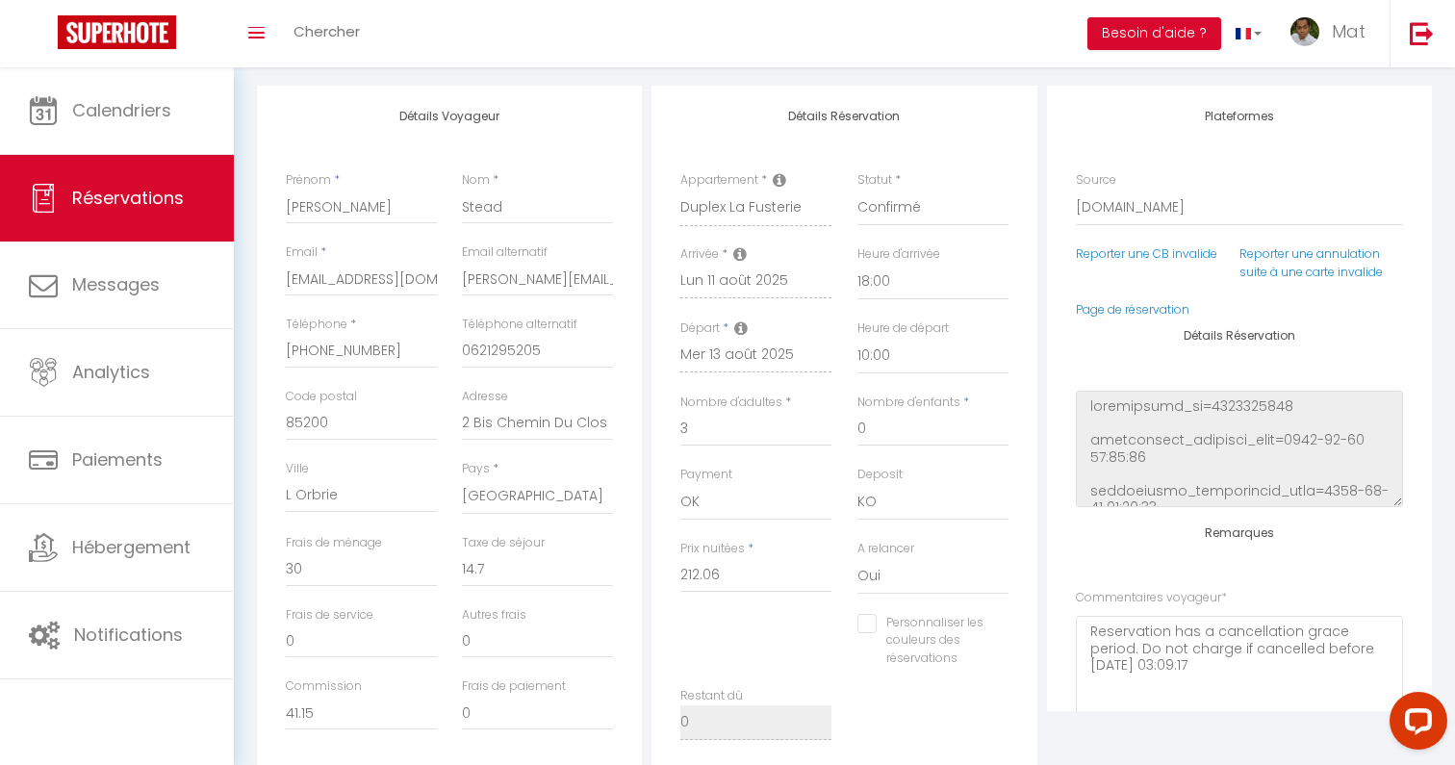
scroll to position [263, 0]
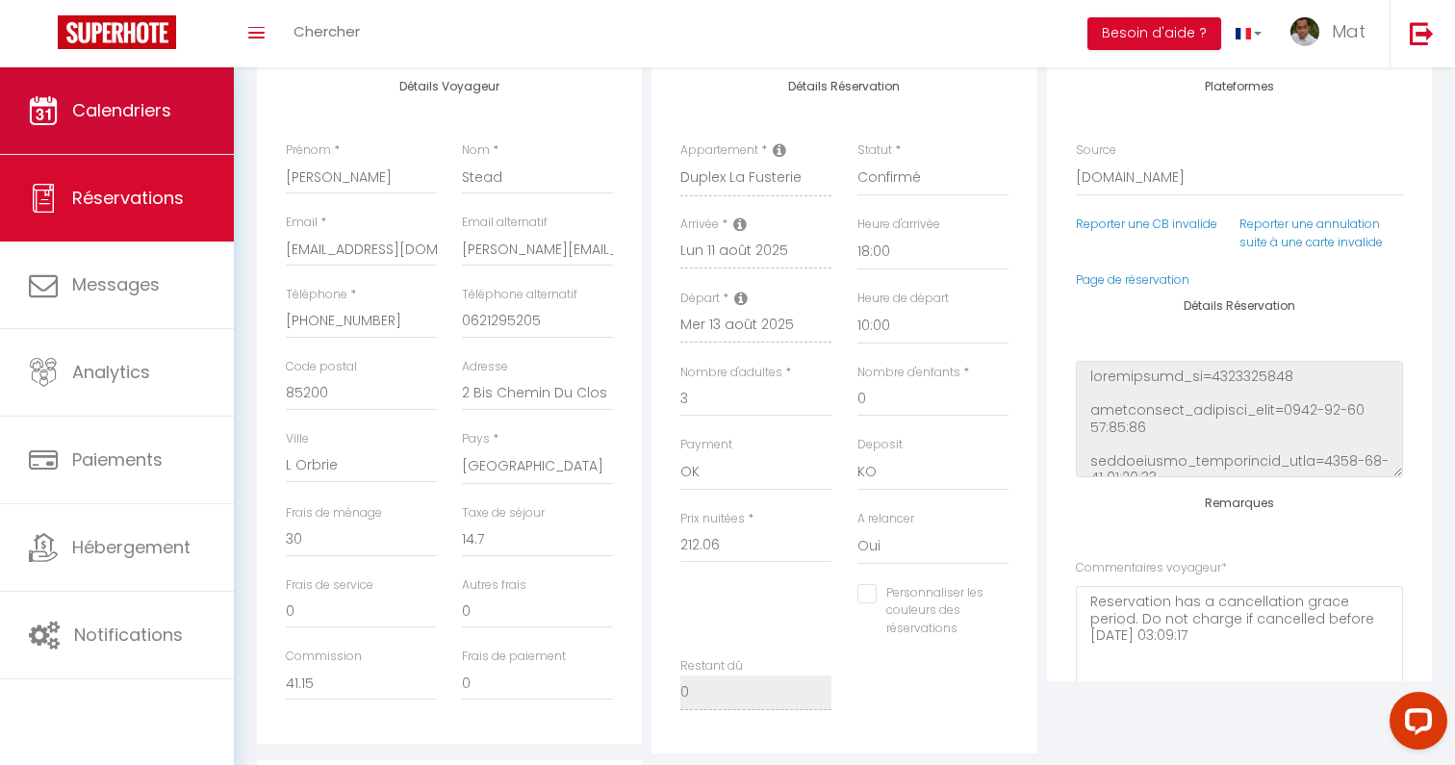
click at [170, 107] on span "Calendriers" at bounding box center [121, 110] width 99 height 24
